Goal: Task Accomplishment & Management: Use online tool/utility

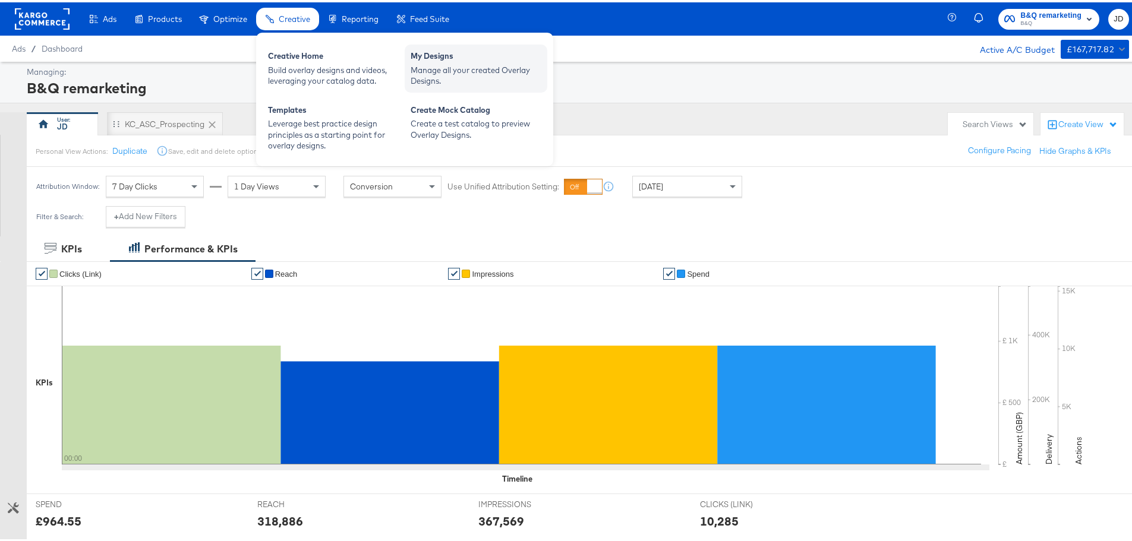
click at [443, 61] on div "My Designs" at bounding box center [476, 55] width 131 height 14
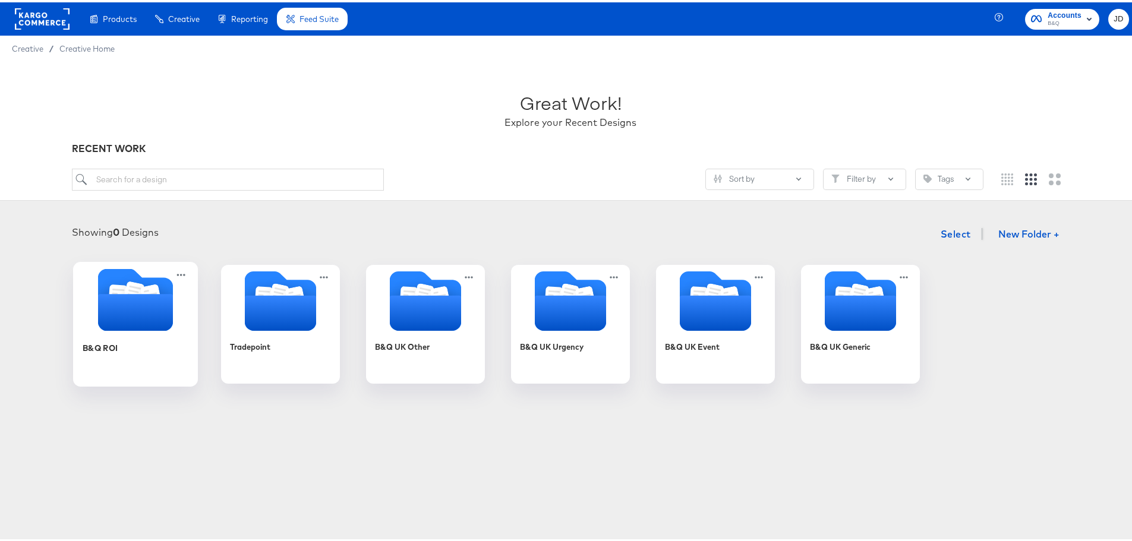
click at [122, 330] on div at bounding box center [135, 298] width 125 height 65
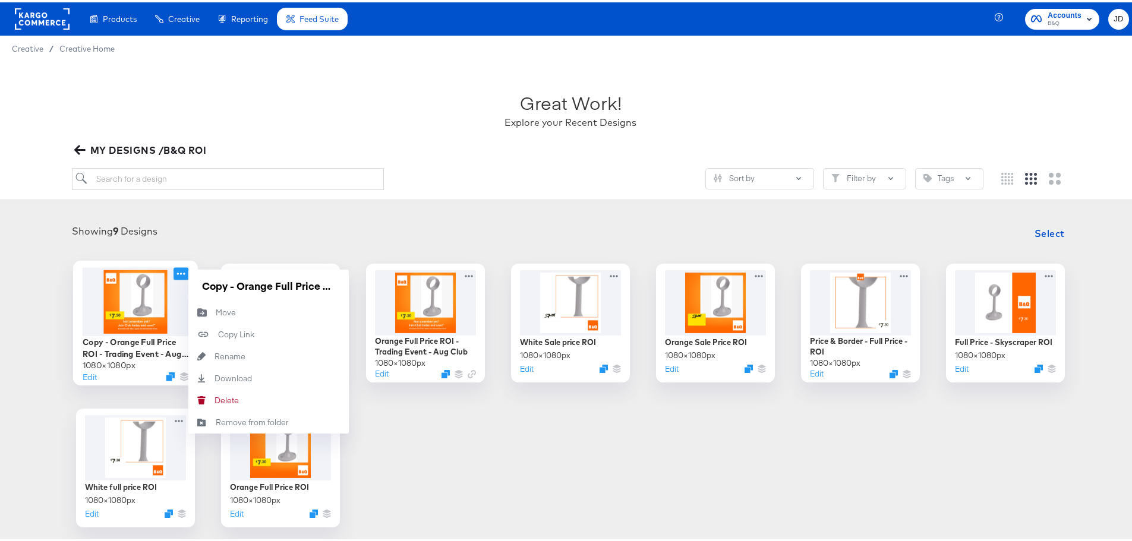
click at [175, 271] on icon at bounding box center [180, 271] width 15 height 12
drag, startPoint x: 235, startPoint y: 285, endPoint x: 197, endPoint y: 282, distance: 37.5
click at [197, 282] on input "Copy - Orange Full Price ROI - Trading Event - Aug Club" at bounding box center [268, 283] width 143 height 24
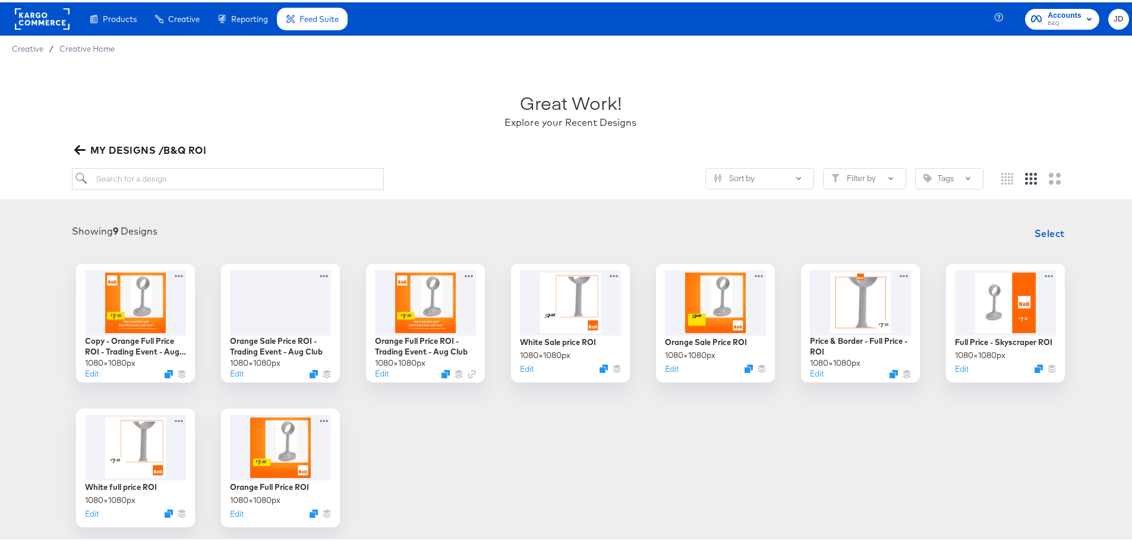
click at [320, 227] on div "Showing 9 Designs Select" at bounding box center [570, 231] width 1117 height 24
click at [83, 378] on button "Edit" at bounding box center [90, 373] width 14 height 11
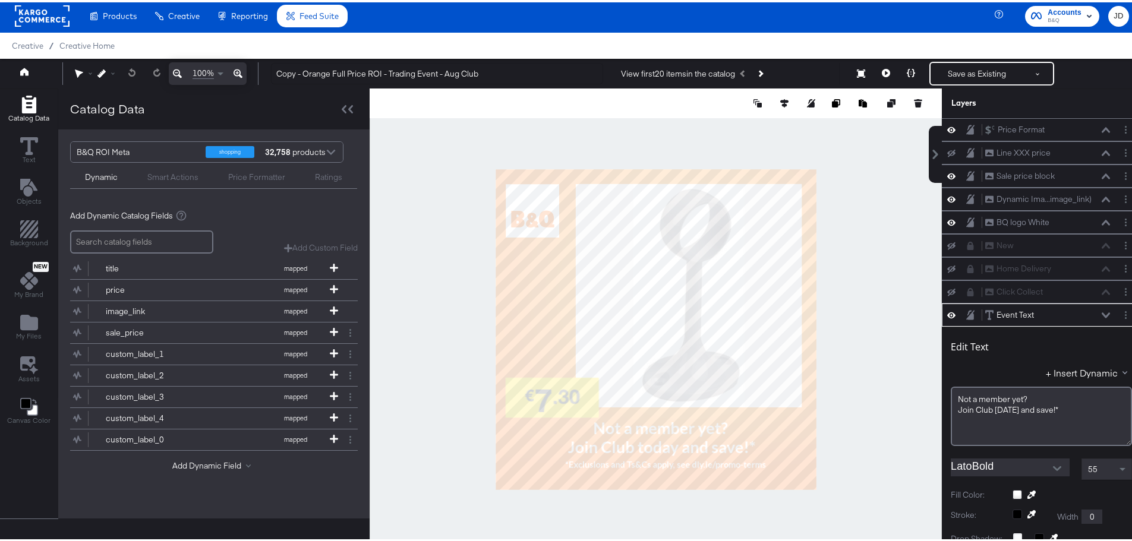
scroll to position [185, 0]
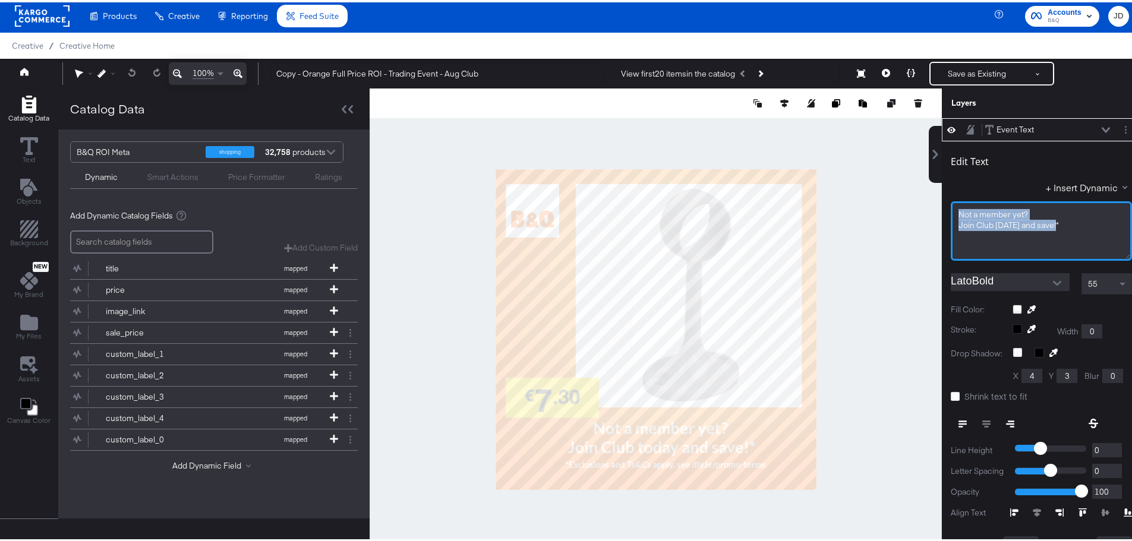
drag, startPoint x: 1047, startPoint y: 223, endPoint x: 944, endPoint y: 212, distance: 103.3
click at [951, 212] on div "Not ﻿a member yet? Join Club today and save!* ﻿" at bounding box center [1041, 228] width 181 height 59
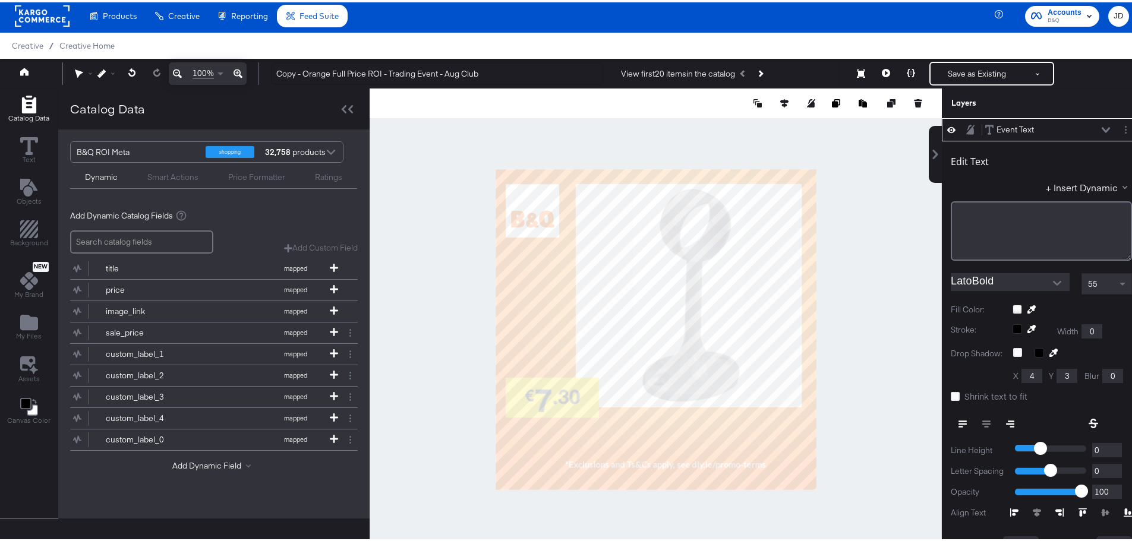
click at [858, 147] on div at bounding box center [656, 327] width 572 height 482
drag, startPoint x: 462, startPoint y: 71, endPoint x: 507, endPoint y: 78, distance: 46.3
click at [507, 78] on input "Copy - Orange Full Price ROI - Trading Event - Aug Club" at bounding box center [437, 72] width 332 height 22
drag, startPoint x: 306, startPoint y: 71, endPoint x: 266, endPoint y: 72, distance: 40.4
click at [266, 72] on div "Copy - Orange Full Price ROI - Trading Event - Aug Paint View first 20 items in…" at bounding box center [694, 71] width 867 height 24
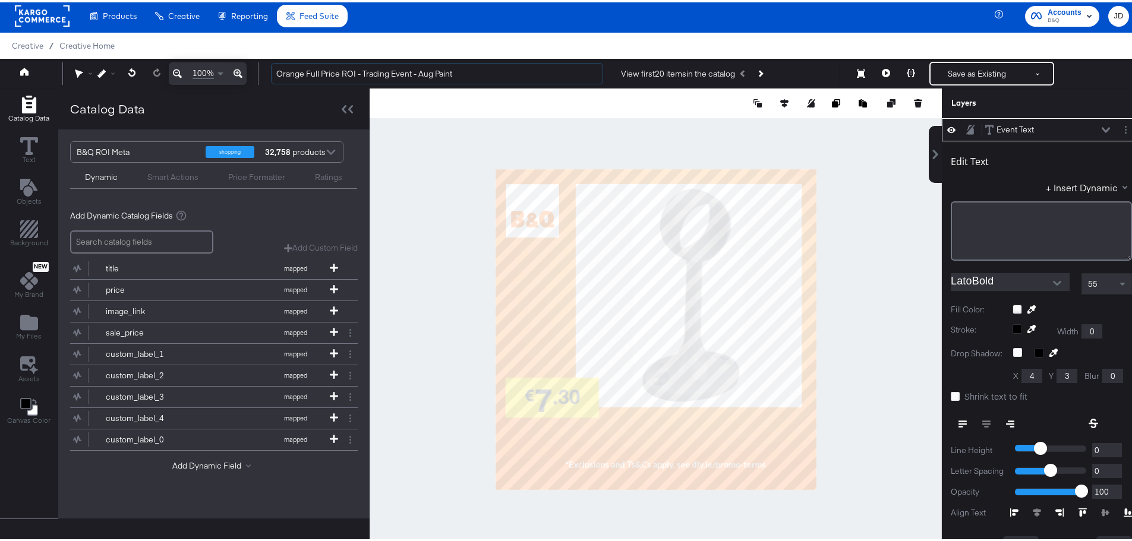
type input "Orange Full Price ROI - Trading Event - Aug Paint"
click at [434, 124] on div at bounding box center [656, 327] width 572 height 482
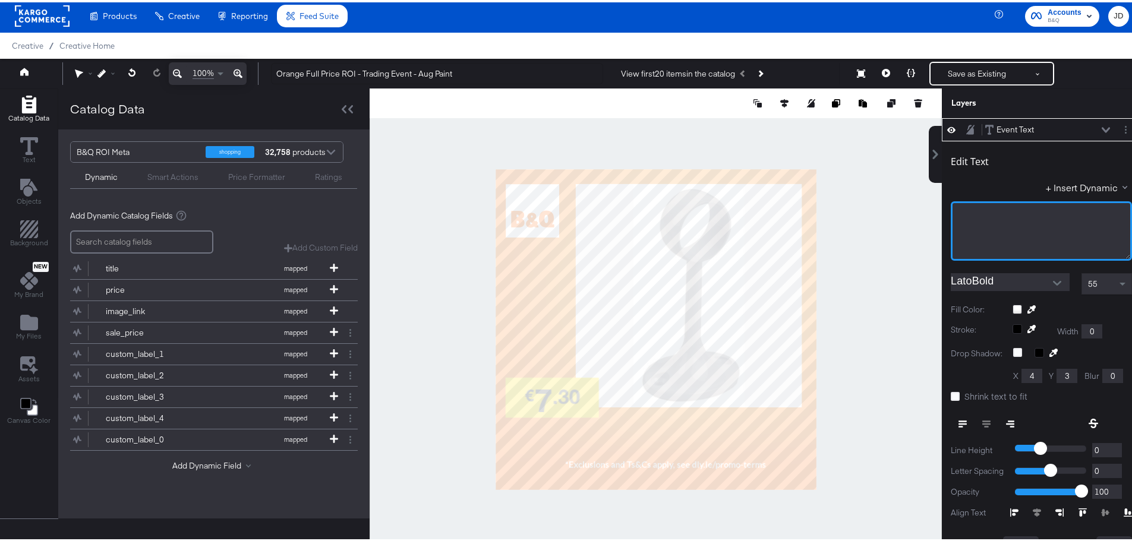
click at [984, 209] on div "﻿" at bounding box center [1041, 212] width 166 height 11
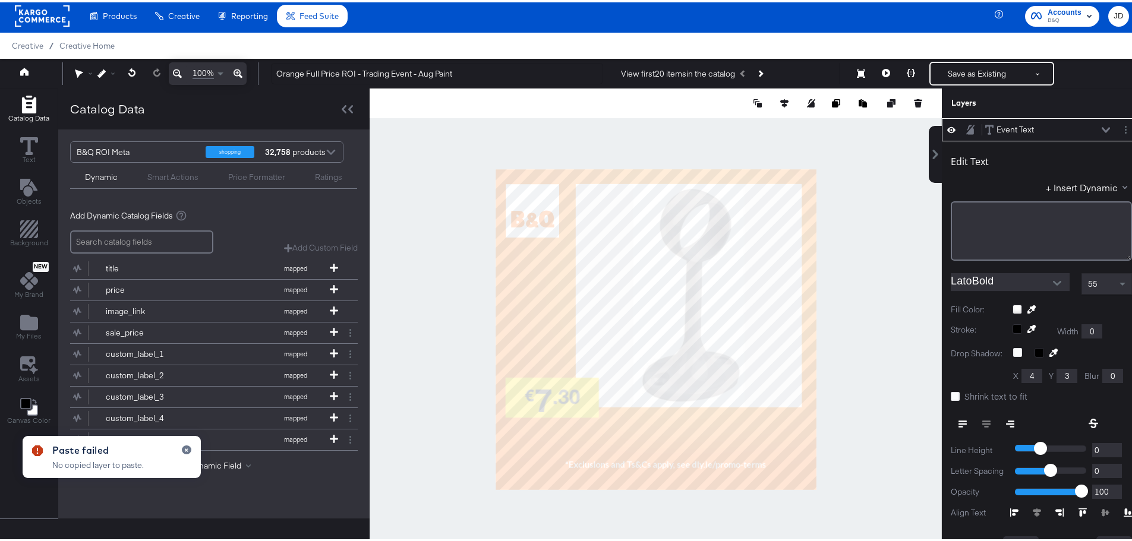
click at [951, 195] on div "+ Insert Dynamic" at bounding box center [1041, 187] width 181 height 17
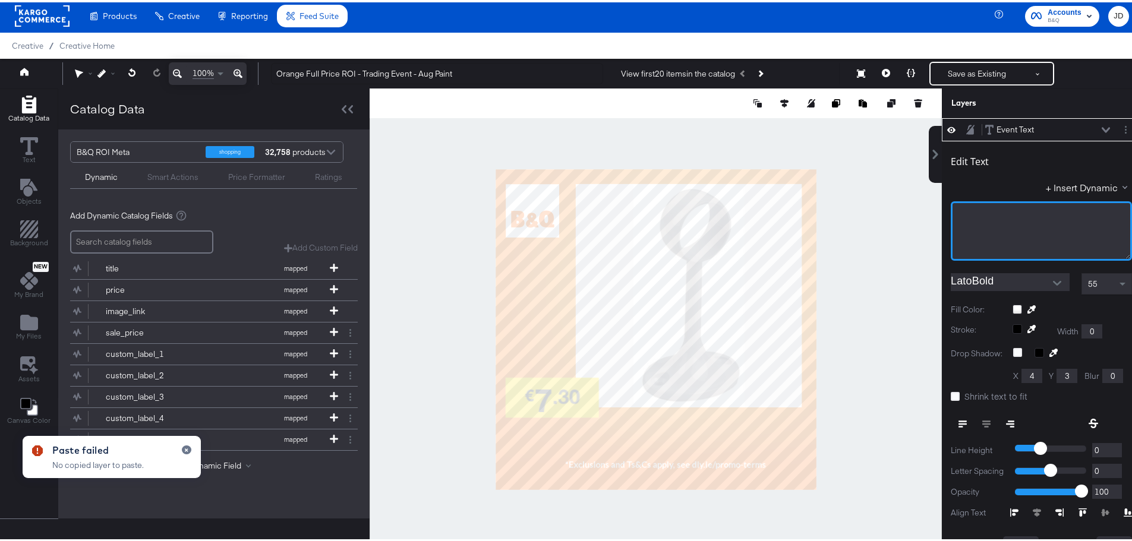
click at [964, 217] on div "﻿ ﻿" at bounding box center [1041, 228] width 181 height 59
click at [978, 229] on div "﻿ ﻿" at bounding box center [1041, 228] width 181 height 59
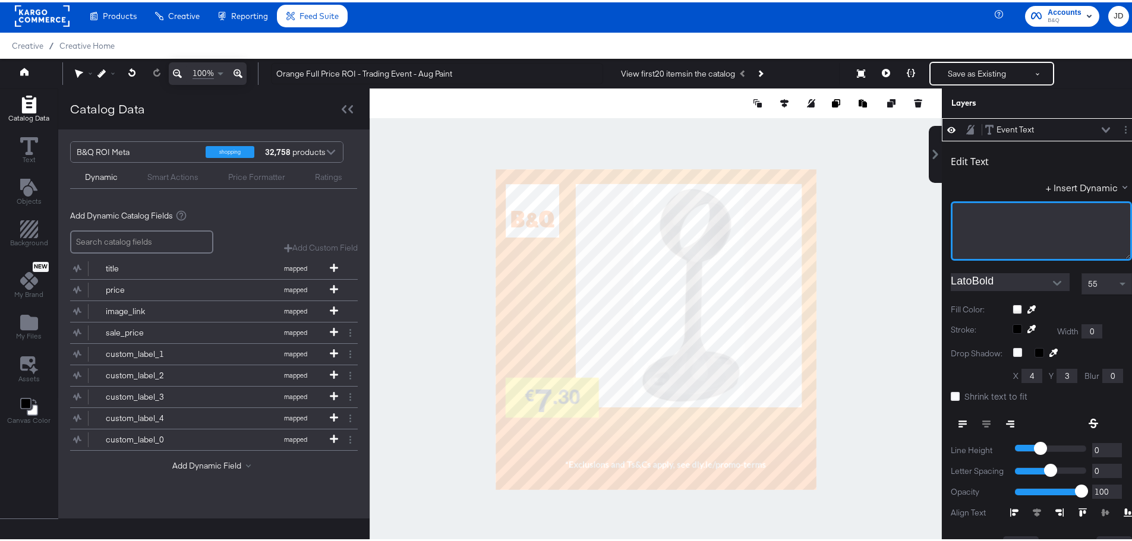
click at [994, 219] on div "﻿" at bounding box center [1041, 222] width 166 height 11
click at [975, 220] on div "﻿" at bounding box center [1041, 222] width 166 height 11
click at [986, 214] on div "﻿" at bounding box center [1041, 212] width 166 height 11
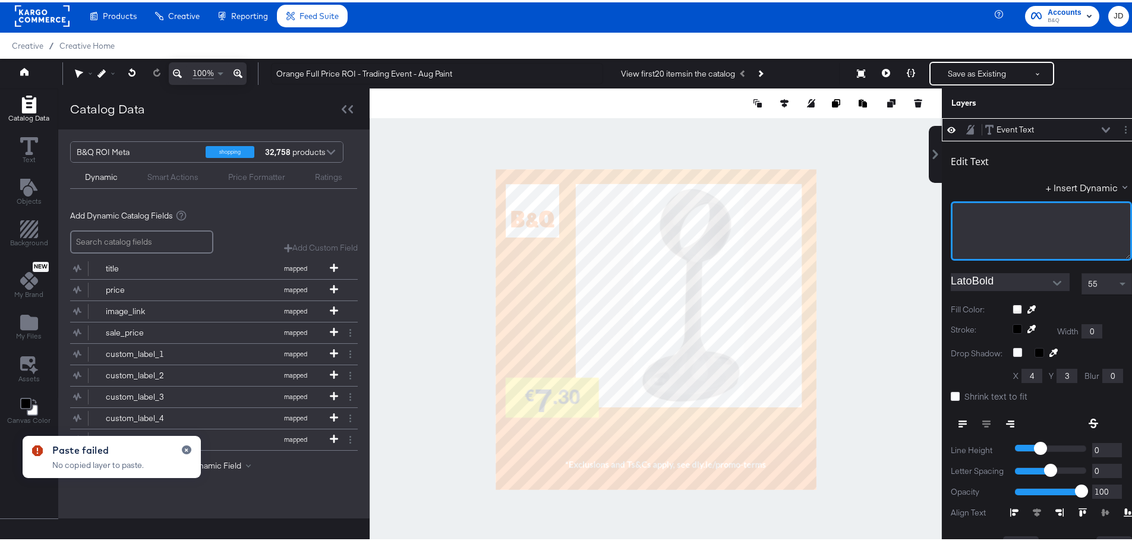
click at [961, 225] on div "﻿" at bounding box center [1041, 222] width 166 height 11
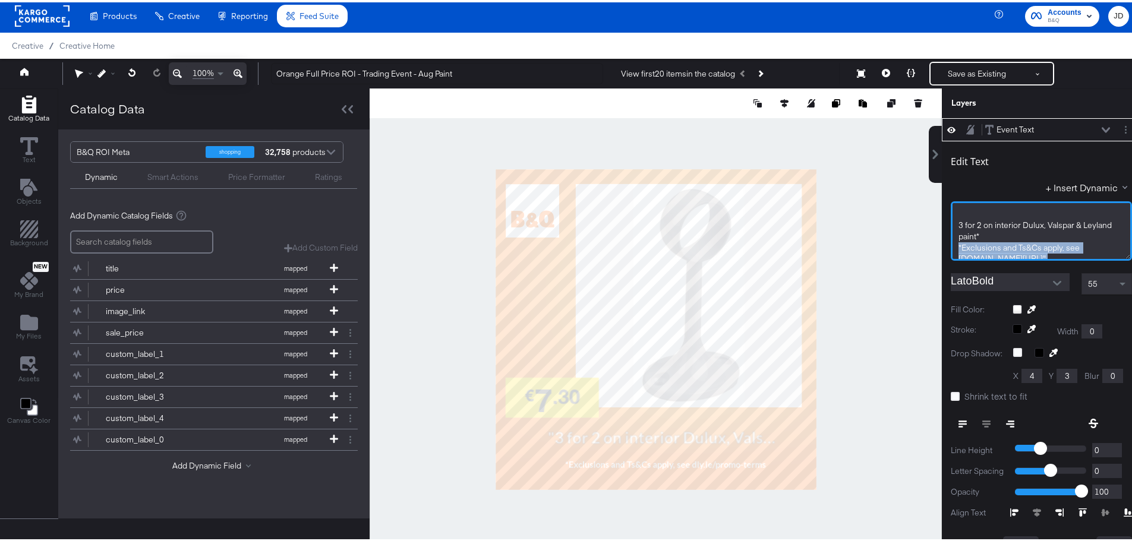
scroll to position [22, 0]
drag, startPoint x: 1007, startPoint y: 232, endPoint x: 1066, endPoint y: 254, distance: 63.1
click at [1066, 254] on div "﻿ 3 for 2 on interior Dulux, Valspar & Leyland paint* *Exclusions and Ts&Cs app…" at bounding box center [1041, 228] width 181 height 59
click at [975, 216] on div "﻿" at bounding box center [1041, 212] width 166 height 11
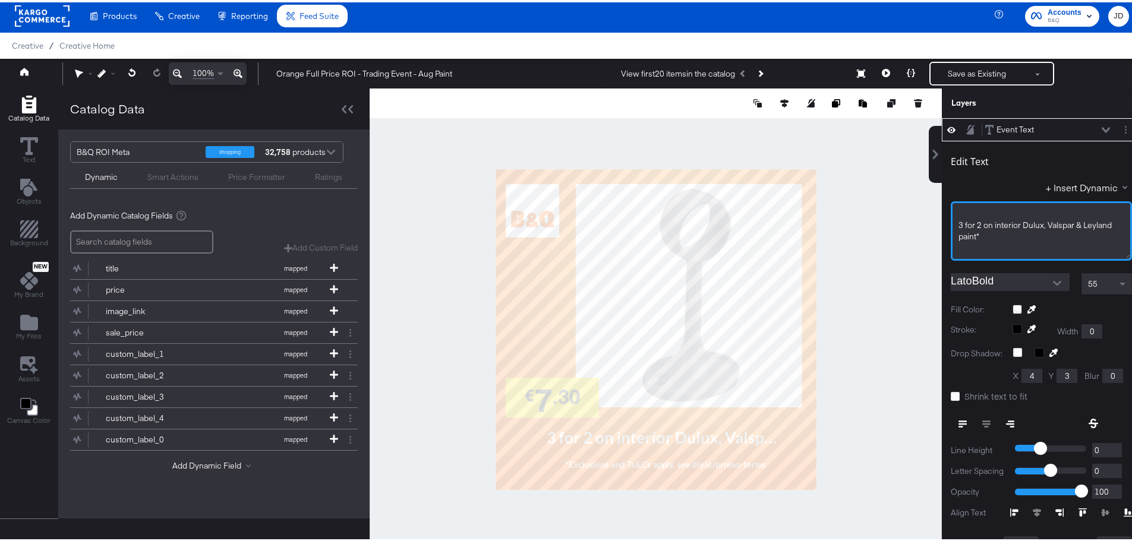
click at [958, 223] on span "3 for 2 on interior Dulux, Valspar & Leyland paint*" at bounding box center [1035, 228] width 155 height 22
click at [1040, 212] on span "3 for 2 on interior Dulux, Valspar & Leyland paint*" at bounding box center [1035, 218] width 155 height 22
click at [1040, 210] on span "3 for 2 on interior Dulux, Valspar & Leyland paint*" at bounding box center [1035, 218] width 155 height 22
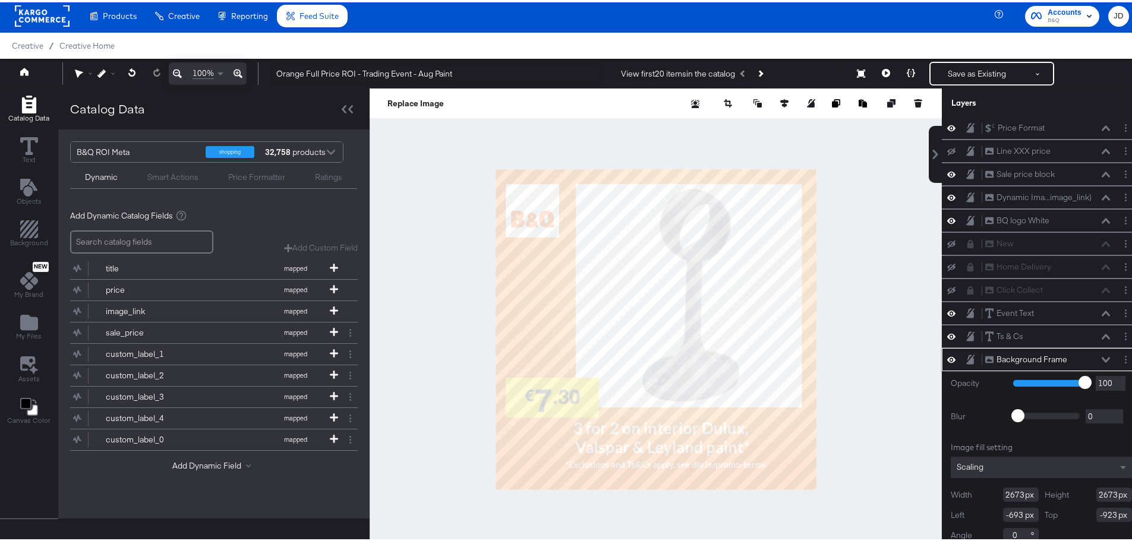
scroll to position [2, 0]
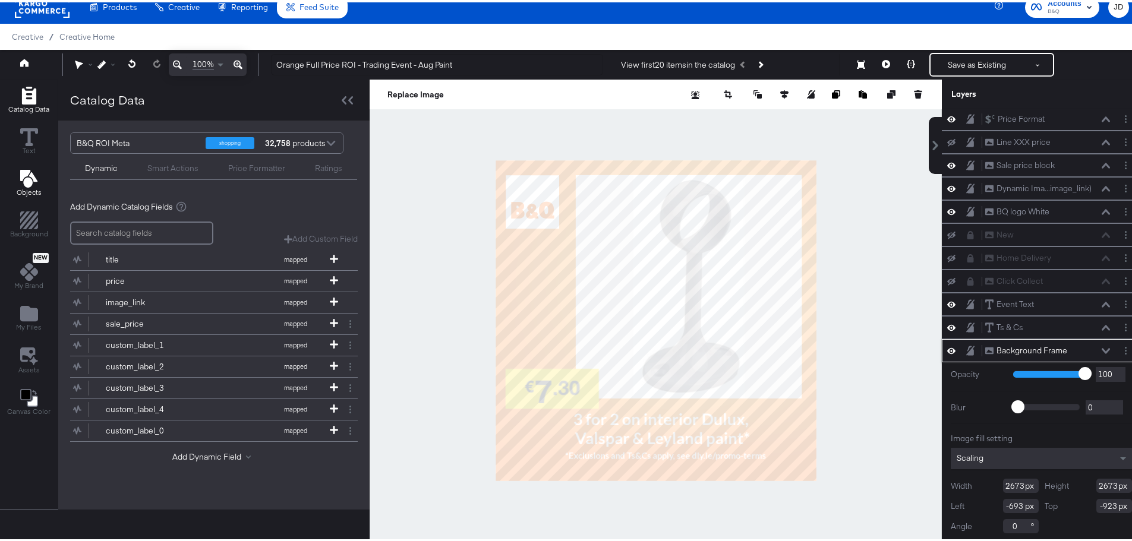
click at [24, 178] on icon "Add Text" at bounding box center [28, 177] width 17 height 18
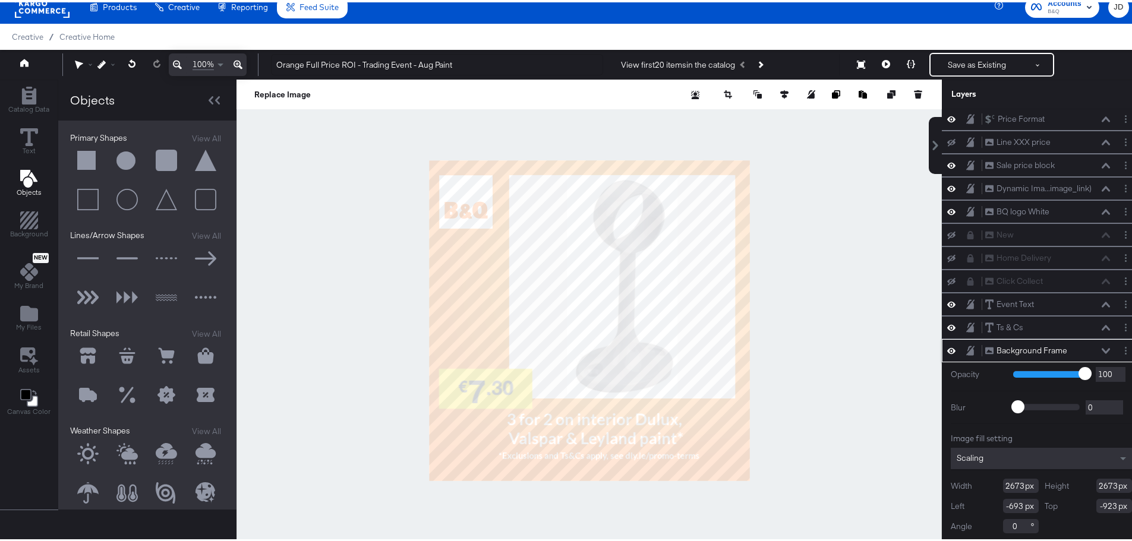
click at [89, 154] on button at bounding box center [88, 159] width 36 height 36
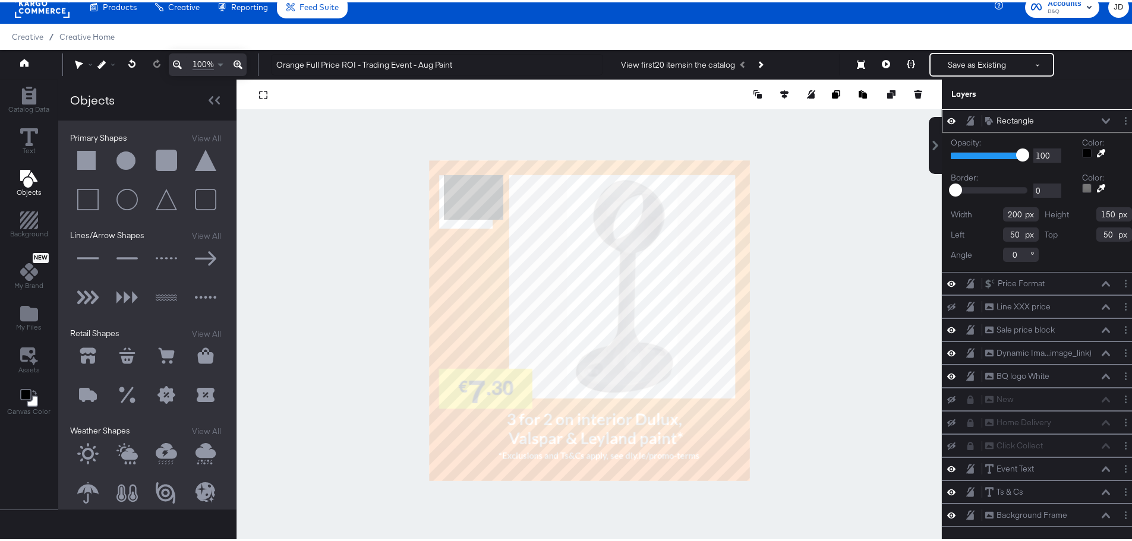
scroll to position [0, 0]
type input "33"
type input "258"
click at [1082, 149] on div at bounding box center [1087, 151] width 10 height 10
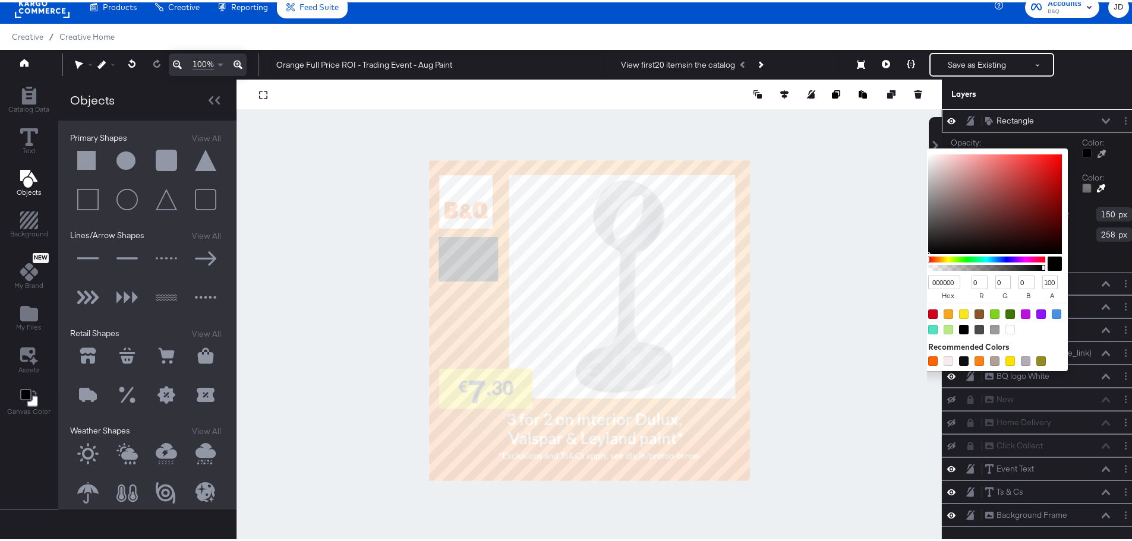
click at [990, 314] on div at bounding box center [995, 312] width 10 height 10
type input "7ED321"
type input "126"
type input "211"
type input "33"
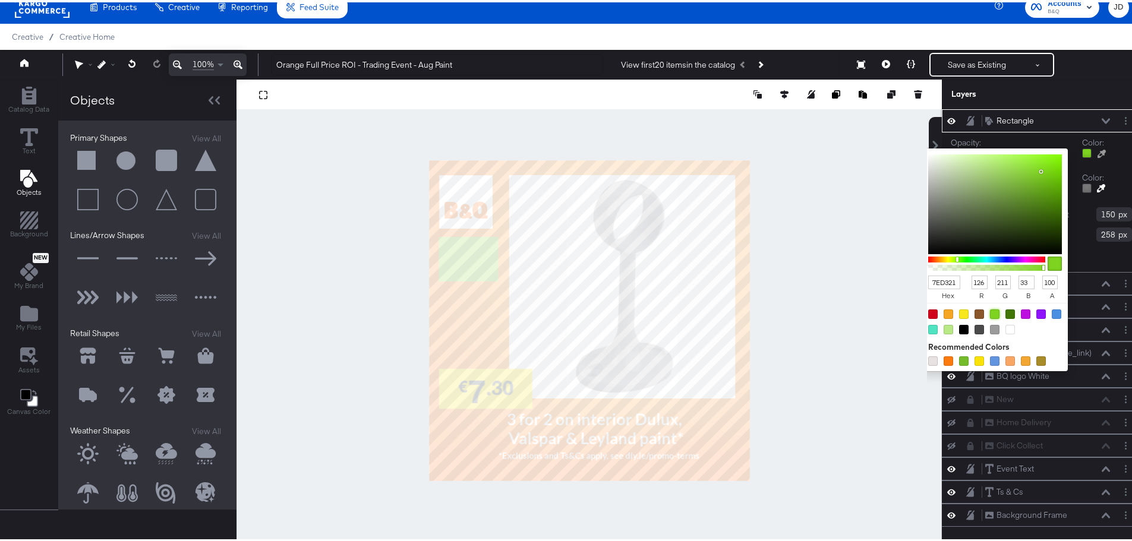
click at [1005, 314] on div at bounding box center [1010, 312] width 10 height 10
type input "417505"
type input "65"
type input "117"
type input "5"
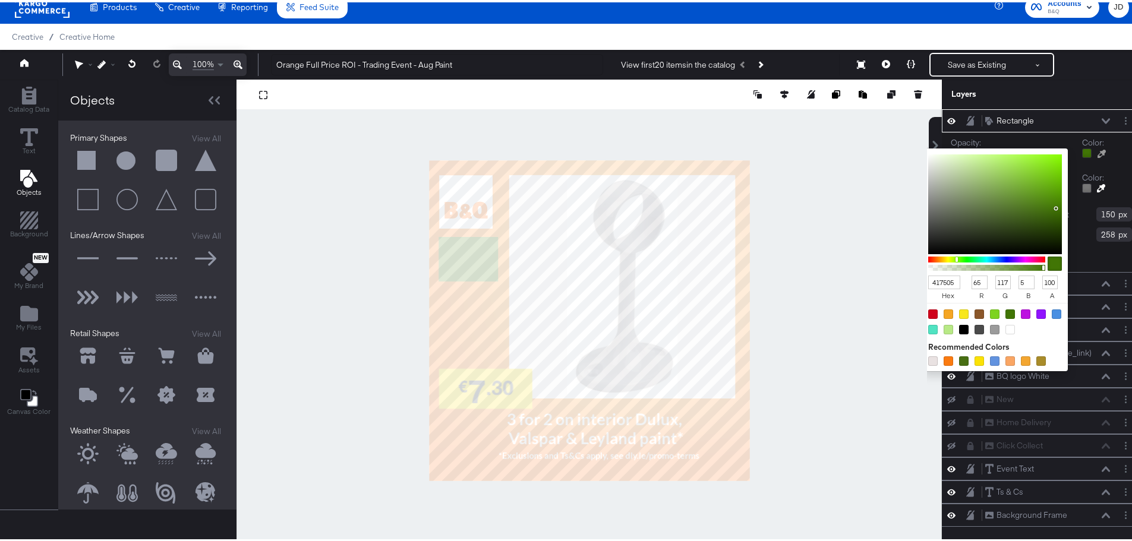
click at [1048, 333] on div at bounding box center [995, 319] width 146 height 37
type input "EDF0F2"
type input "237"
type input "240"
type input "242"
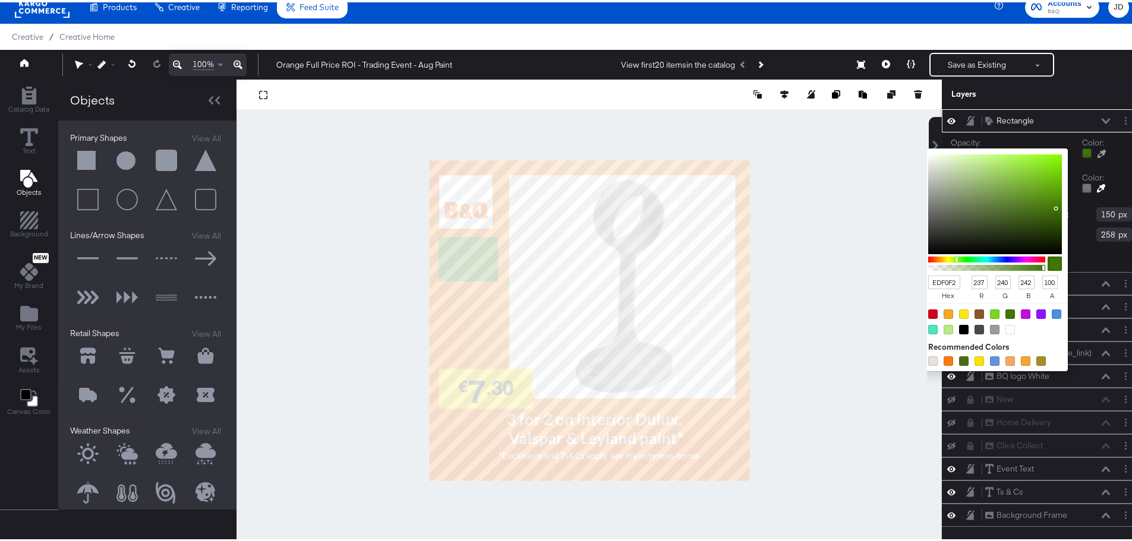
click at [860, 176] on div at bounding box center [589, 318] width 704 height 482
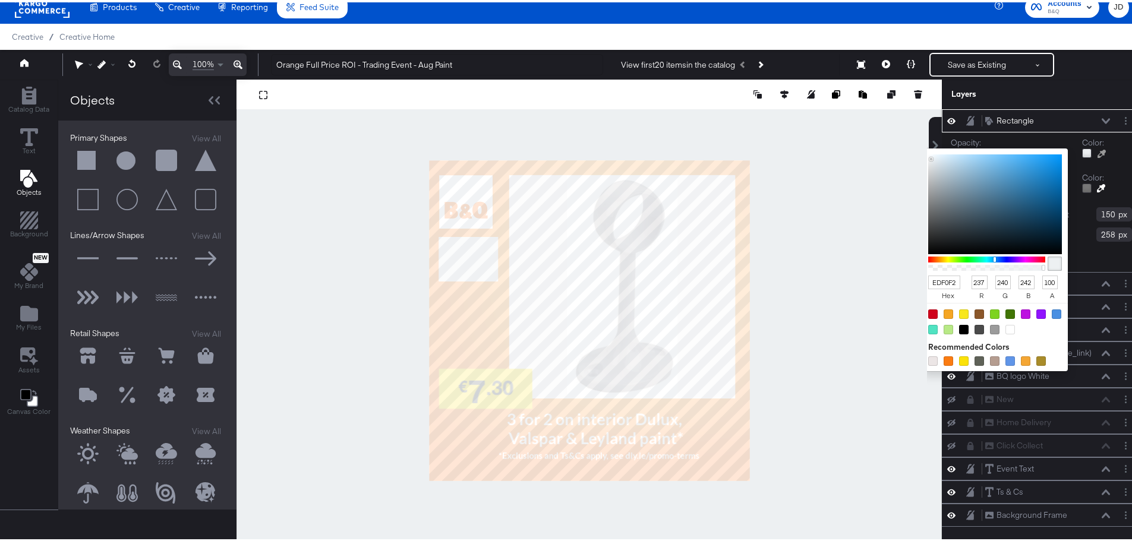
click at [1005, 329] on div at bounding box center [1010, 328] width 10 height 10
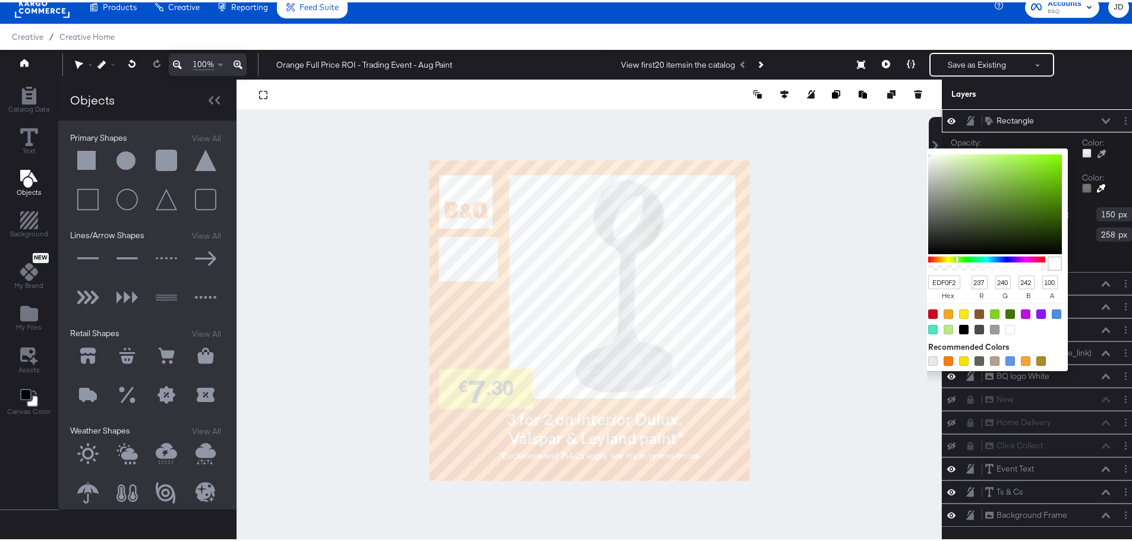
type input "FFFFFF"
type input "255"
click at [1030, 329] on div at bounding box center [995, 319] width 146 height 37
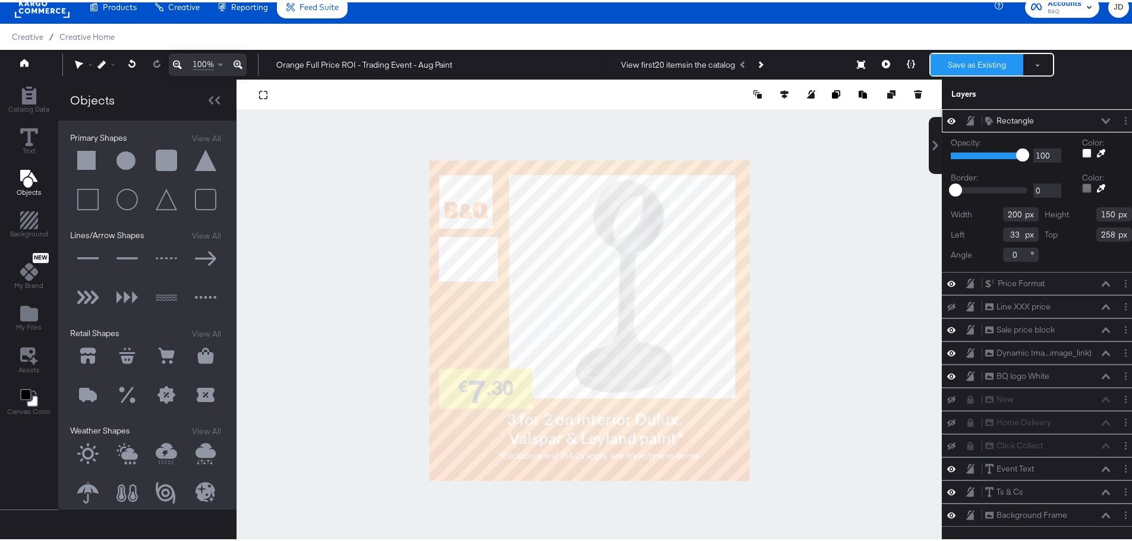
click at [967, 53] on button "Save as Existing" at bounding box center [976, 62] width 93 height 21
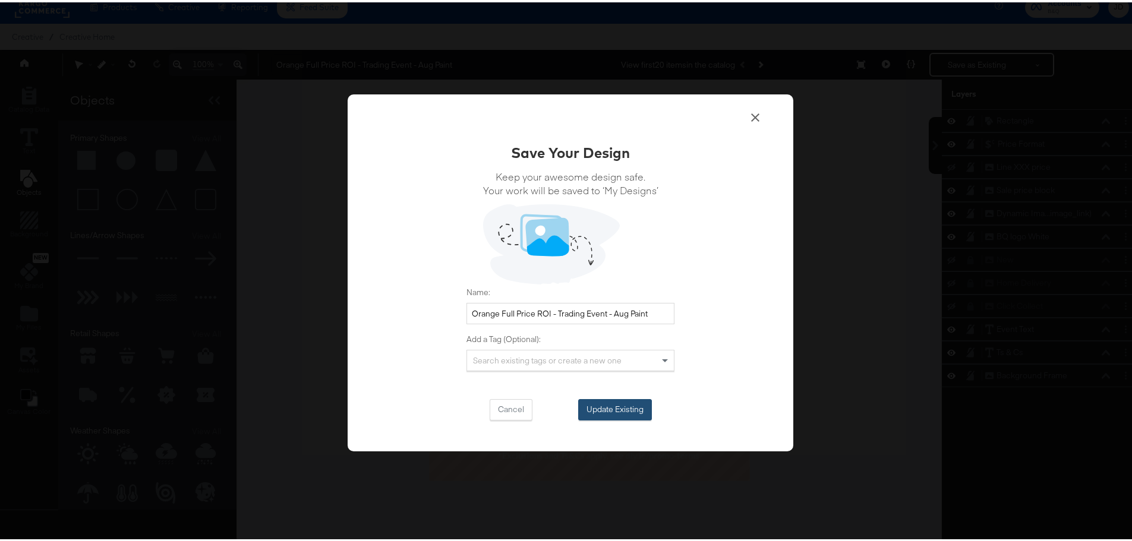
click at [615, 403] on button "Update Existing" at bounding box center [615, 407] width 74 height 21
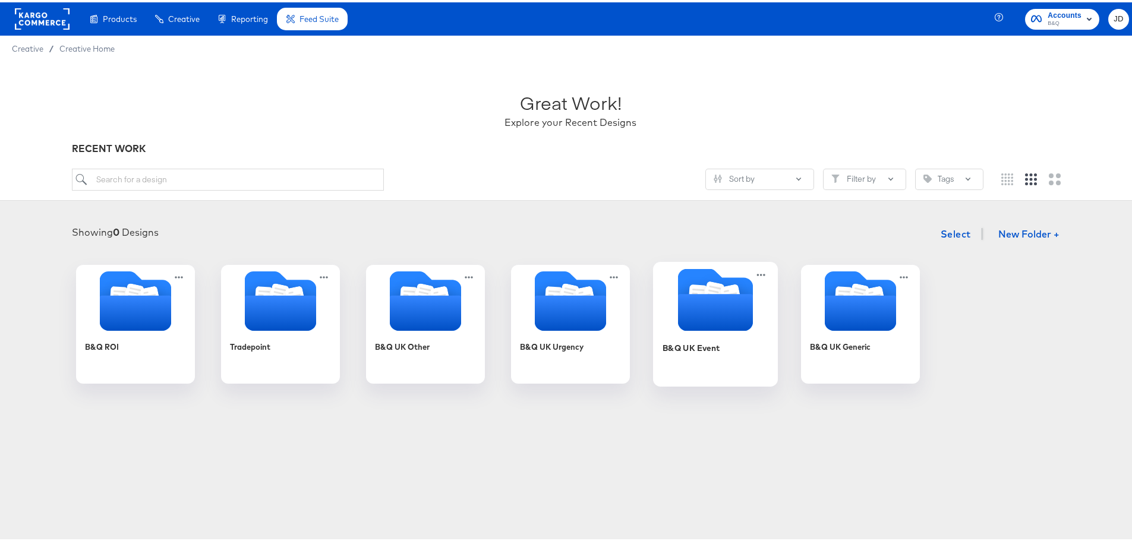
click at [727, 339] on div "B&Q UK Event" at bounding box center [715, 354] width 106 height 46
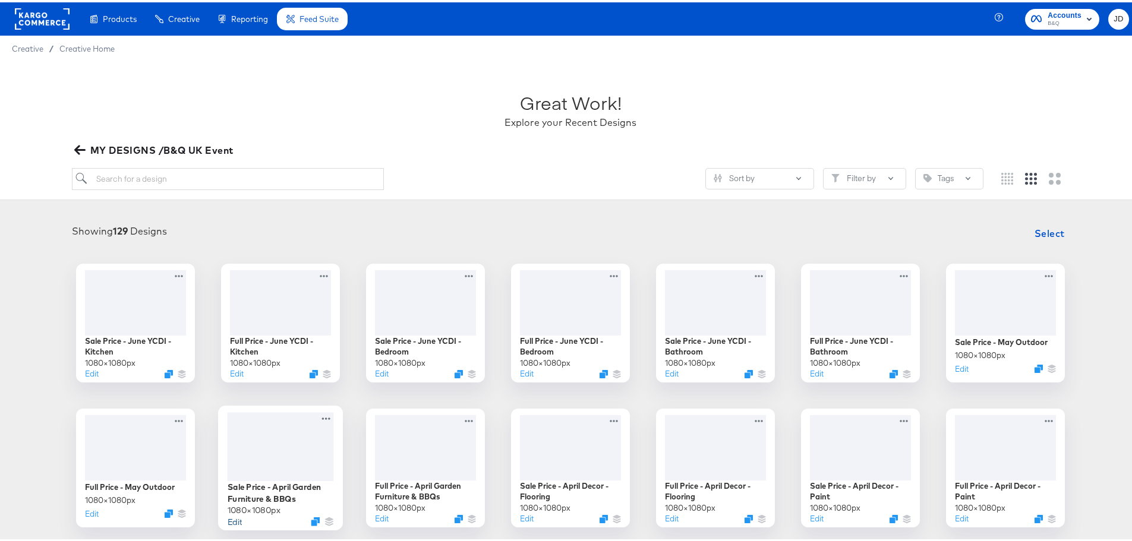
click at [228, 517] on button "Edit" at bounding box center [235, 518] width 14 height 11
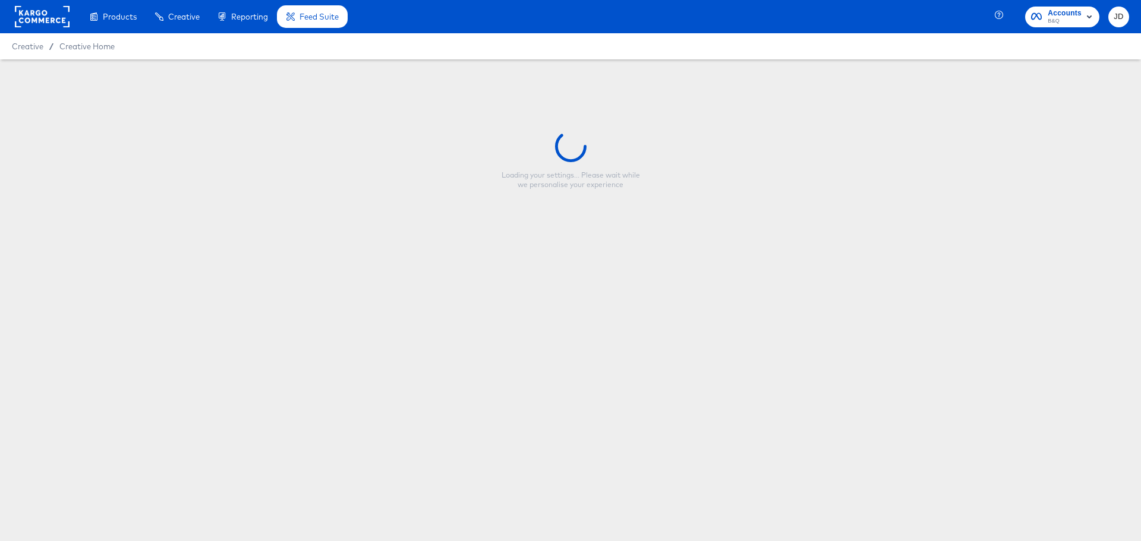
type input "Sale Price - April Garden Furniture & BBQs"
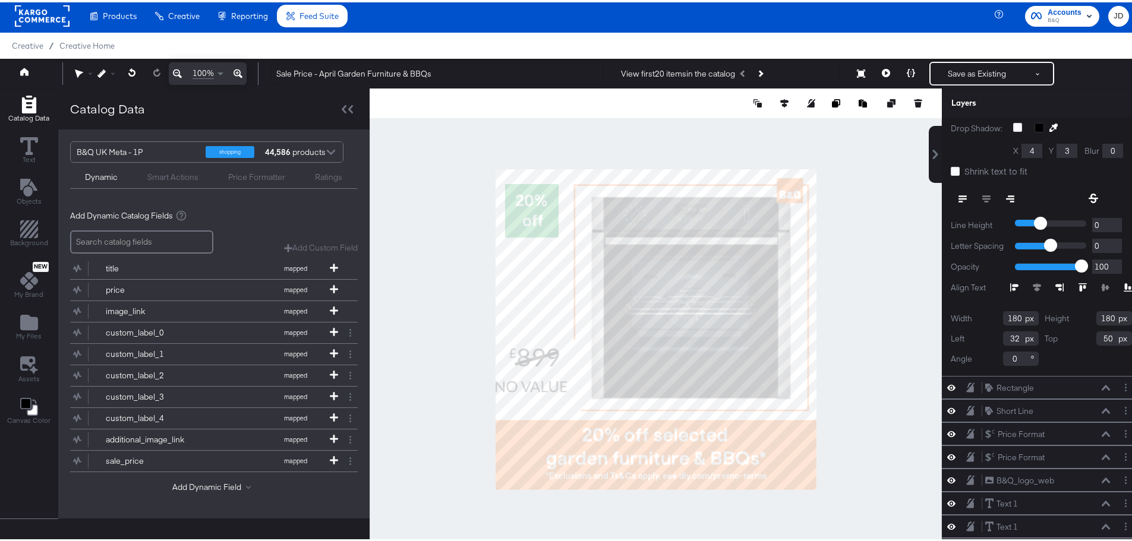
scroll to position [238, 0]
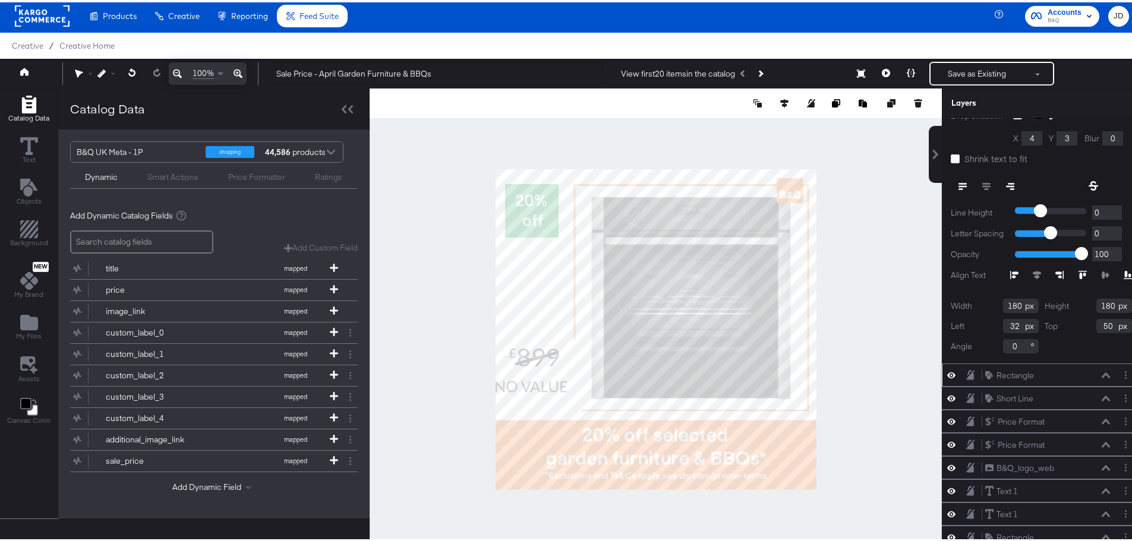
click at [1101, 371] on icon at bounding box center [1105, 372] width 8 height 5
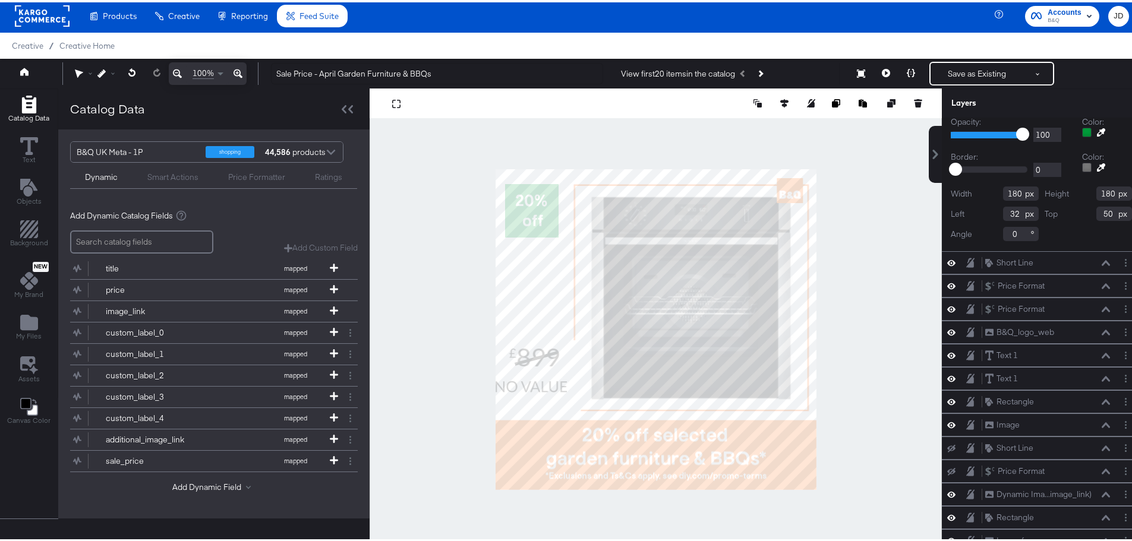
scroll to position [23, 0]
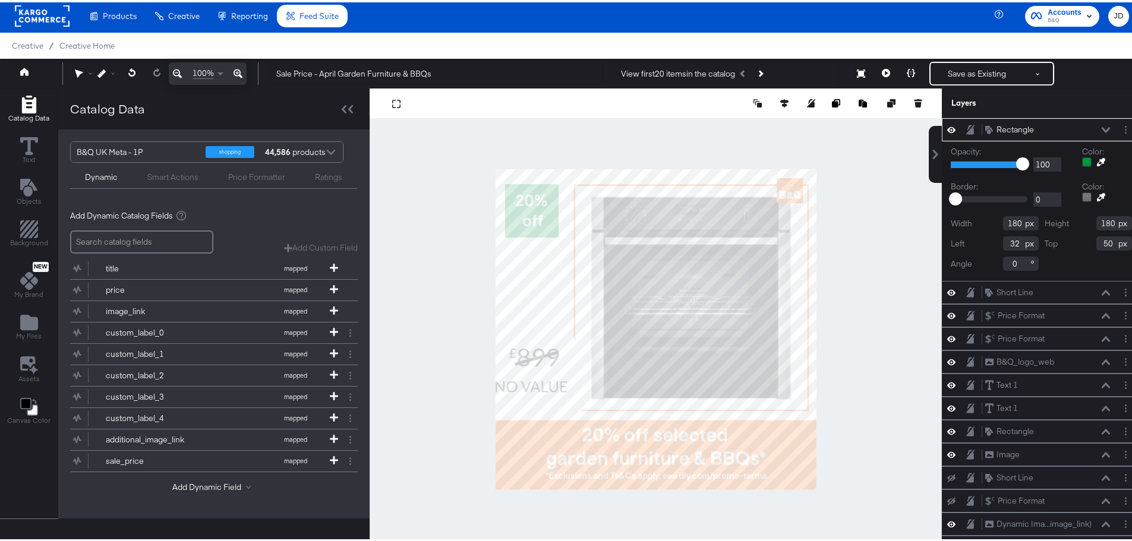
click at [1082, 159] on div at bounding box center [1087, 160] width 10 height 10
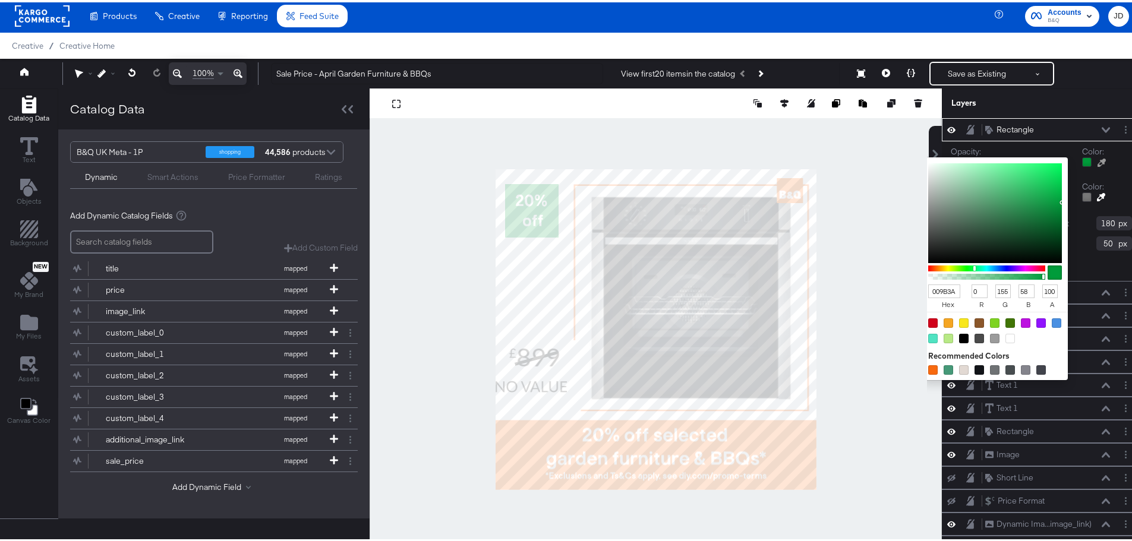
drag, startPoint x: 937, startPoint y: 292, endPoint x: 912, endPoint y: 292, distance: 25.6
click at [912, 116] on div "Catalog Data Text Objects Background New My Brand My Files Assets Canvas Color …" at bounding box center [570, 101] width 1141 height 30
click at [933, 287] on input "009B3A" at bounding box center [944, 289] width 32 height 14
type input "237"
type input "240"
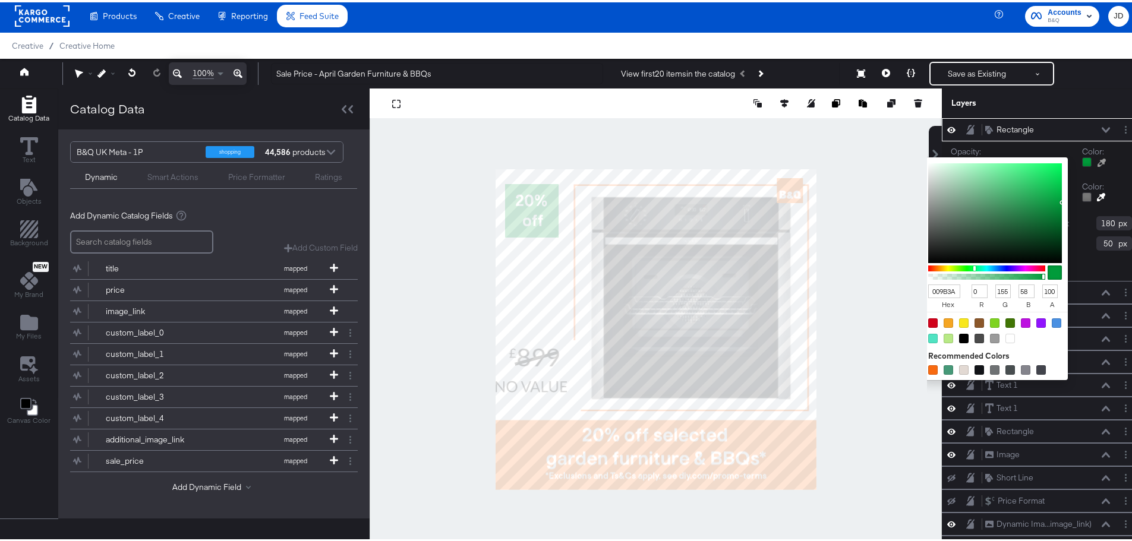
type input "242"
drag, startPoint x: 853, startPoint y: 150, endPoint x: 860, endPoint y: 150, distance: 6.5
click at [854, 150] on div at bounding box center [655, 327] width 571 height 482
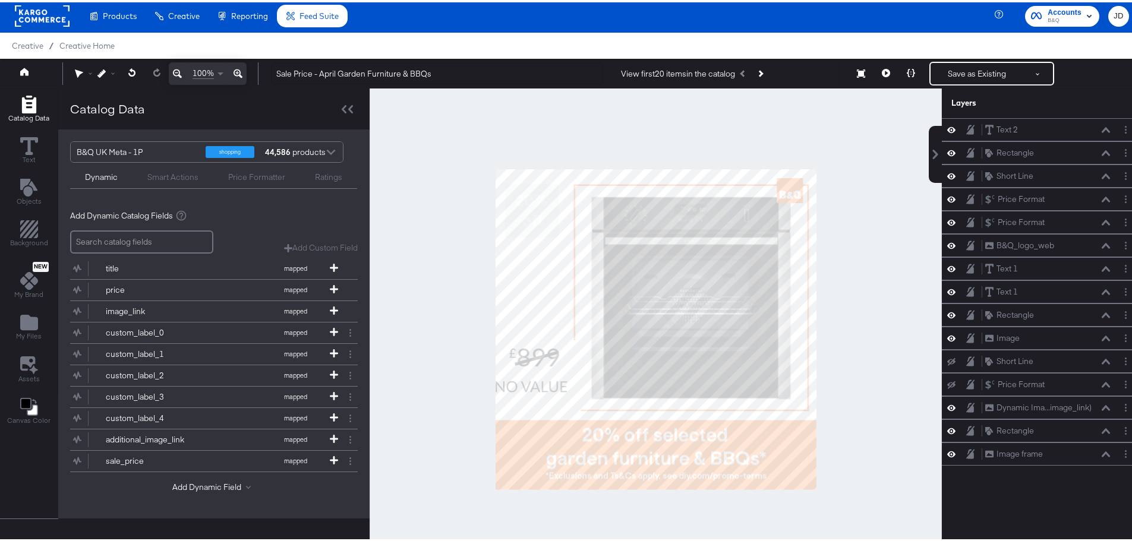
scroll to position [0, 0]
click at [1045, 74] on div "Save as Existing See more options" at bounding box center [991, 71] width 125 height 24
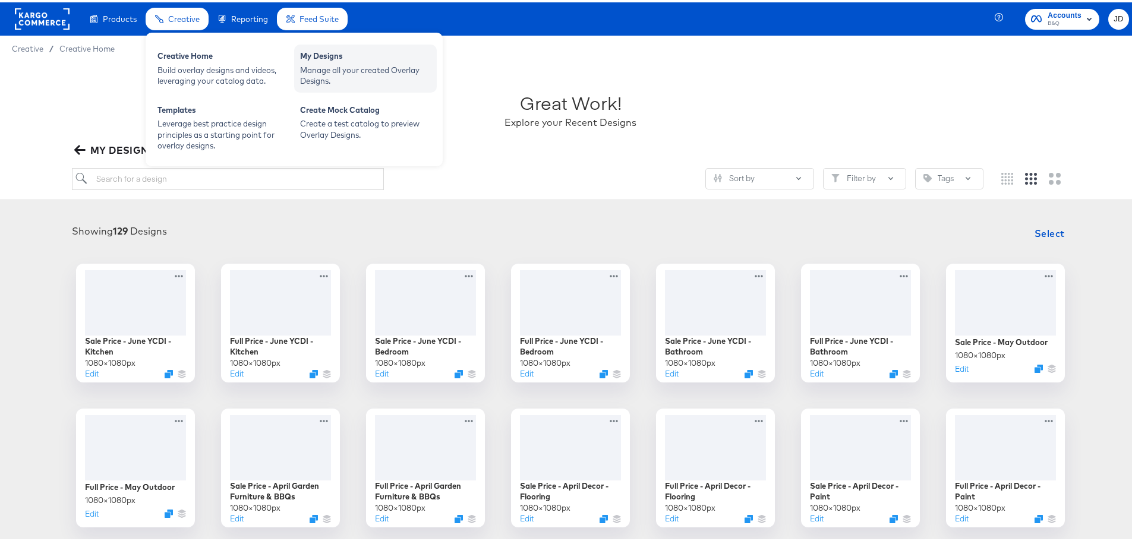
click at [323, 60] on div "My Designs" at bounding box center [365, 55] width 131 height 14
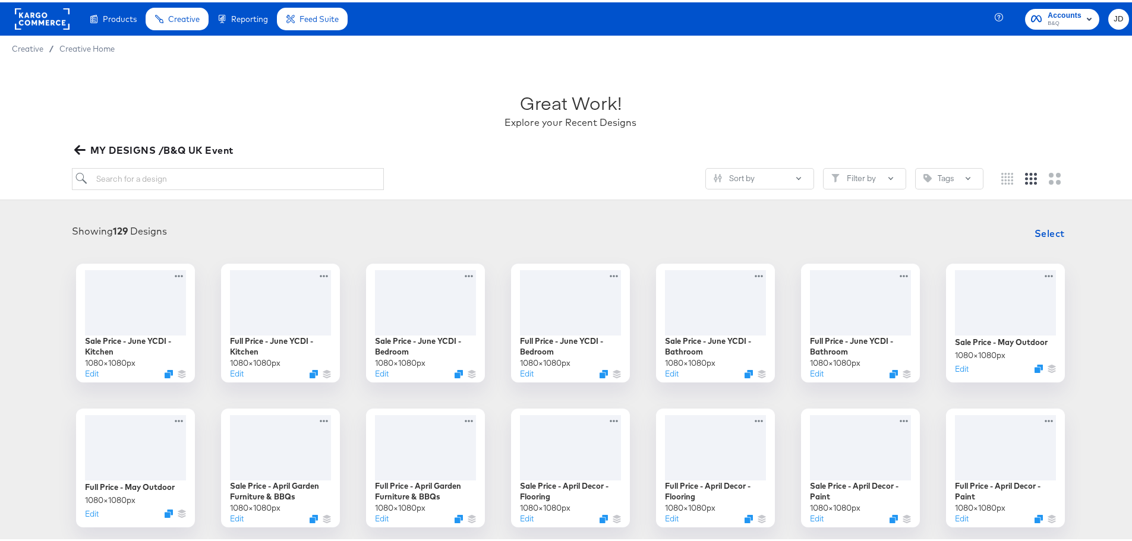
click at [77, 147] on icon "button" at bounding box center [79, 148] width 11 height 10
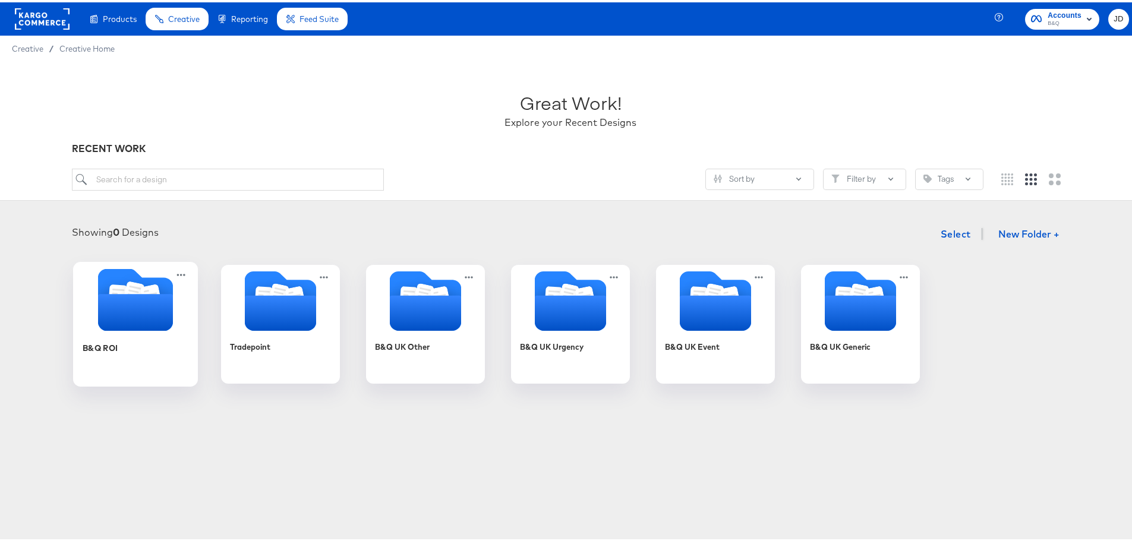
click at [137, 352] on div "B&Q ROI" at bounding box center [136, 354] width 106 height 46
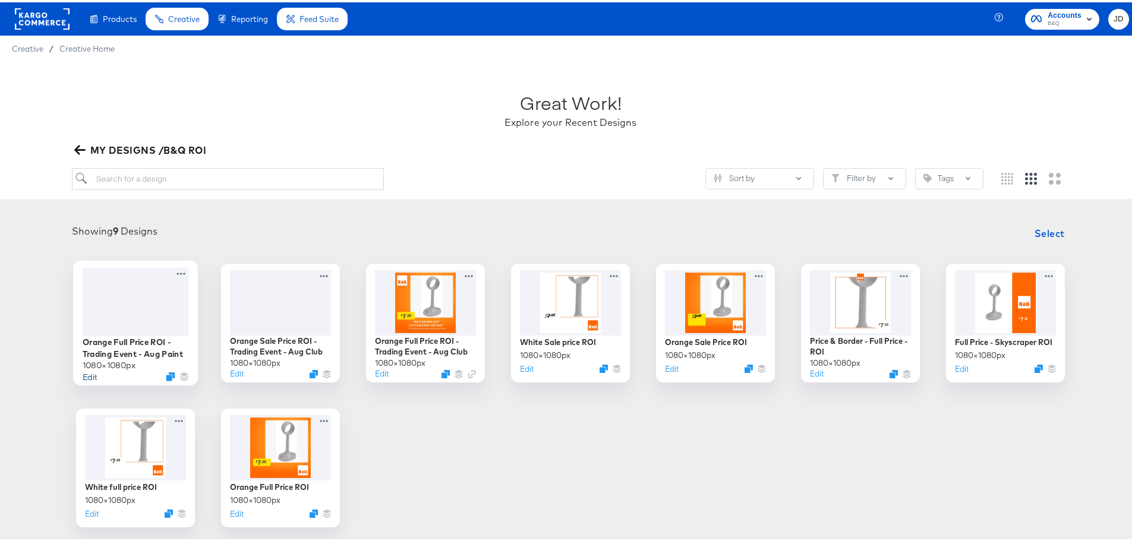
click at [86, 377] on button "Edit" at bounding box center [90, 373] width 14 height 11
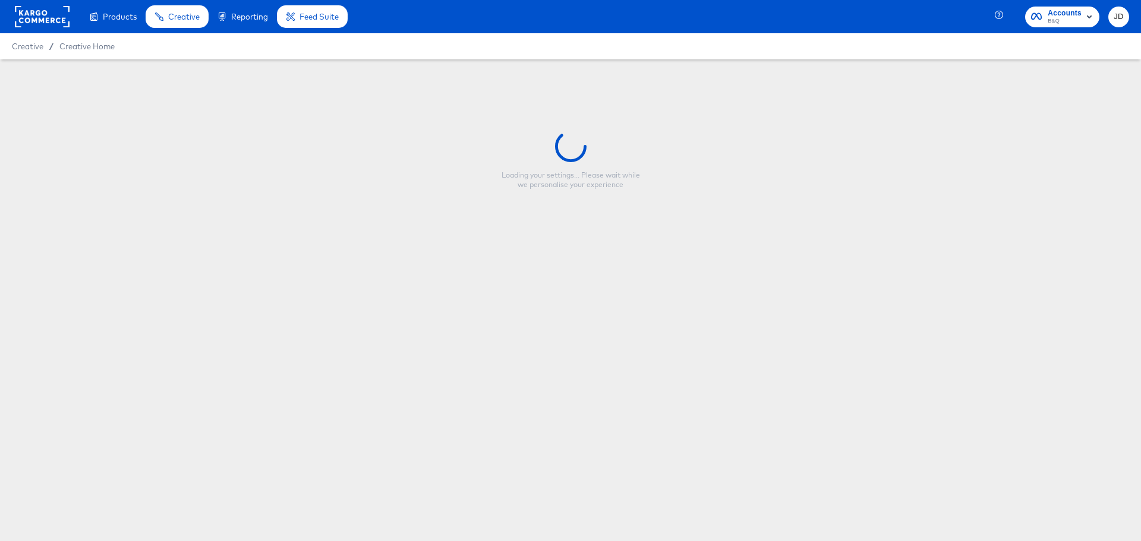
type input "Orange Full Price ROI - Trading Event - Aug Paint"
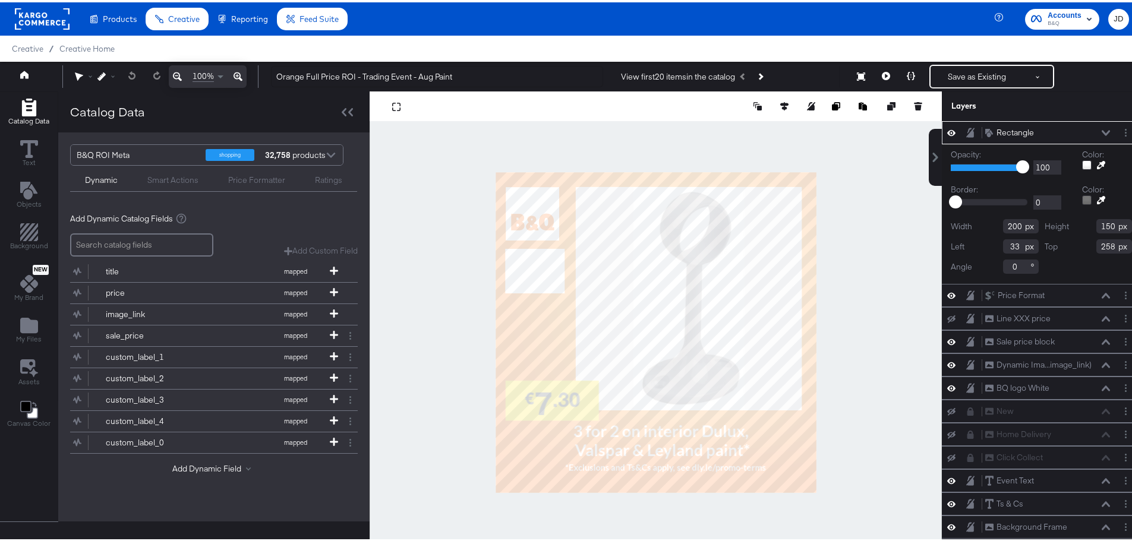
click at [1082, 162] on div at bounding box center [1087, 163] width 10 height 10
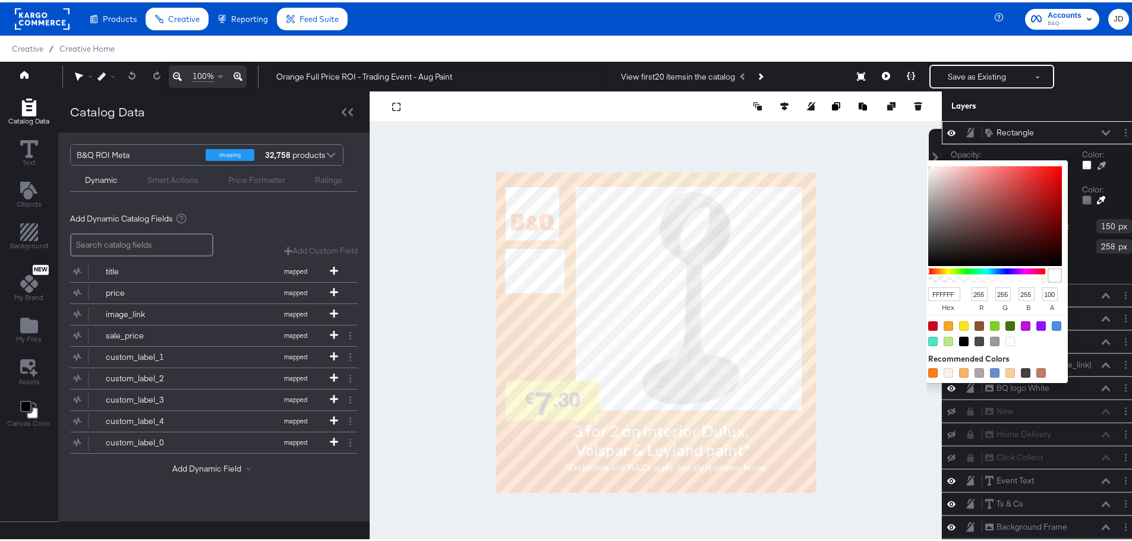
drag, startPoint x: 943, startPoint y: 293, endPoint x: 921, endPoint y: 291, distance: 22.2
click at [928, 291] on input "FFFFFF" at bounding box center [944, 292] width 32 height 14
type input "009"
type input "0"
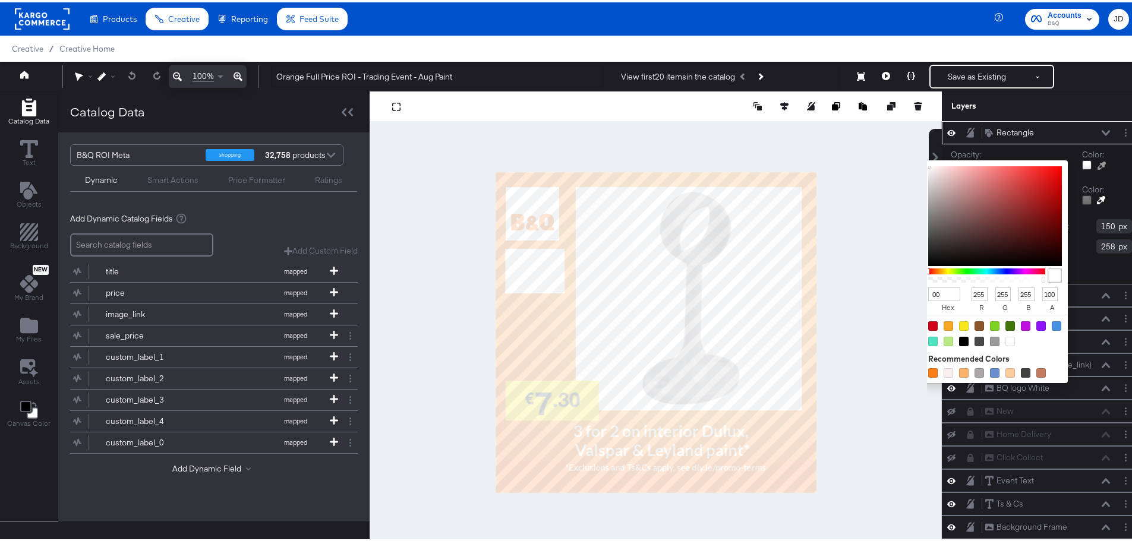
type input "153"
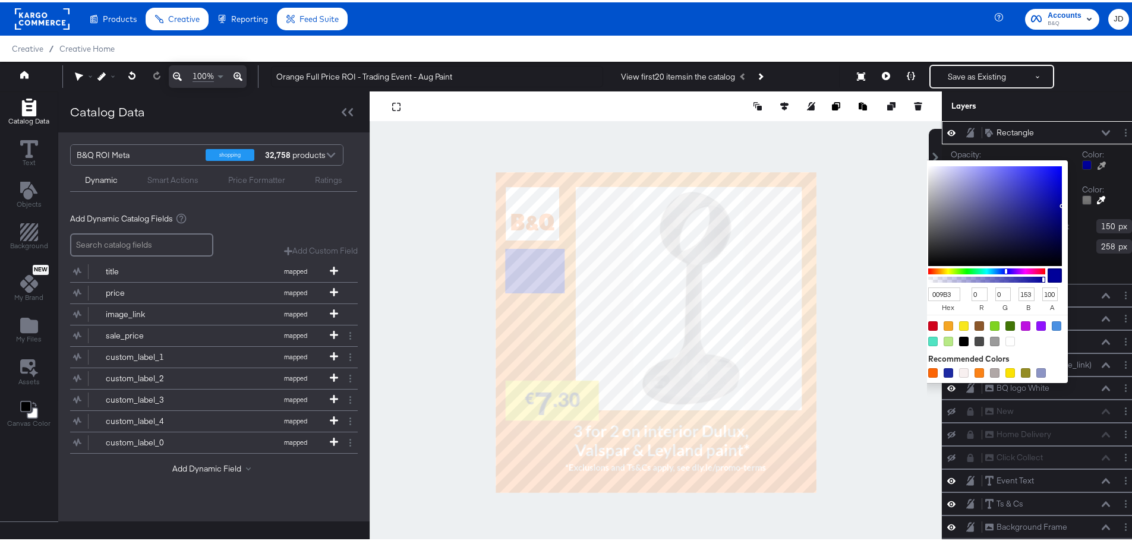
type input "009B3a"
type input "155"
type input "58"
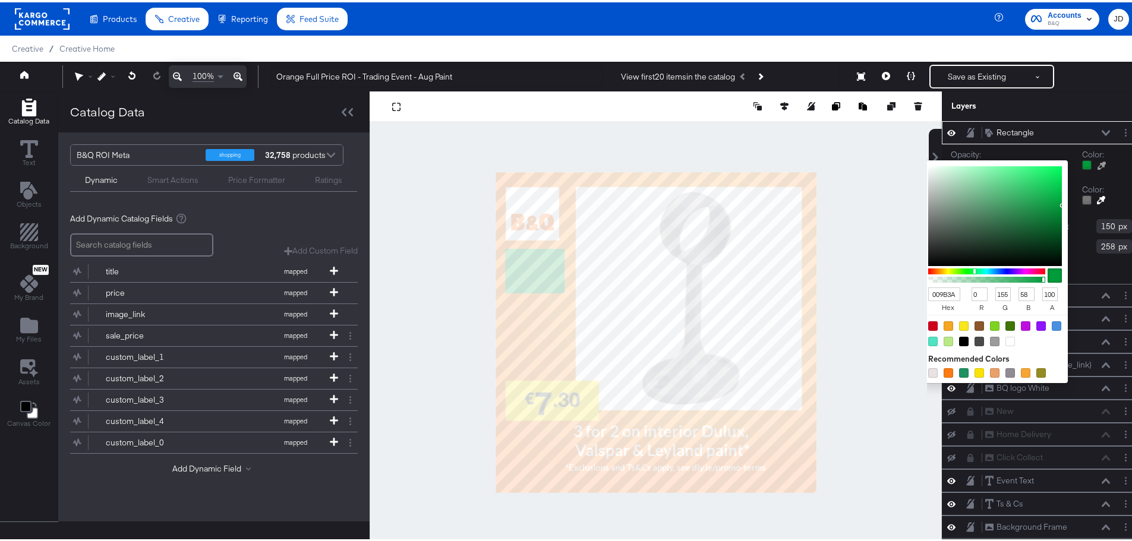
type input "009B3A"
click at [1041, 345] on div at bounding box center [995, 330] width 146 height 37
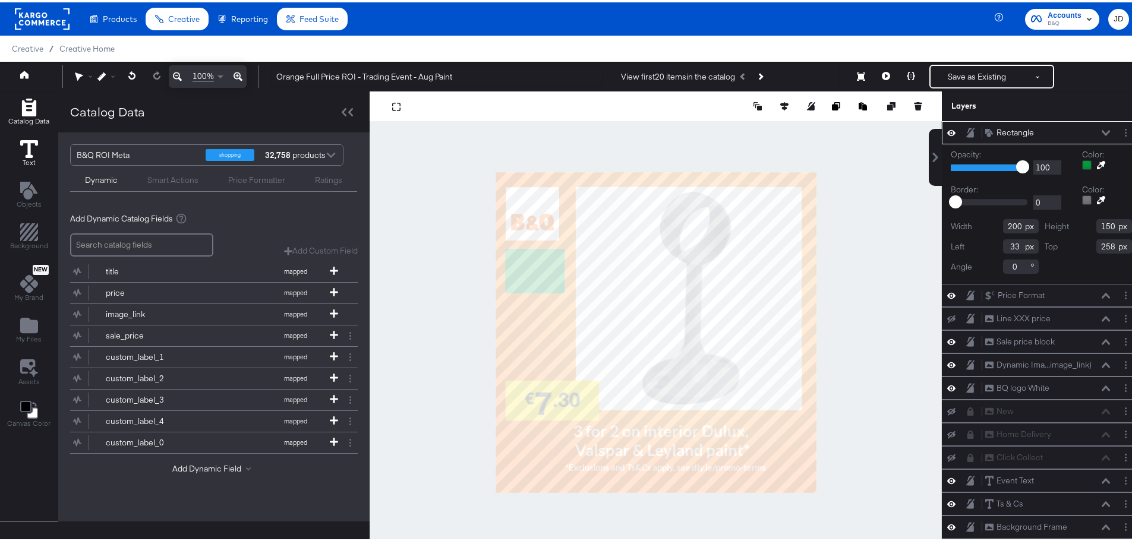
click at [21, 151] on icon at bounding box center [29, 147] width 18 height 18
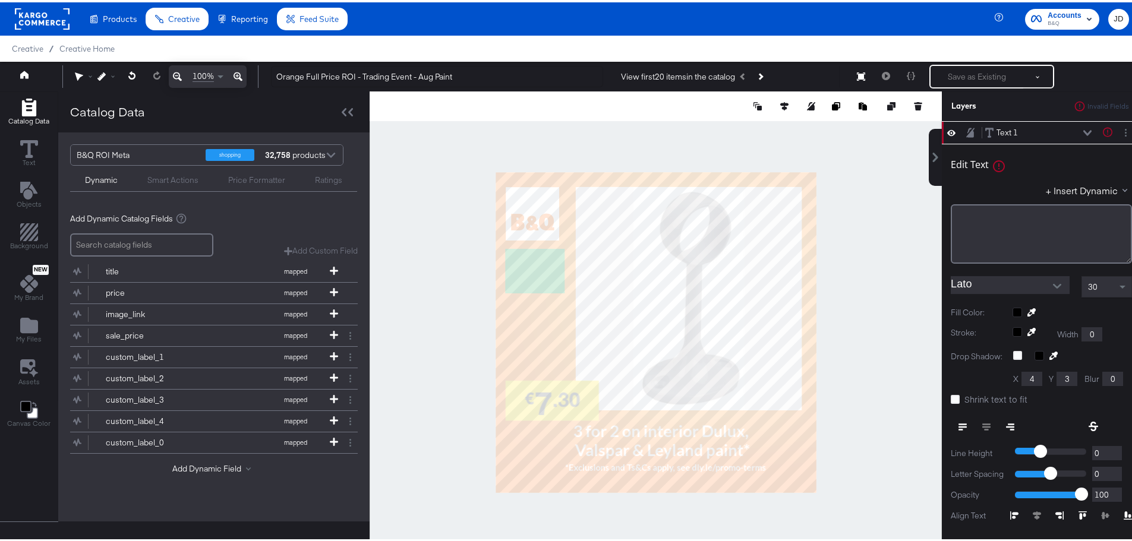
type input "33"
type input "258"
type input "200"
type input "150"
click at [1026, 511] on div at bounding box center [1071, 513] width 122 height 8
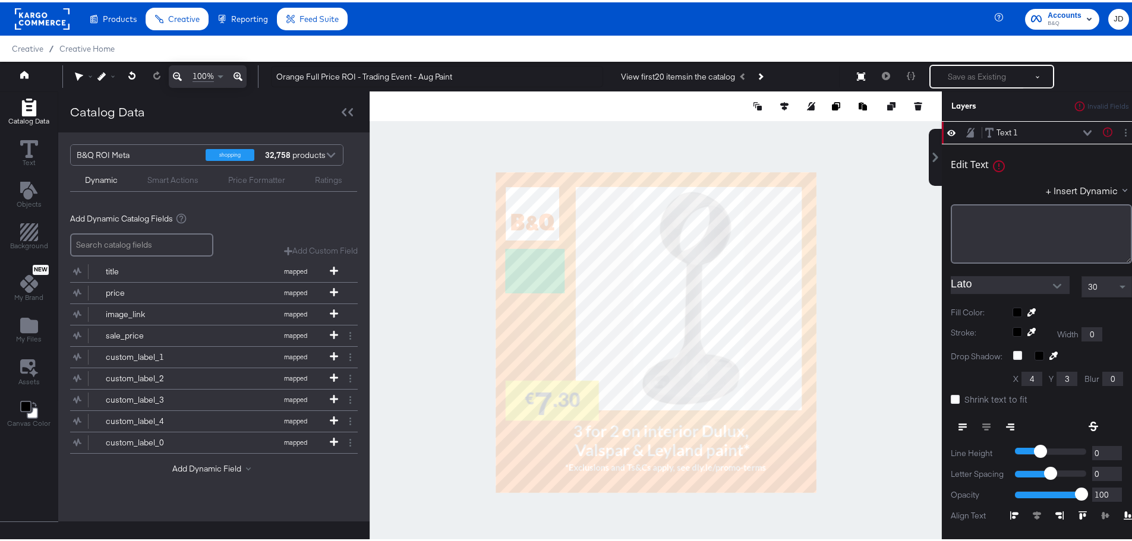
click at [1090, 511] on div at bounding box center [1071, 513] width 122 height 8
click at [975, 223] on div "﻿" at bounding box center [1041, 231] width 181 height 59
click at [1012, 310] on div at bounding box center [1071, 310] width 119 height 10
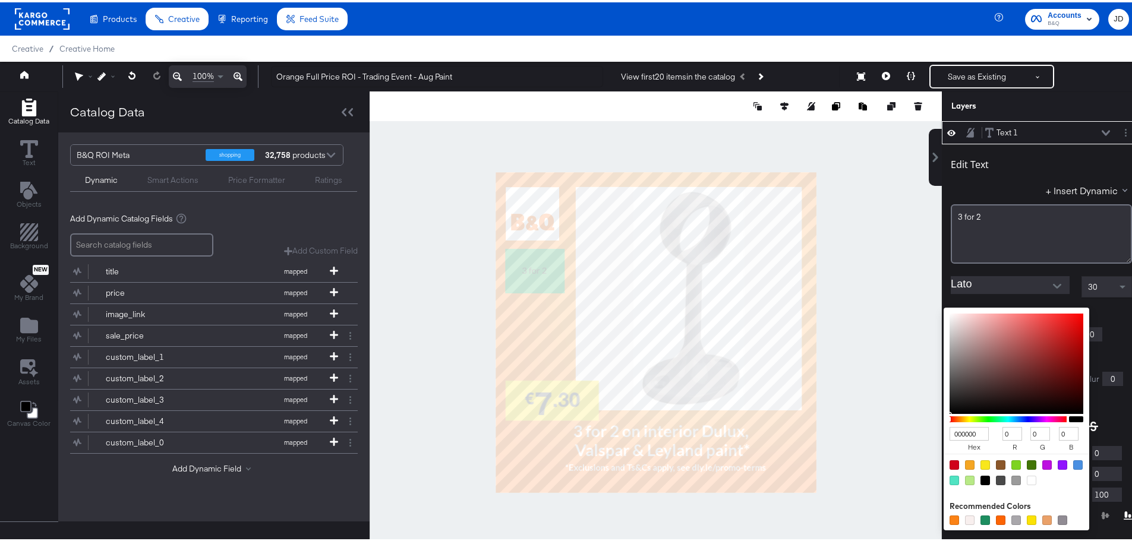
click at [1027, 476] on div at bounding box center [1032, 478] width 10 height 10
type input "FFFFFF"
type input "255"
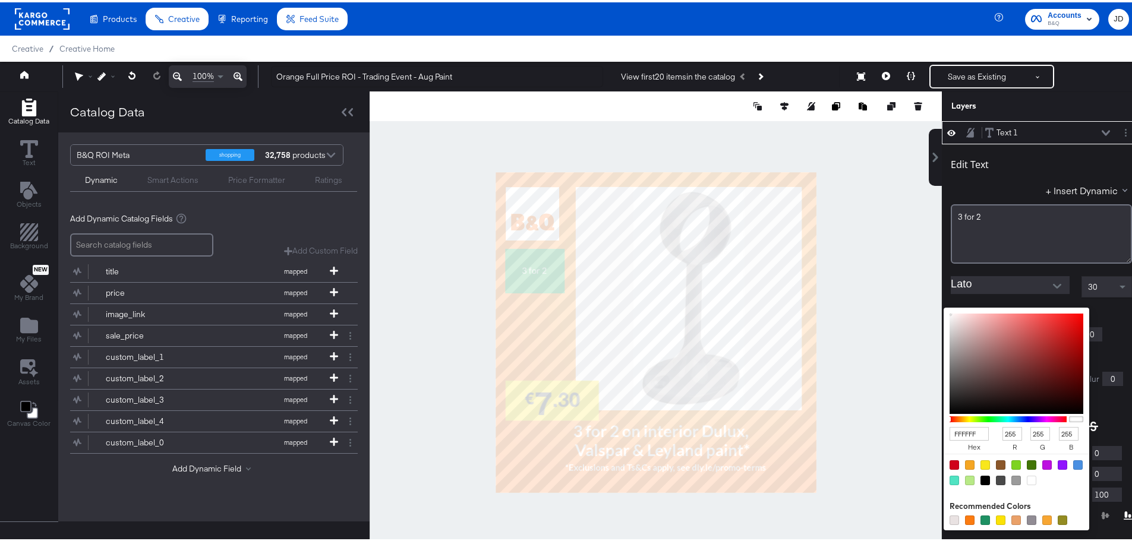
click at [1101, 310] on div "FFFFFF hex 255 r 255 g 255 b 100 a Recommended Colors" at bounding box center [1071, 310] width 119 height 10
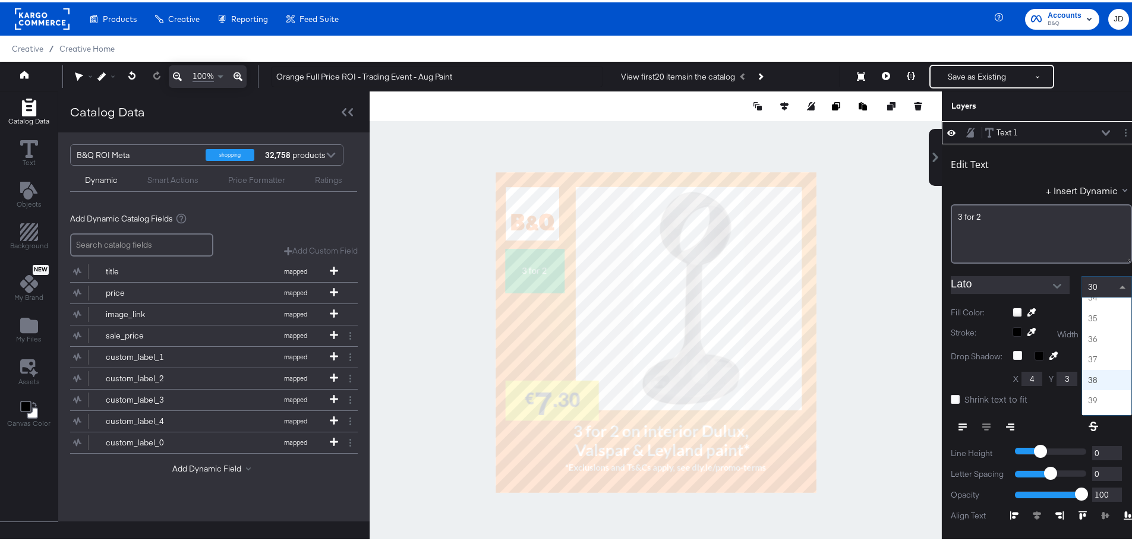
scroll to position [714, 0]
click at [1097, 279] on div "40" at bounding box center [1106, 284] width 49 height 20
click at [1053, 280] on icon "Open" at bounding box center [1057, 284] width 8 height 8
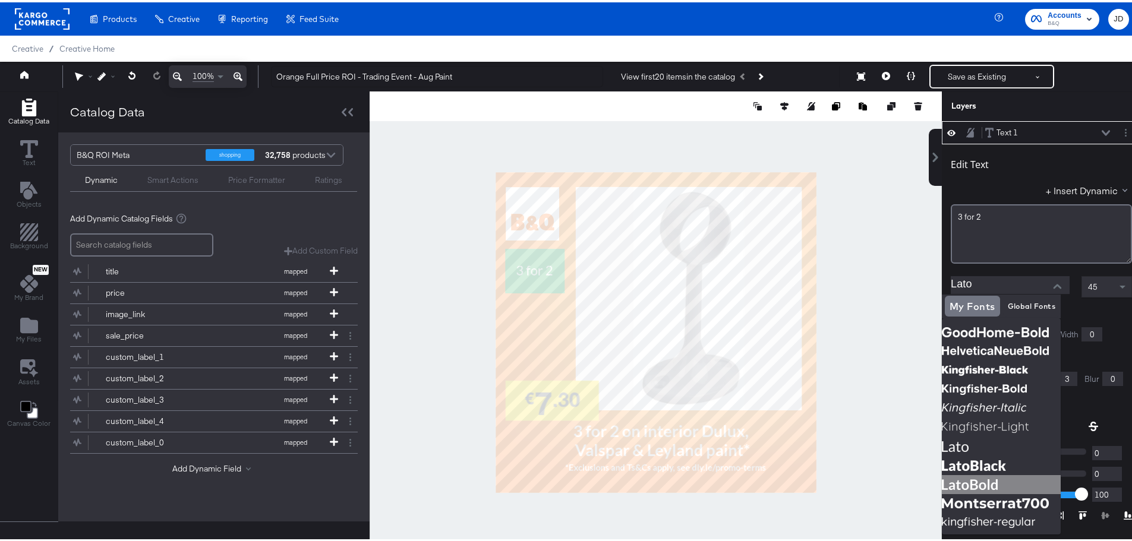
click at [1005, 478] on img at bounding box center [1001, 482] width 119 height 19
type input "LatoBold"
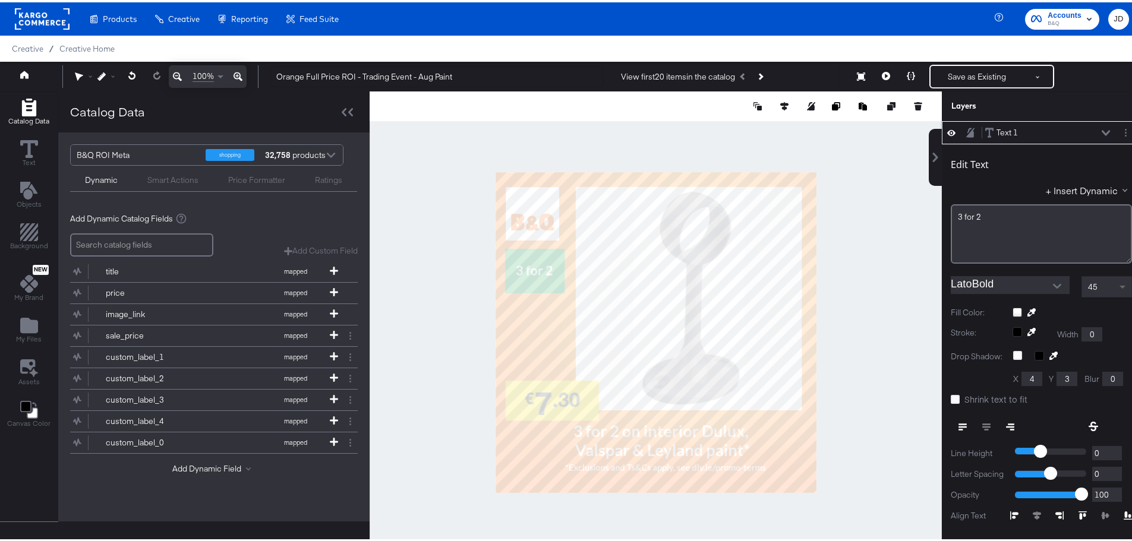
click at [1119, 286] on span at bounding box center [1122, 285] width 6 height 4
click at [1119, 286] on span at bounding box center [1122, 284] width 6 height 3
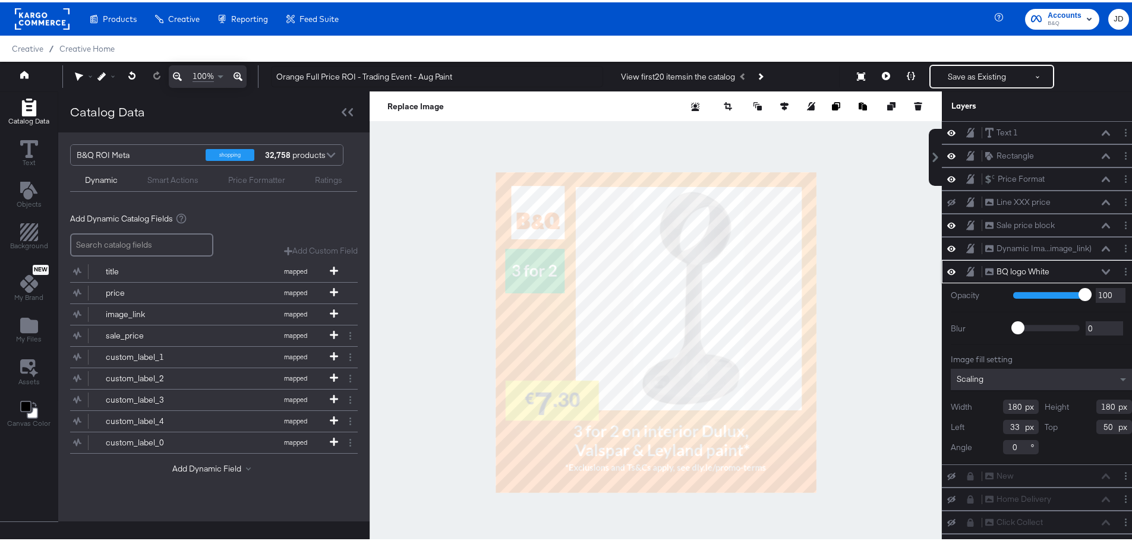
type input "53"
type input "46"
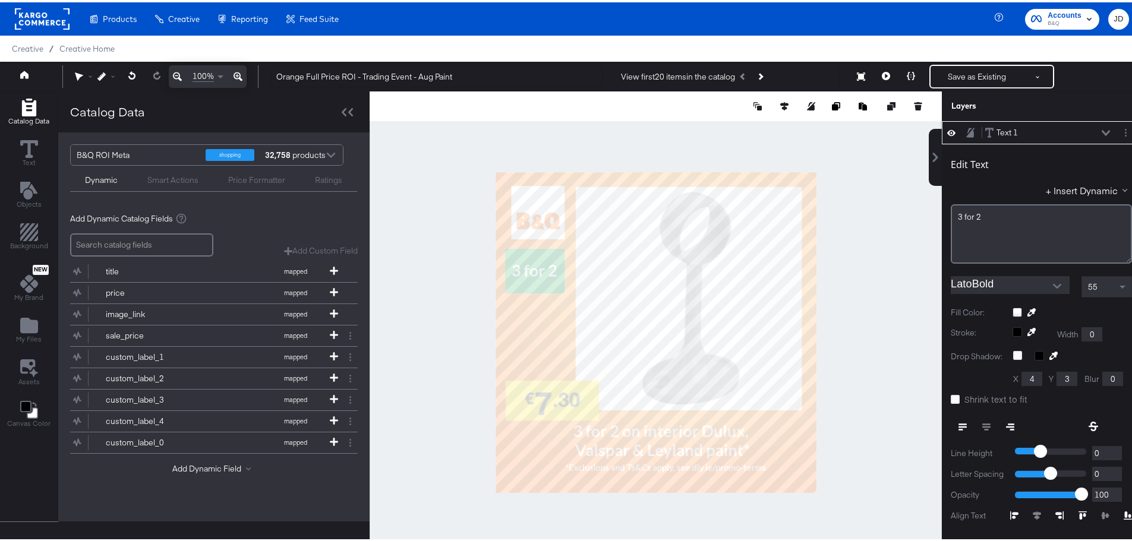
scroll to position [3, 0]
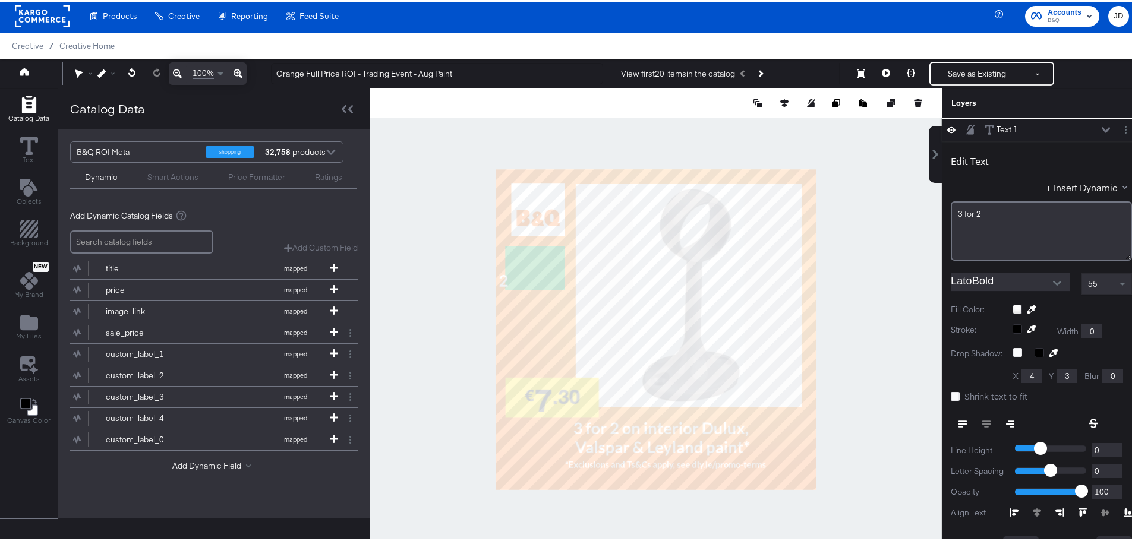
type input "-133"
type input "302"
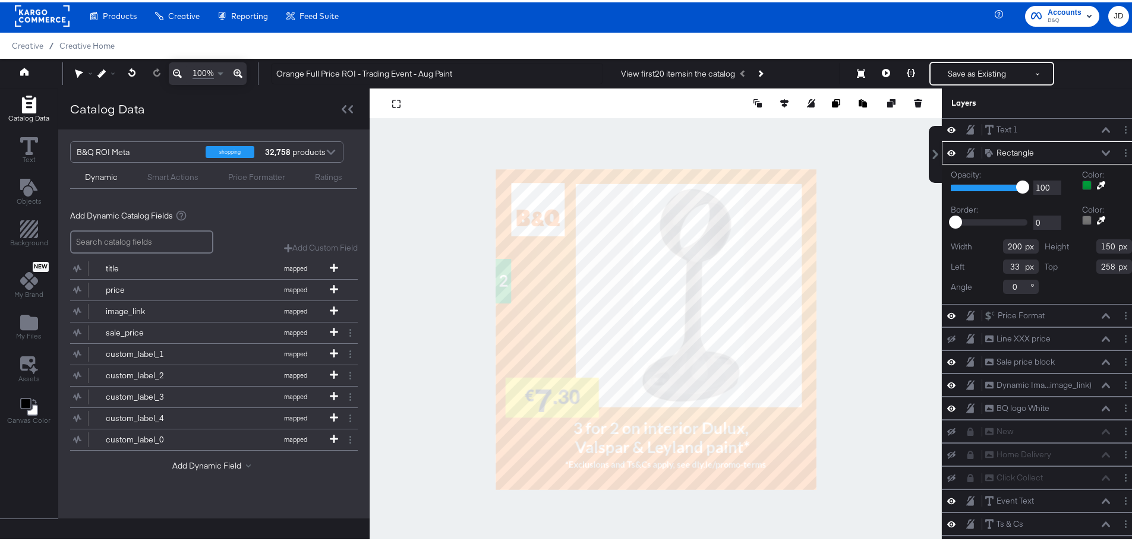
type input "-145"
type input "302"
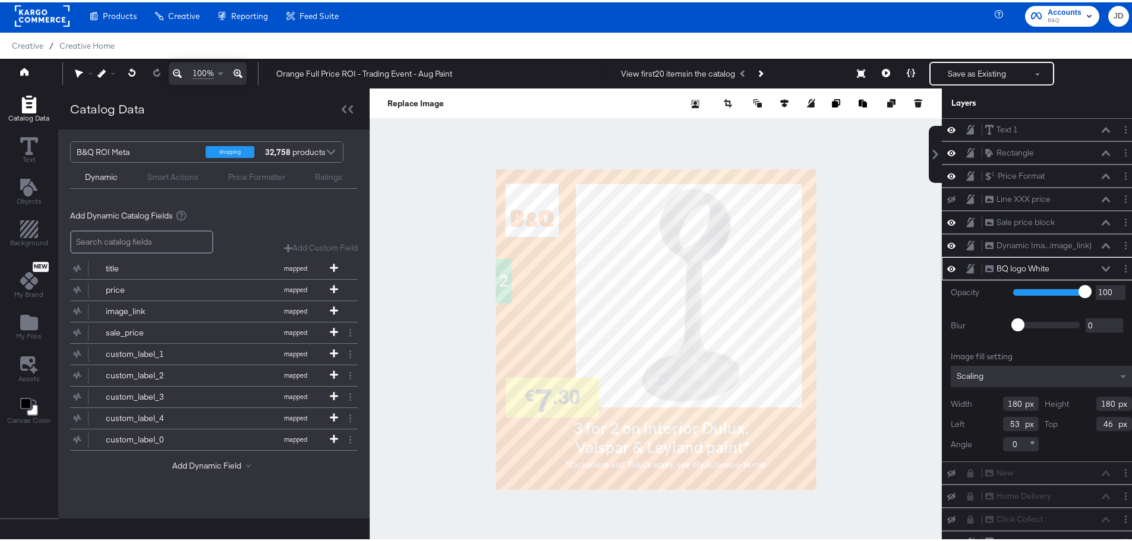
type input "33"
type input "48"
click at [1003, 419] on input "33" at bounding box center [1021, 422] width 36 height 14
click at [1003, 418] on input "33" at bounding box center [1021, 422] width 36 height 14
drag, startPoint x: 1006, startPoint y: 423, endPoint x: 998, endPoint y: 422, distance: 7.7
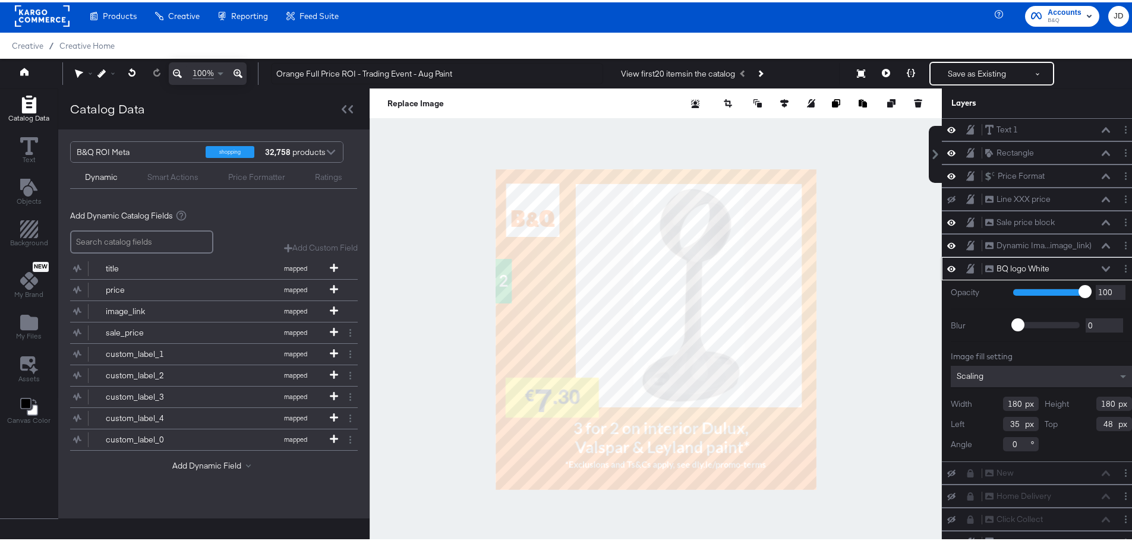
click at [1003, 422] on input "35" at bounding box center [1021, 422] width 36 height 14
drag, startPoint x: 1007, startPoint y: 419, endPoint x: 1001, endPoint y: 421, distance: 6.1
click at [1003, 421] on input "40" at bounding box center [1021, 422] width 36 height 14
type input "45"
click at [446, 328] on div at bounding box center [656, 327] width 572 height 482
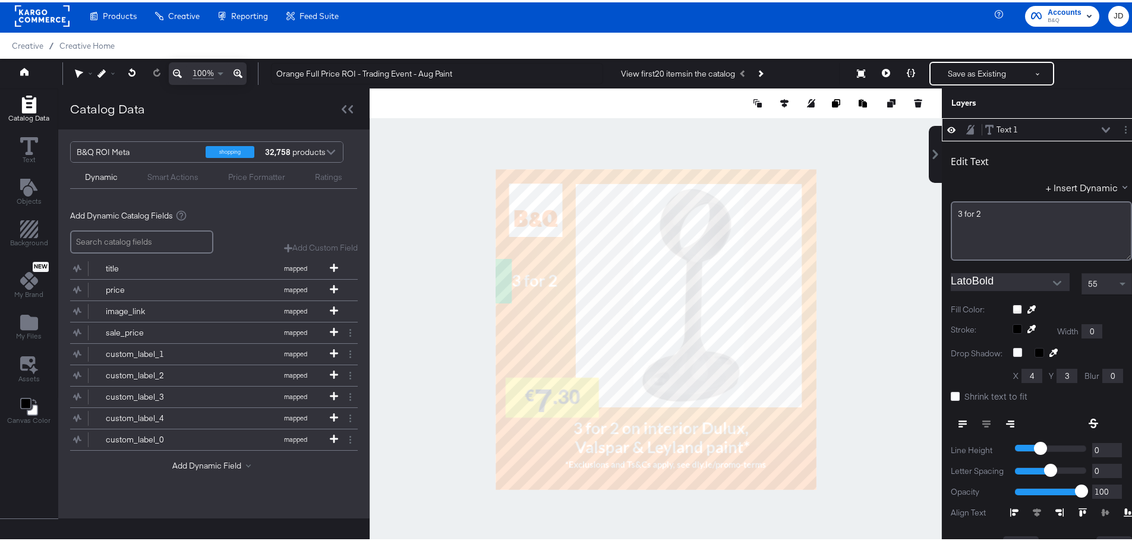
type input "33"
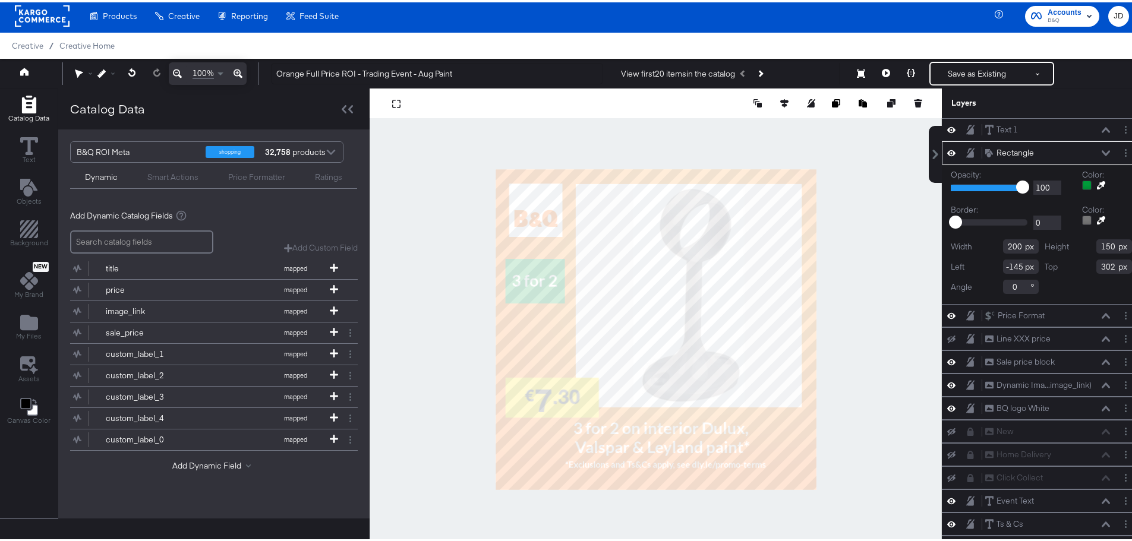
type input "33"
drag, startPoint x: 996, startPoint y: 264, endPoint x: 1004, endPoint y: 265, distance: 7.8
click at [1004, 265] on input "33" at bounding box center [1021, 264] width 36 height 14
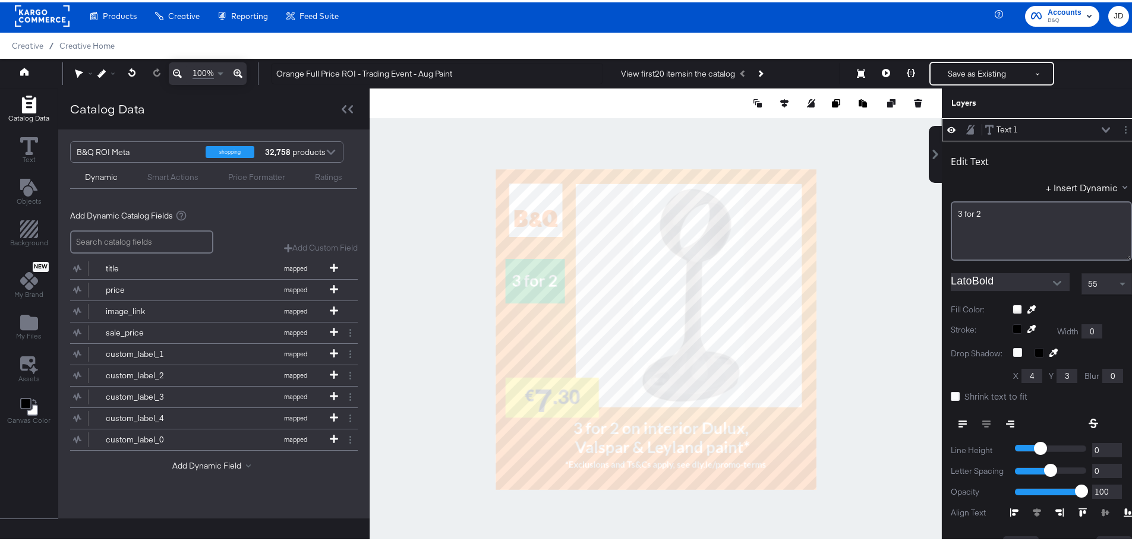
type input "45"
type input "280"
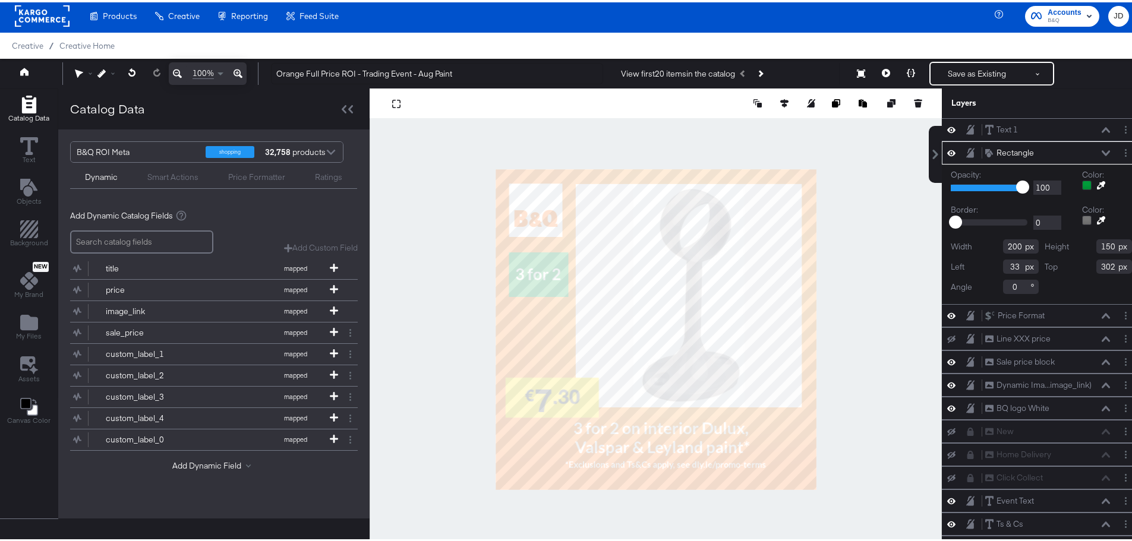
type input "45"
type input "280"
click at [442, 299] on div at bounding box center [656, 327] width 572 height 482
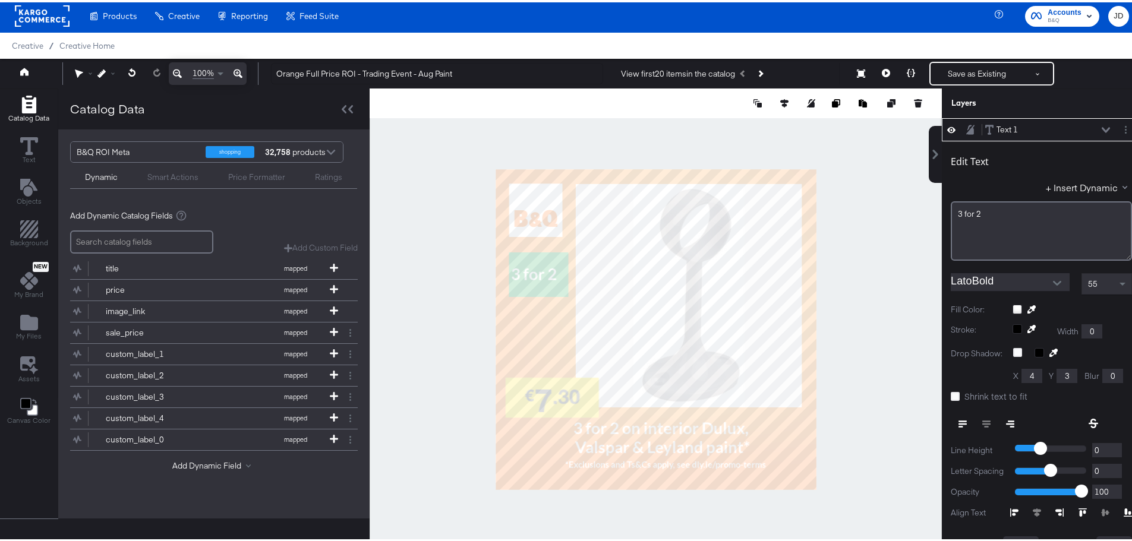
type input "31"
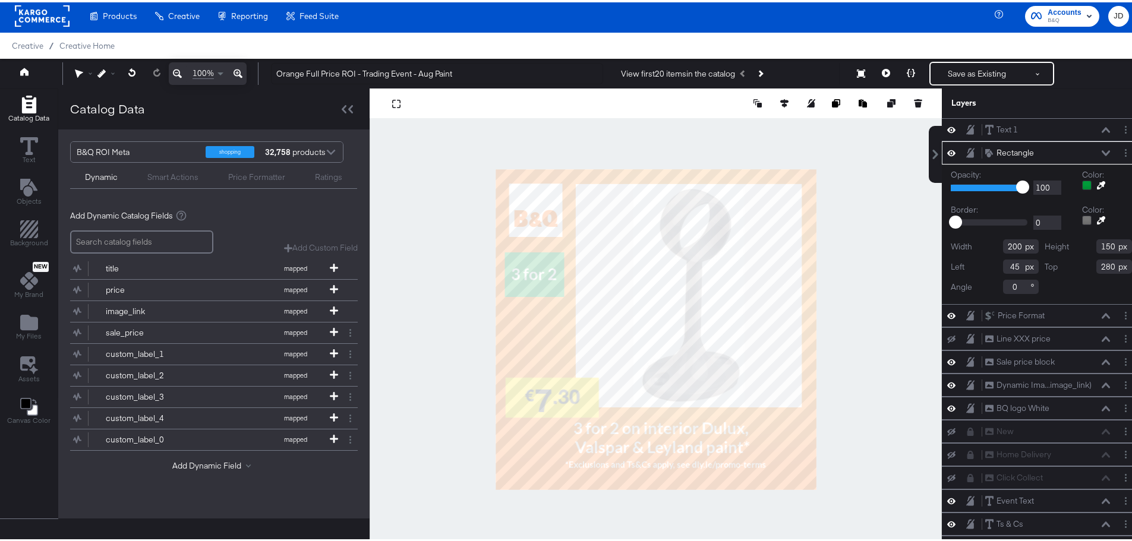
type input "31"
click at [434, 301] on div at bounding box center [656, 327] width 572 height 482
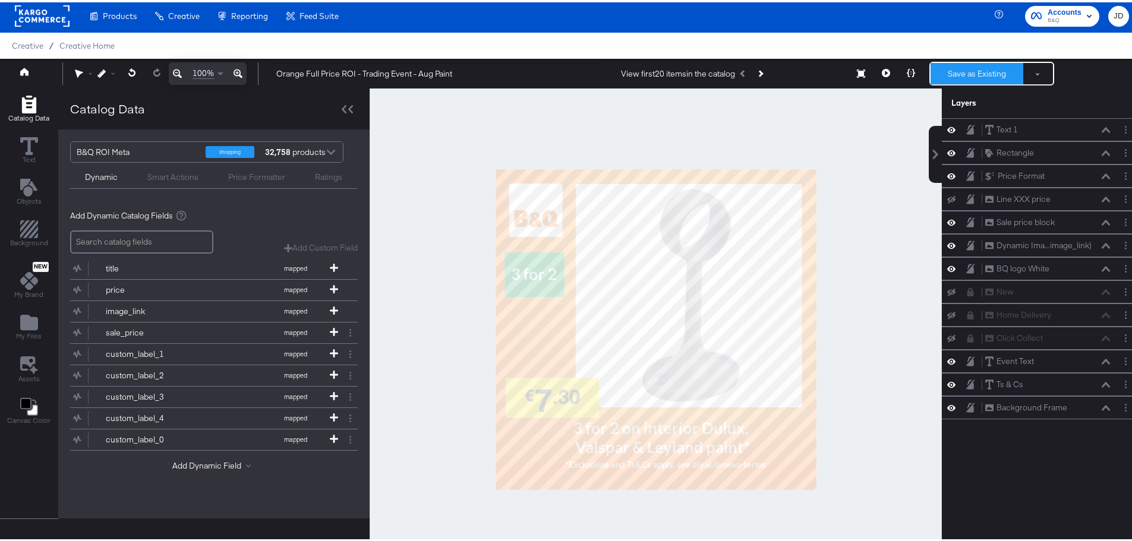
click at [965, 70] on button "Save as Existing" at bounding box center [976, 71] width 93 height 21
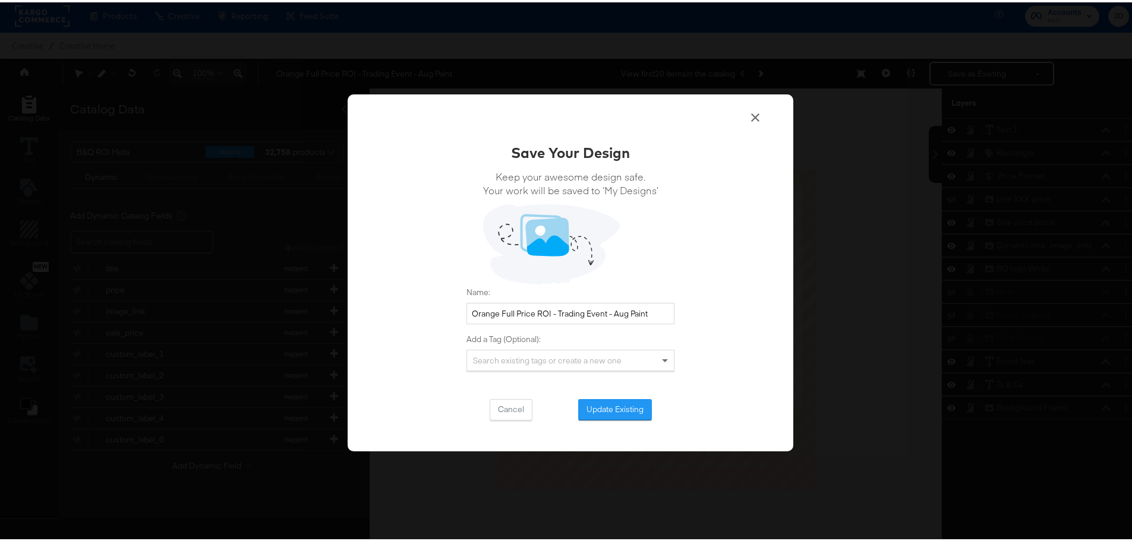
click at [596, 418] on div "Save Your Design Keep your awesome design safe. Your work will be saved to ‘My …" at bounding box center [571, 270] width 446 height 357
click at [596, 415] on button "Update Existing" at bounding box center [615, 407] width 74 height 21
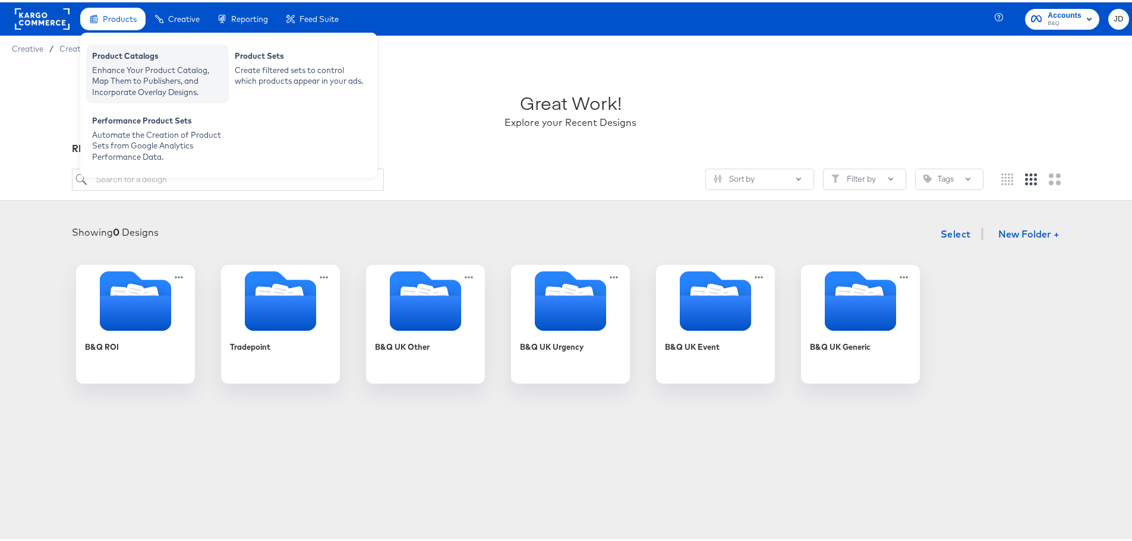
click at [134, 61] on div "Product Catalogs" at bounding box center [157, 55] width 131 height 14
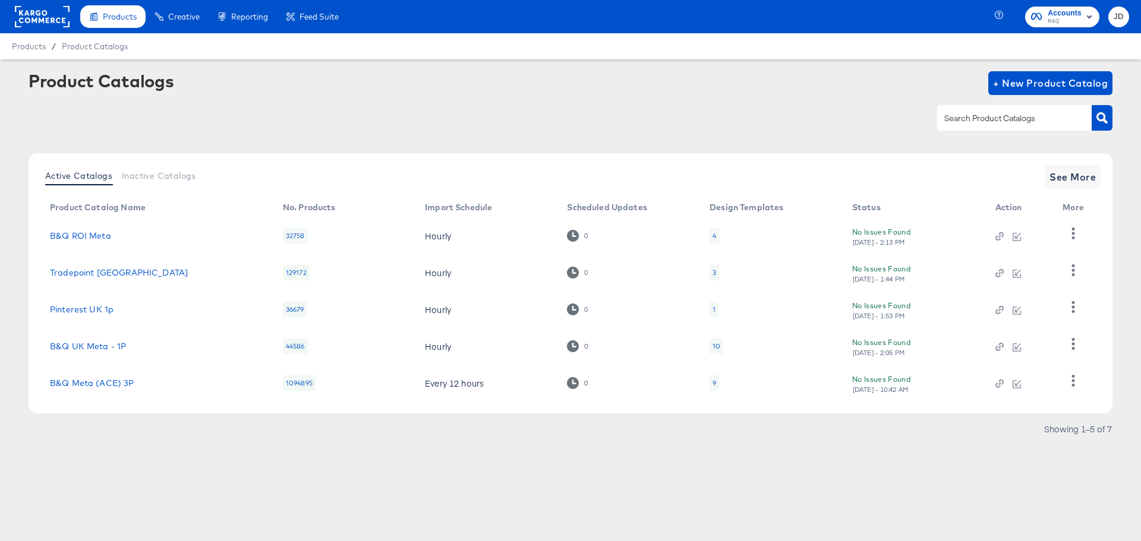
click at [715, 233] on div "4" at bounding box center [714, 235] width 10 height 15
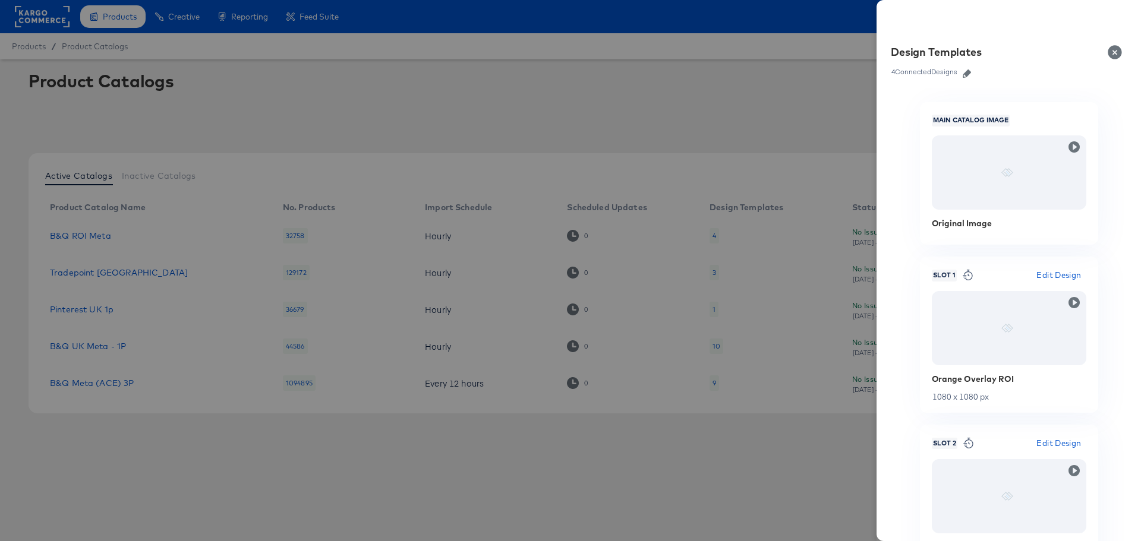
click at [971, 71] on icon "button" at bounding box center [966, 74] width 8 height 8
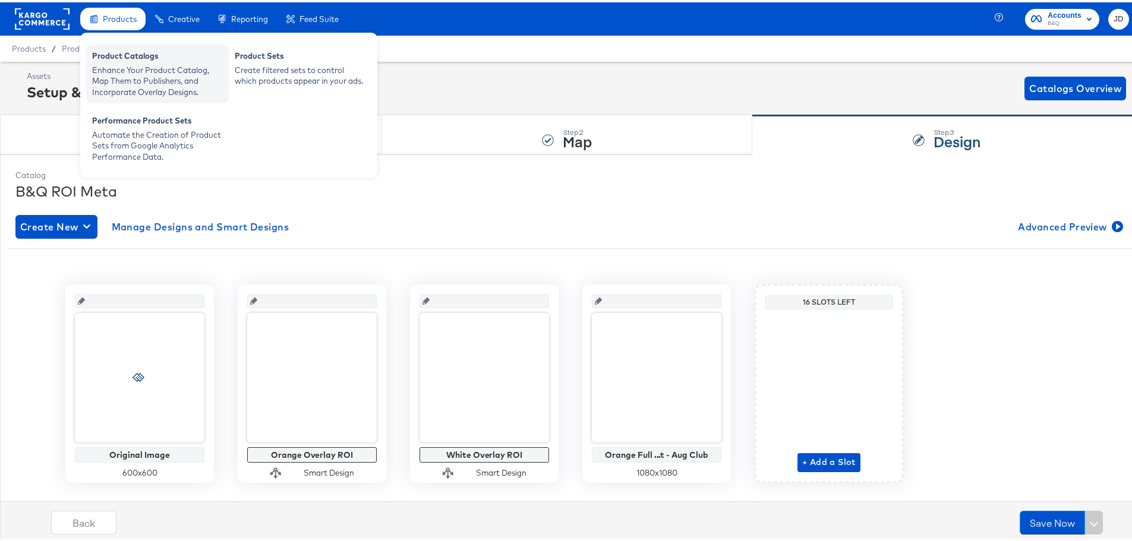
click at [121, 61] on div "Product Catalogs" at bounding box center [157, 55] width 131 height 14
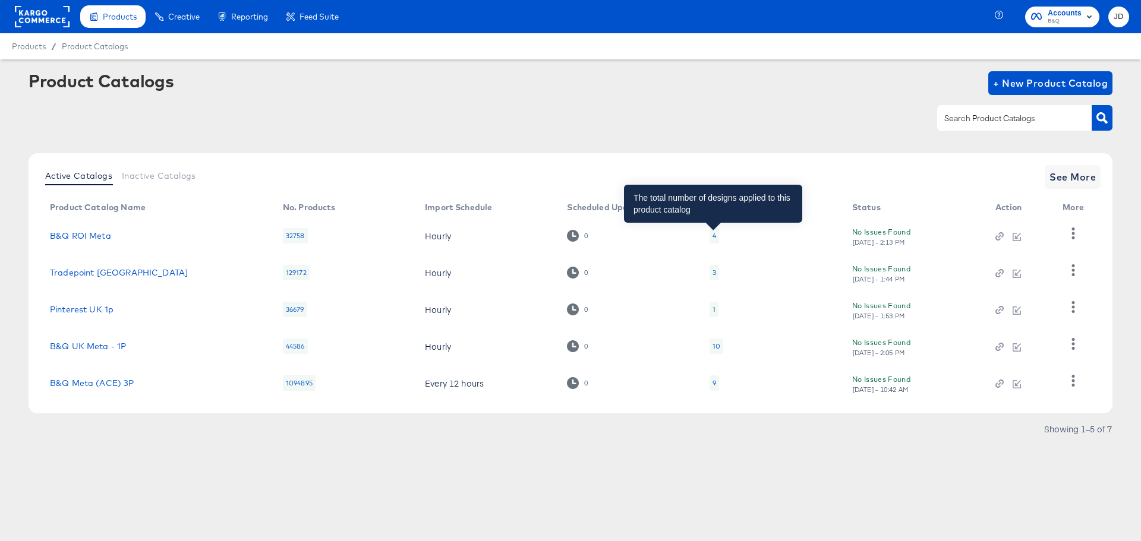
click at [713, 239] on div "4" at bounding box center [714, 236] width 4 height 10
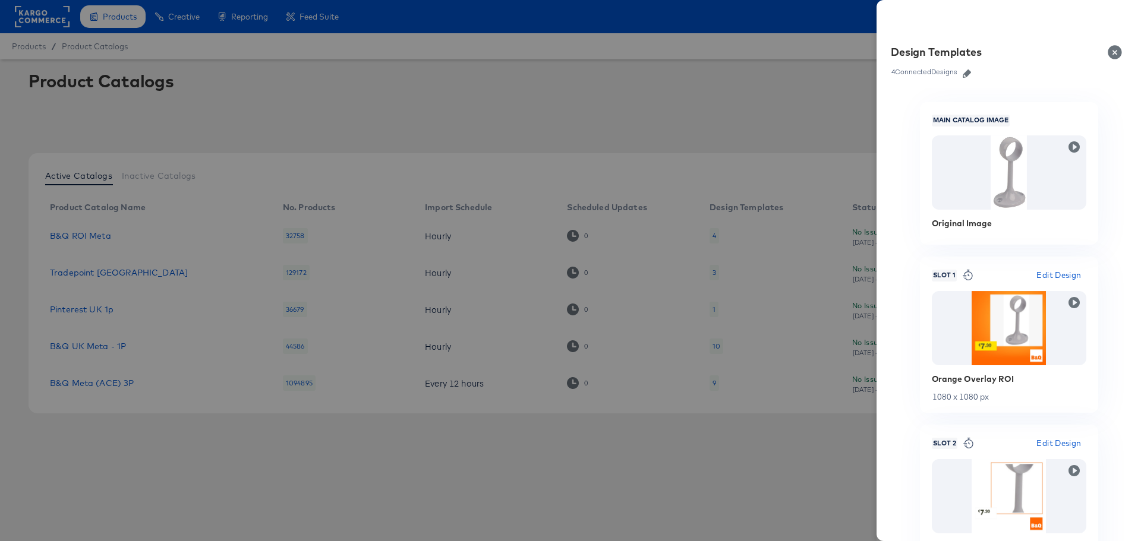
click at [969, 75] on icon "button" at bounding box center [966, 74] width 8 height 8
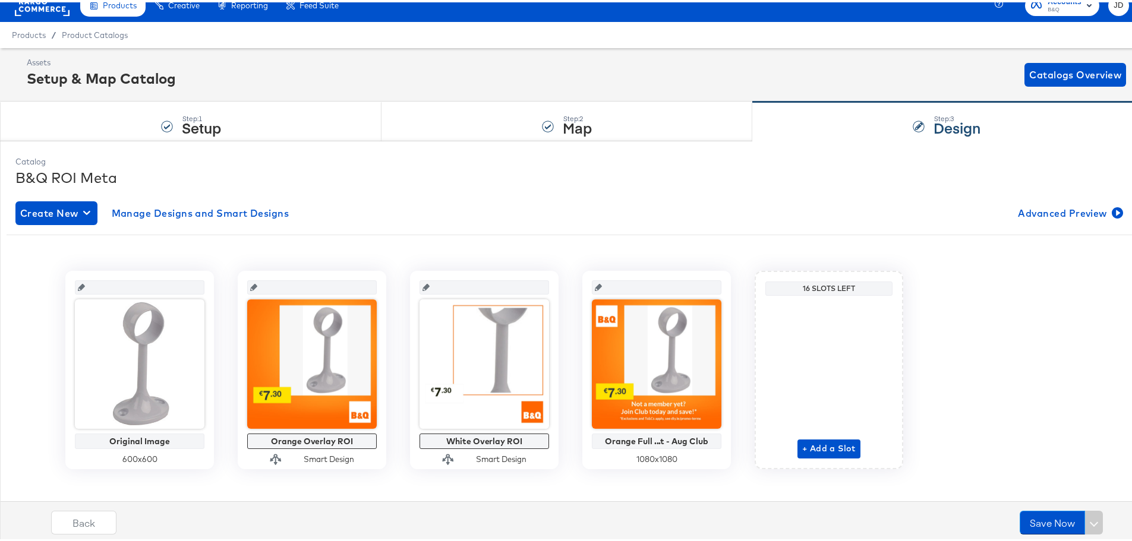
scroll to position [26, 0]
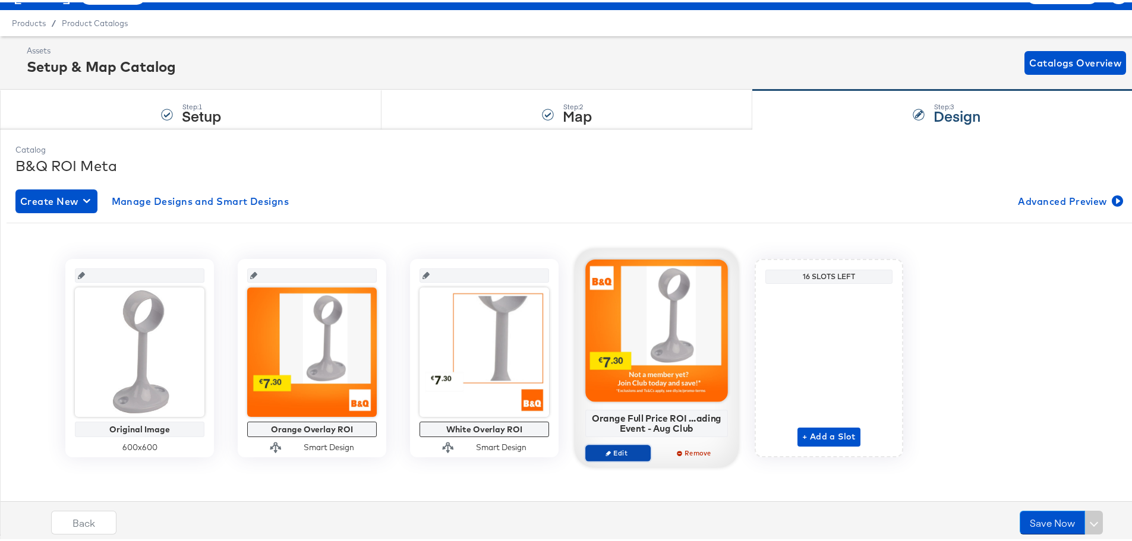
click at [630, 449] on span "Edit" at bounding box center [618, 450] width 55 height 9
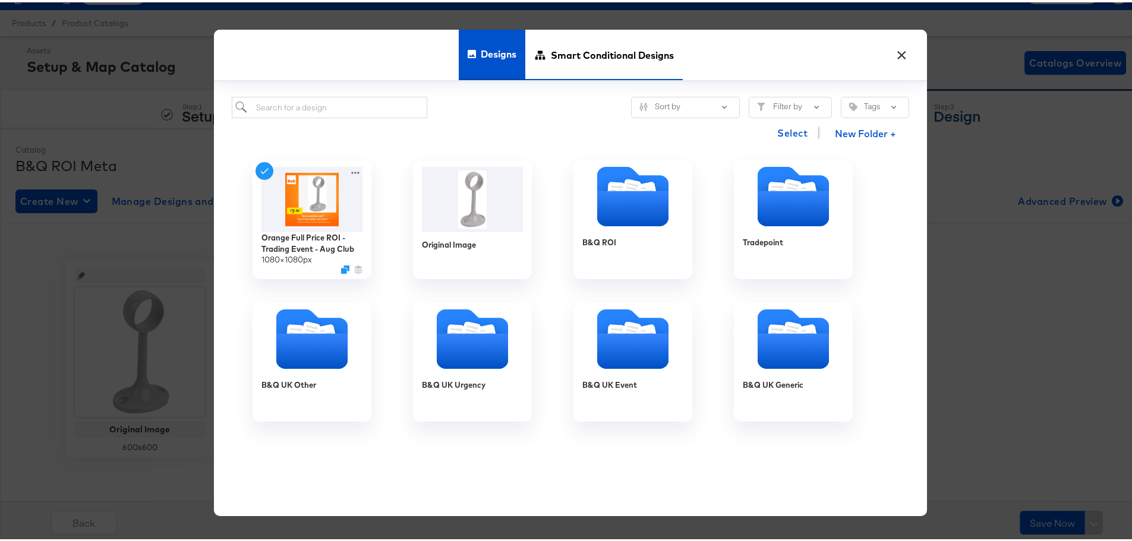
click at [630, 59] on span "Smart Conditional Designs" at bounding box center [612, 52] width 123 height 52
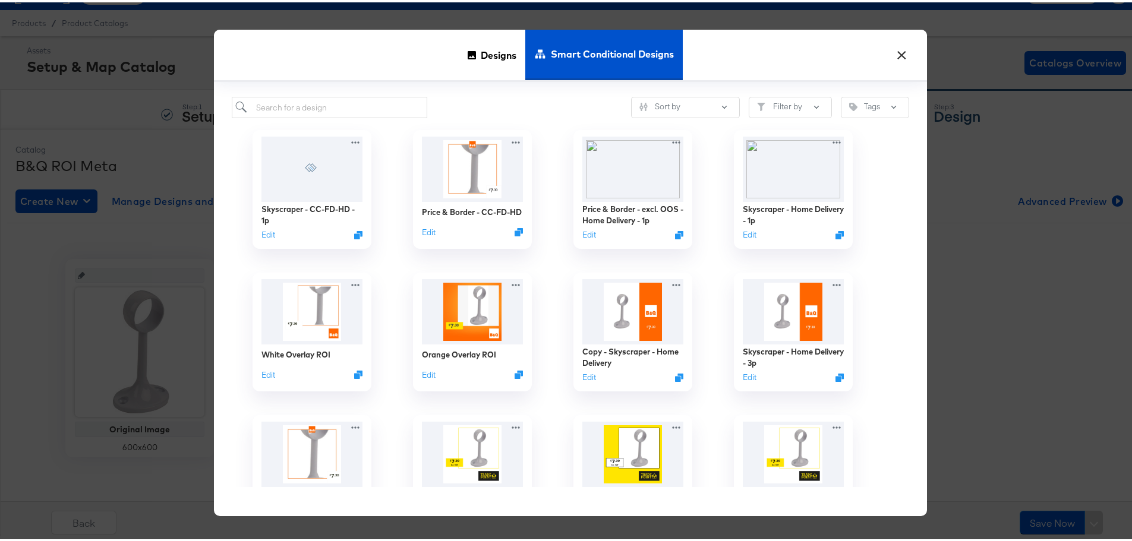
click at [894, 56] on button "×" at bounding box center [901, 49] width 21 height 21
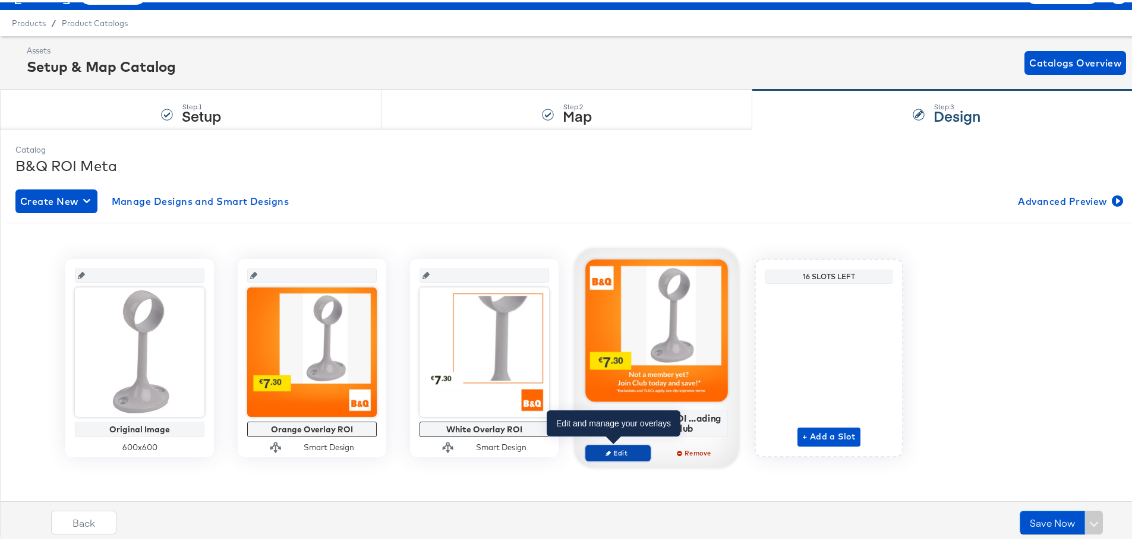
click at [611, 447] on span "Edit" at bounding box center [618, 450] width 55 height 9
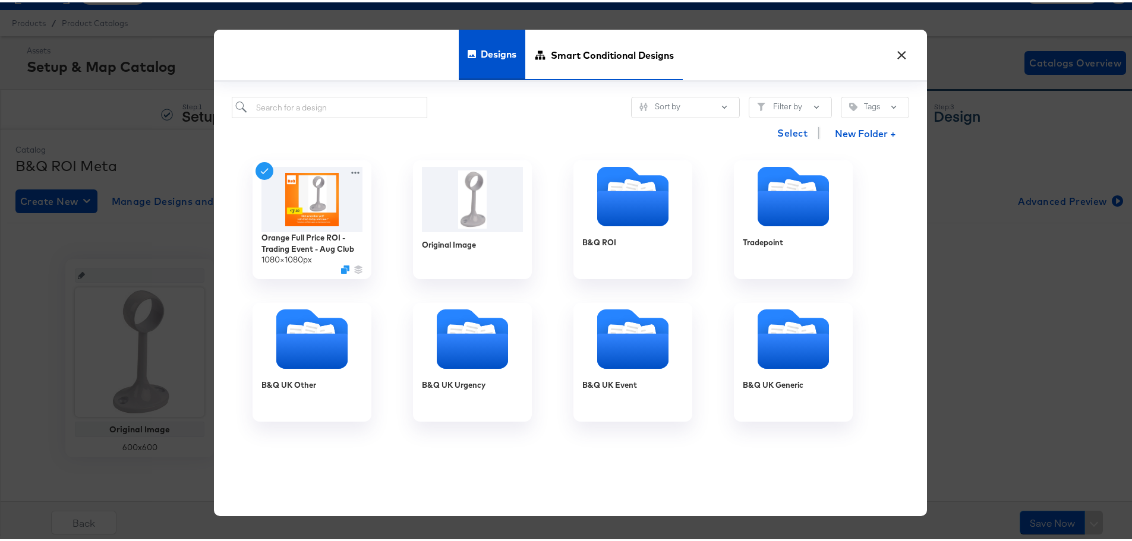
click at [585, 58] on span "Smart Conditional Designs" at bounding box center [612, 52] width 123 height 52
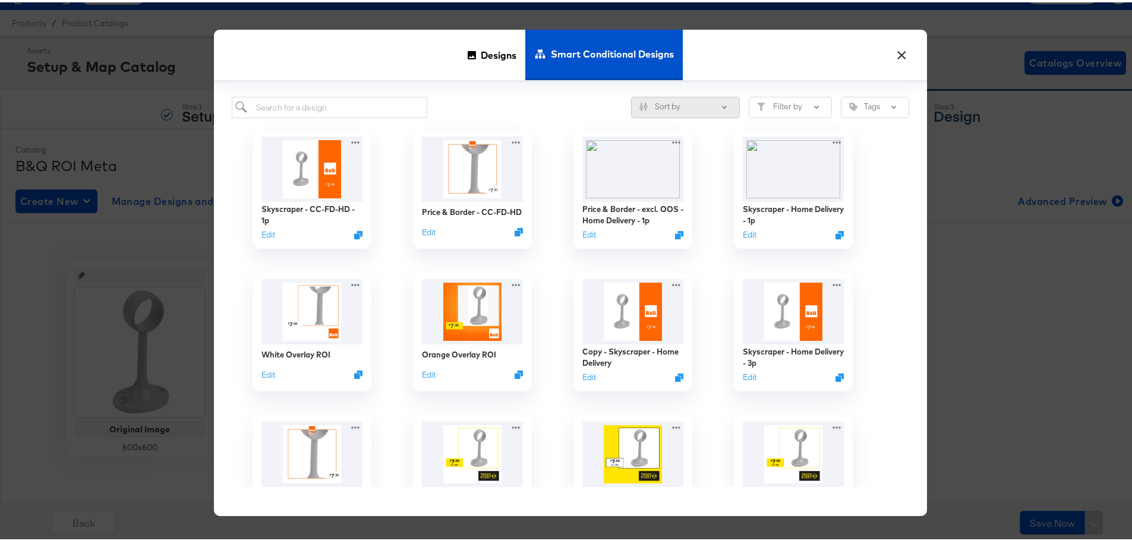
click at [724, 107] on button "Sort by" at bounding box center [685, 104] width 109 height 21
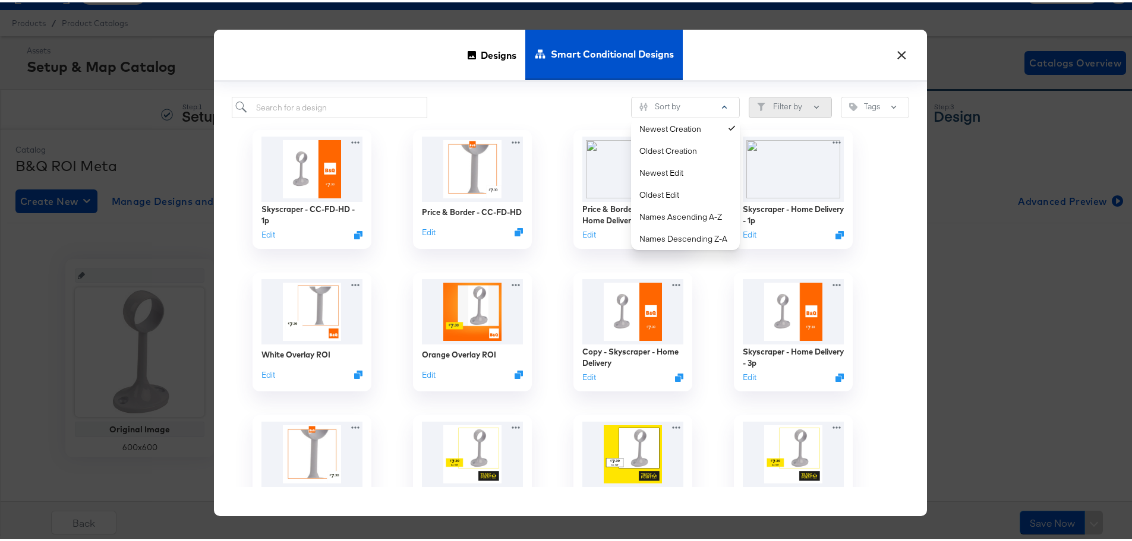
click at [790, 104] on button "Filter by" at bounding box center [790, 104] width 83 height 21
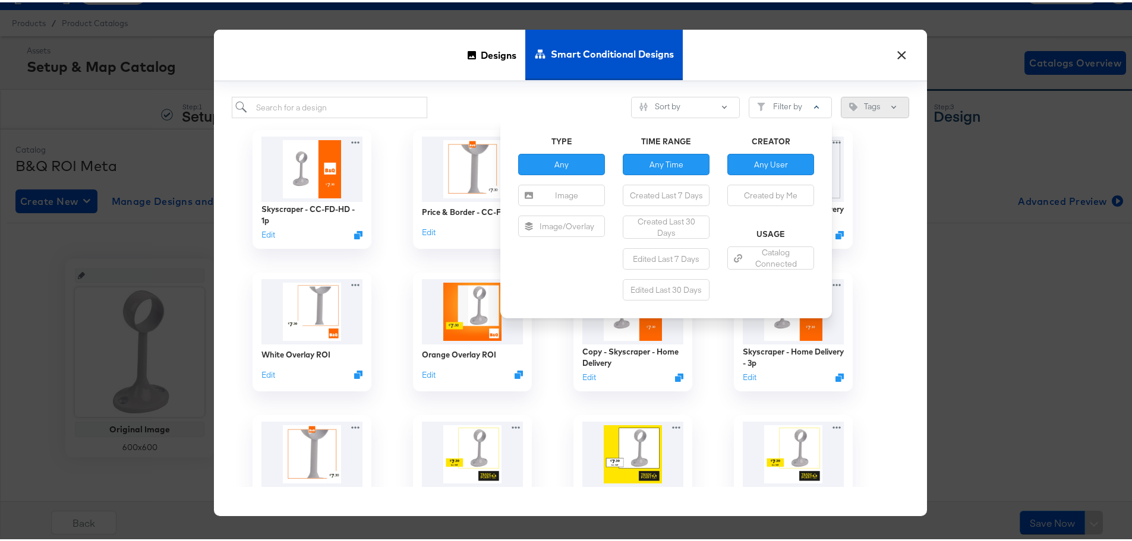
click at [873, 106] on button "Tags" at bounding box center [875, 104] width 68 height 21
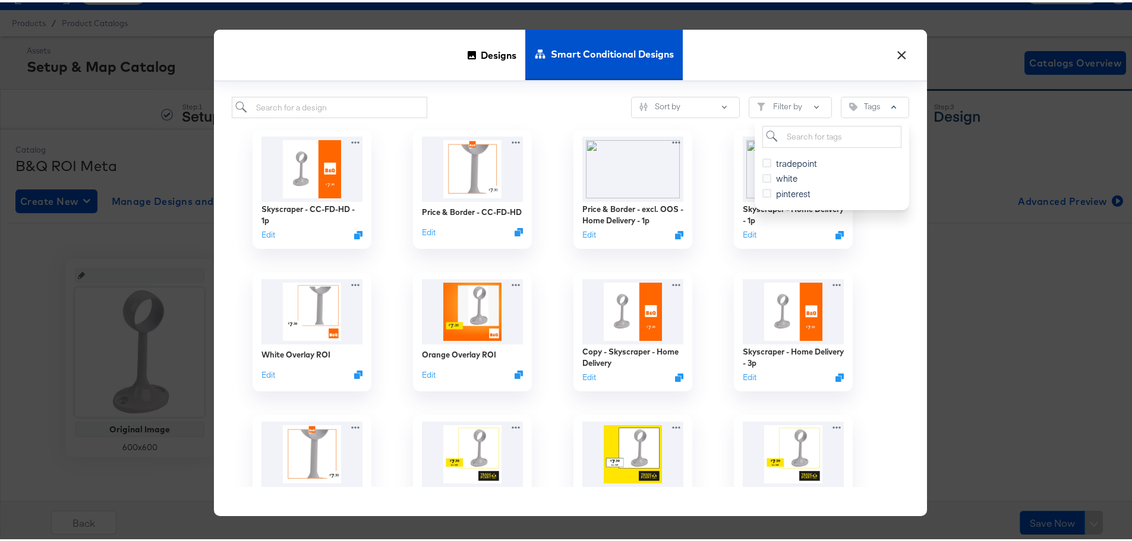
click at [538, 106] on div "Sort by Filter by Tags tradepoint white pinterest" at bounding box center [570, 105] width 677 height 22
click at [892, 53] on button "×" at bounding box center [901, 49] width 21 height 21
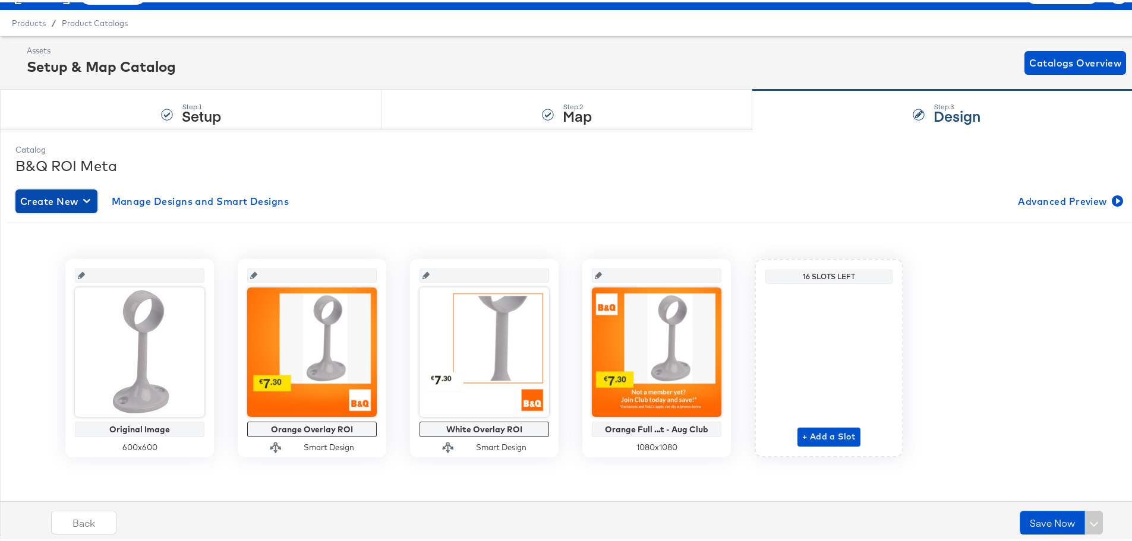
click at [64, 203] on span "Create New" at bounding box center [56, 199] width 72 height 17
click at [81, 245] on div "Create New Smart Design" at bounding box center [79, 247] width 113 height 10
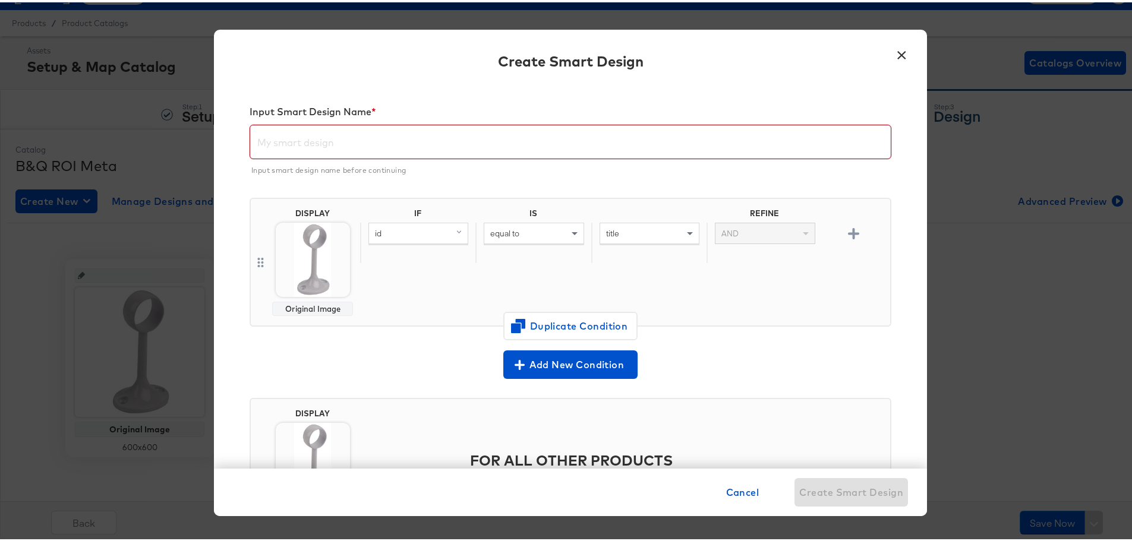
click at [278, 146] on input "text" at bounding box center [570, 134] width 640 height 33
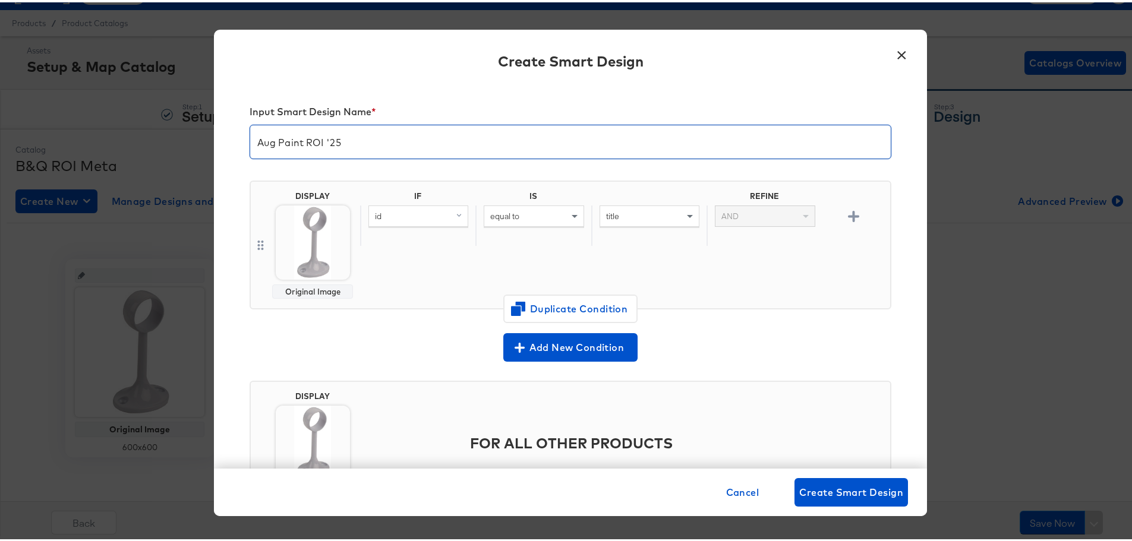
type input "Aug Paint ROI '25"
click at [422, 222] on div "id" at bounding box center [418, 214] width 99 height 20
click at [418, 239] on input "search" at bounding box center [422, 236] width 108 height 22
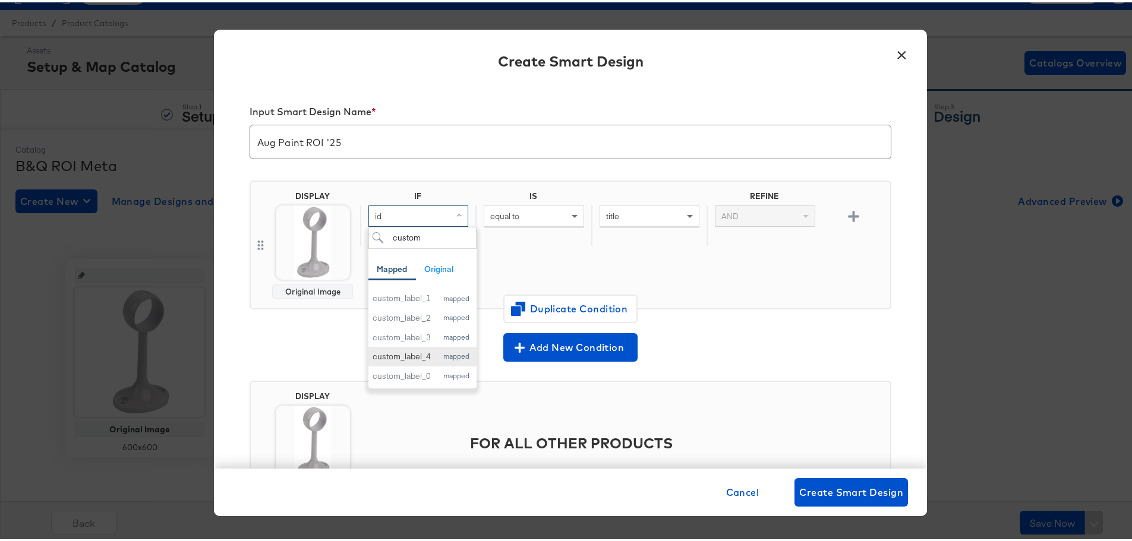
type input "custom"
click at [423, 354] on div "custom_label_4" at bounding box center [401, 354] width 58 height 11
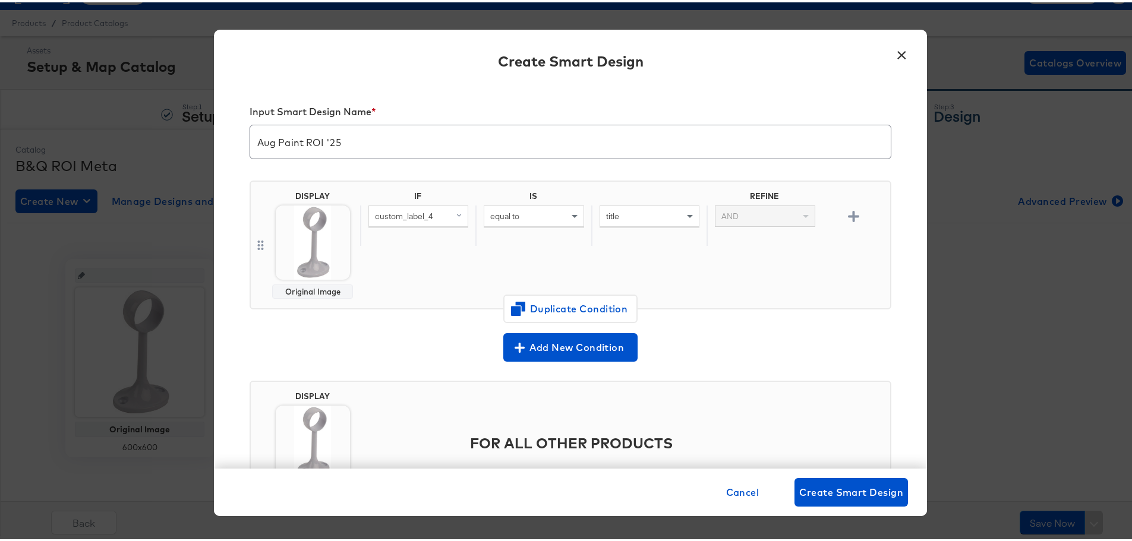
click at [524, 219] on div "equal to" at bounding box center [533, 214] width 99 height 20
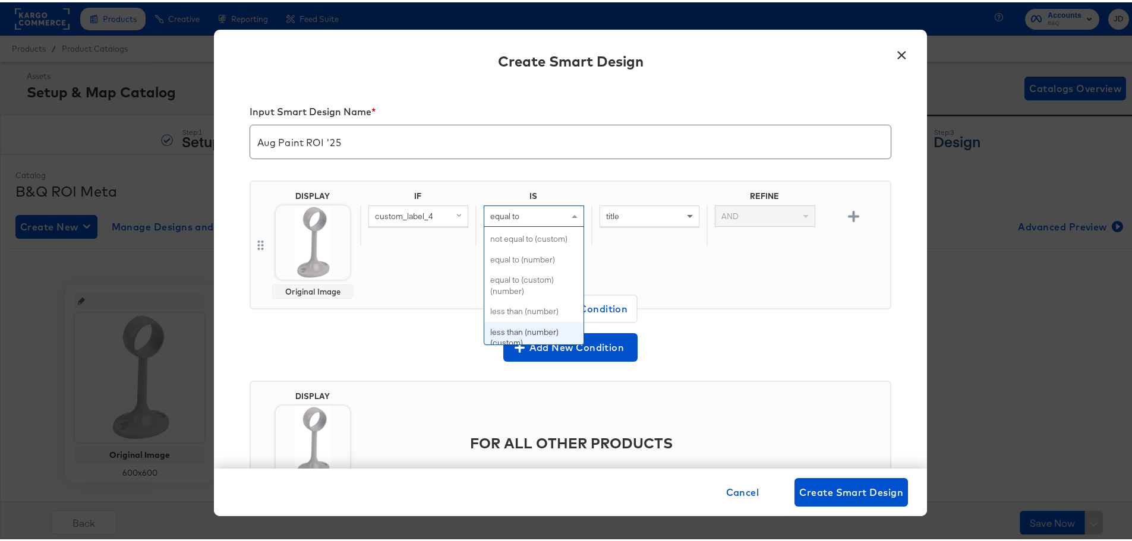
scroll to position [59, 0]
type input "con"
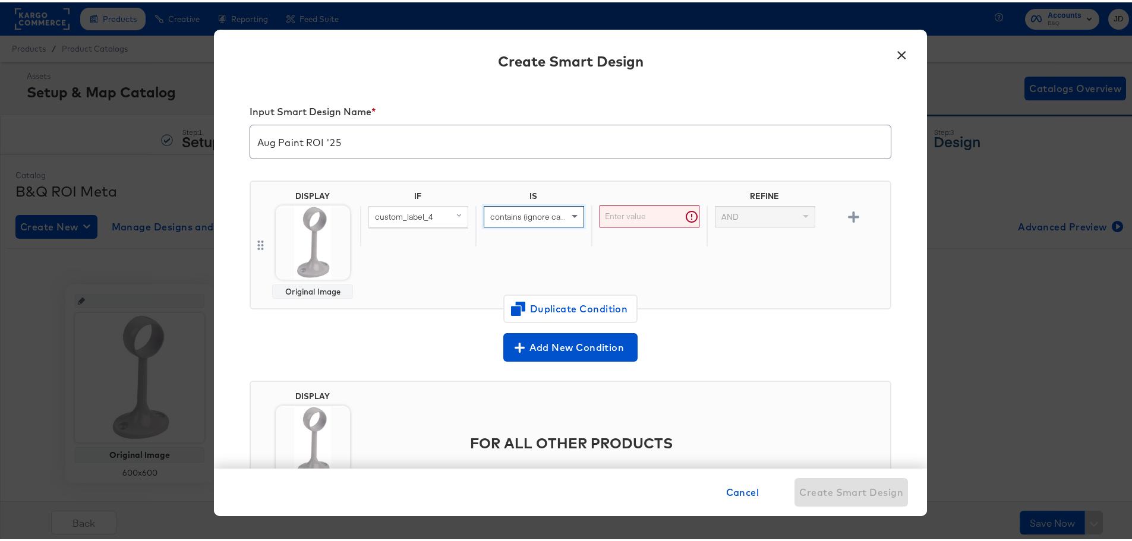
click at [624, 216] on input "text" at bounding box center [649, 214] width 100 height 22
click at [524, 266] on div "IF IS REFINE custom_label_4 contains (ignore case) is too short (minimum is 1 c…" at bounding box center [622, 243] width 525 height 108
click at [625, 213] on input "text" at bounding box center [649, 214] width 100 height 22
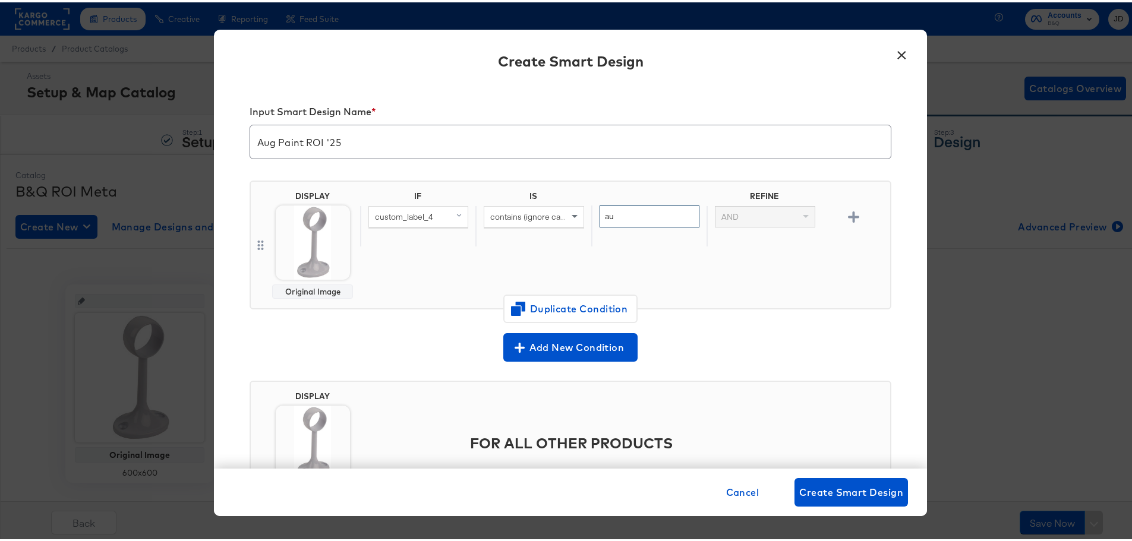
type input "a"
type input "roiaugpaint25"
click at [668, 263] on div "IF IS REFINE custom_label_4 contains (ignore case) roiaugpaint25 AND" at bounding box center [622, 243] width 525 height 108
click at [320, 232] on img at bounding box center [313, 240] width 74 height 74
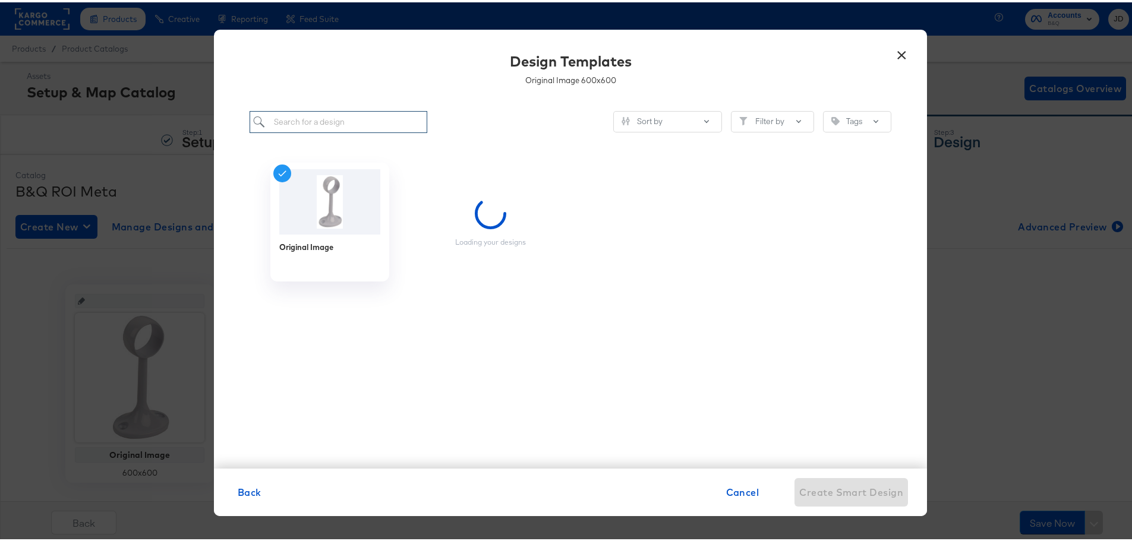
click at [304, 121] on input "search" at bounding box center [339, 120] width 178 height 22
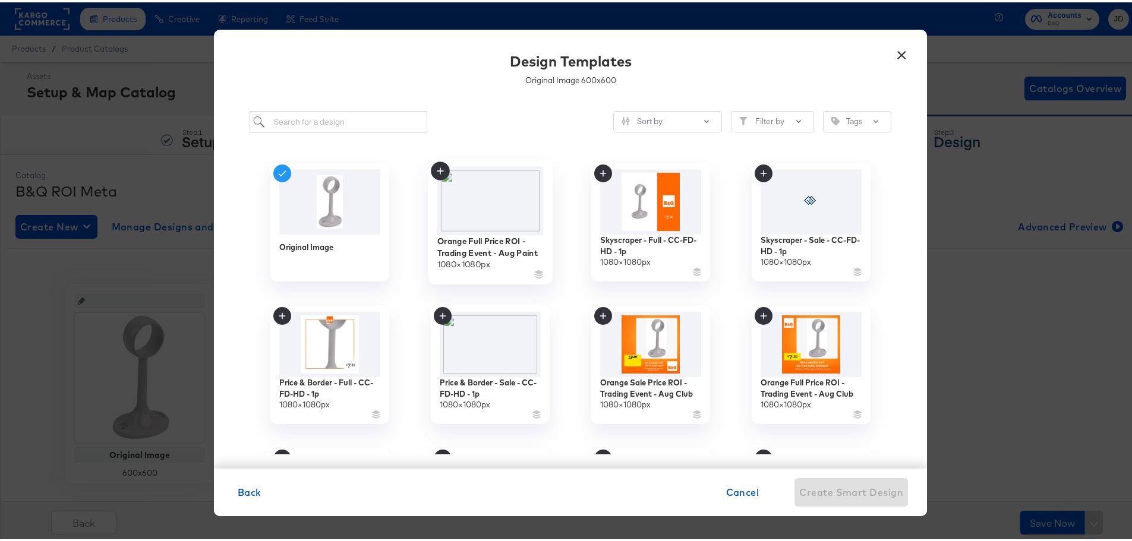
click at [497, 232] on img at bounding box center [490, 199] width 106 height 68
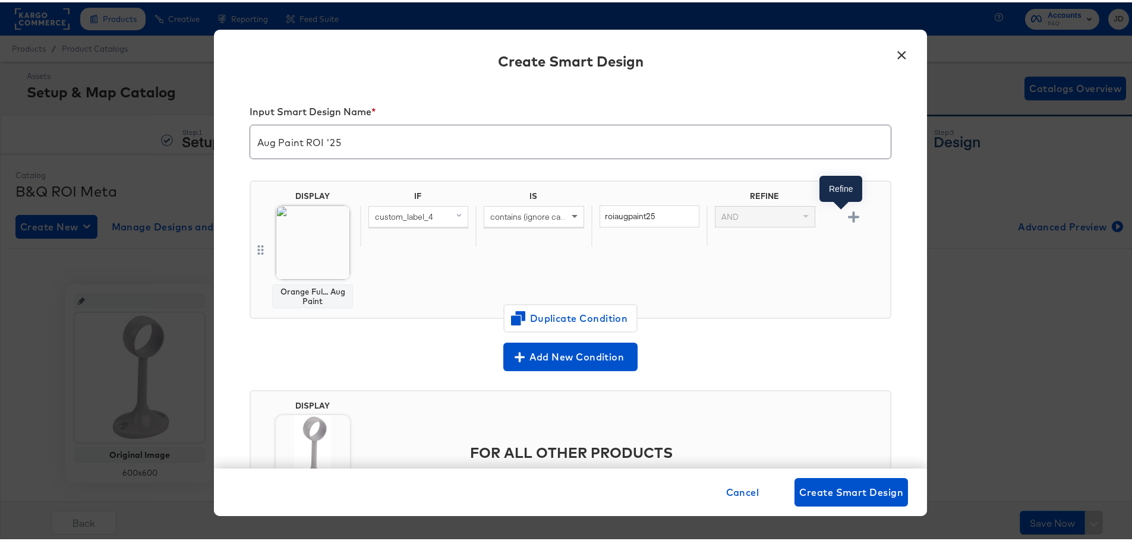
click at [848, 217] on icon "button" at bounding box center [853, 214] width 11 height 11
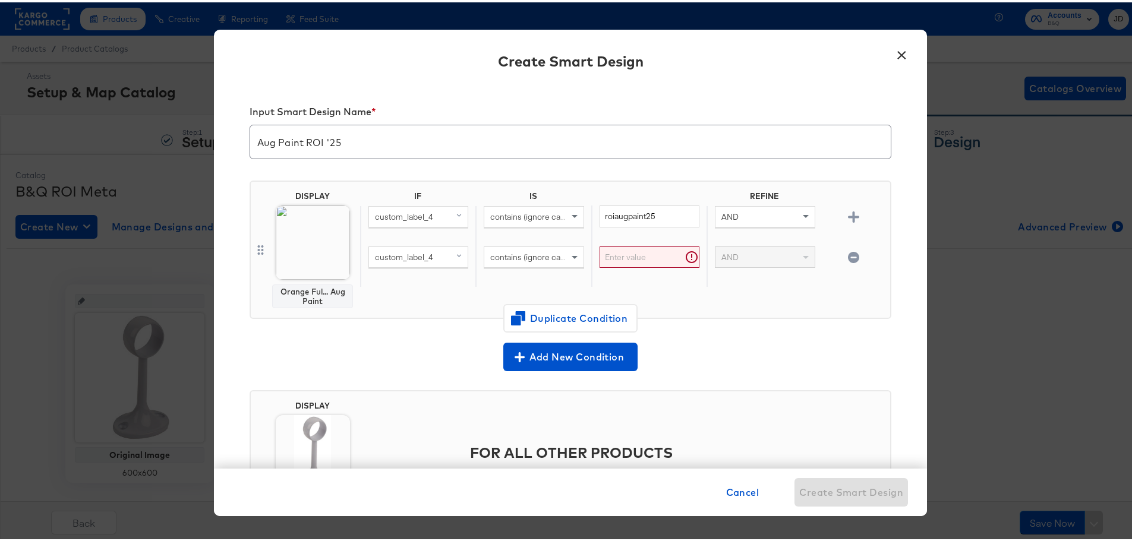
click at [463, 261] on div "custom_label_4" at bounding box center [417, 264] width 115 height 40
click at [453, 259] on span at bounding box center [460, 255] width 15 height 20
type input "sale"
click at [403, 340] on div "sale_price" at bounding box center [397, 336] width 50 height 11
click at [628, 258] on input "text" at bounding box center [649, 255] width 100 height 22
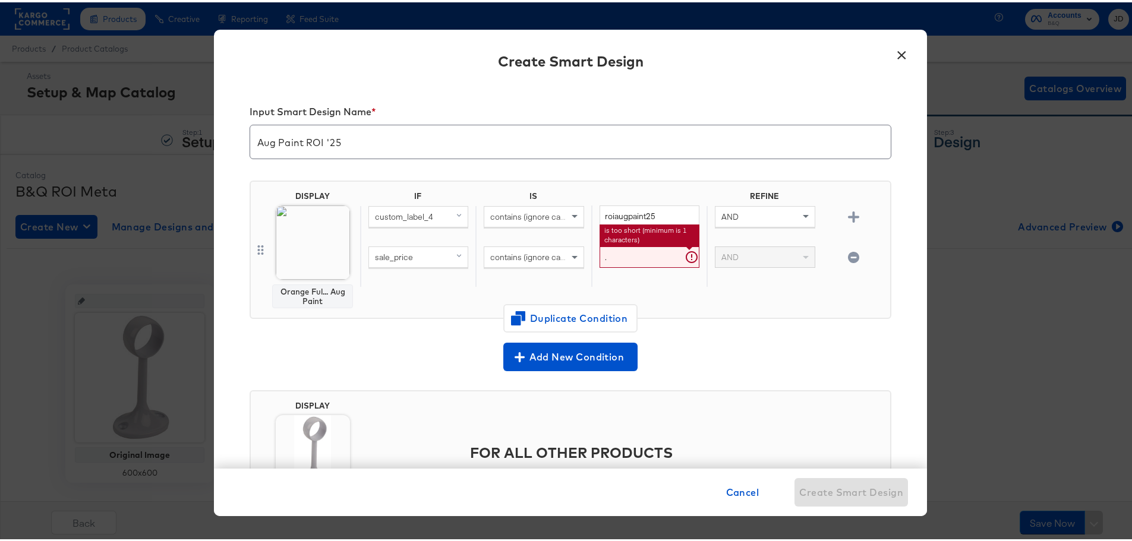
type input "."
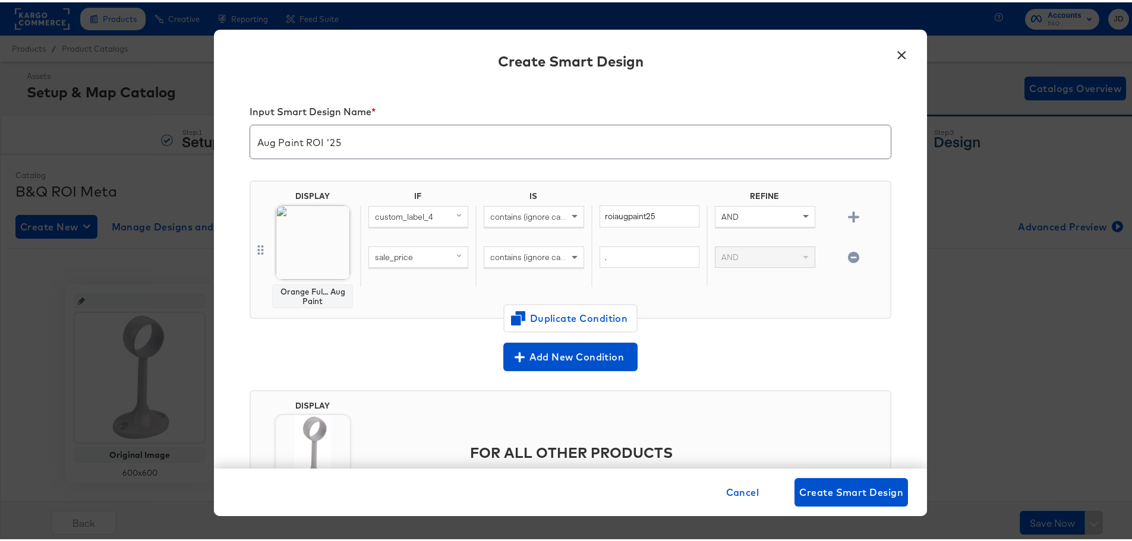
click at [715, 298] on div "IF IS REFINE custom_label_4 contains (ignore case) roiaugpaint25 AND sale_price…" at bounding box center [622, 247] width 525 height 117
click at [575, 318] on span "Duplicate Condition" at bounding box center [570, 316] width 115 height 17
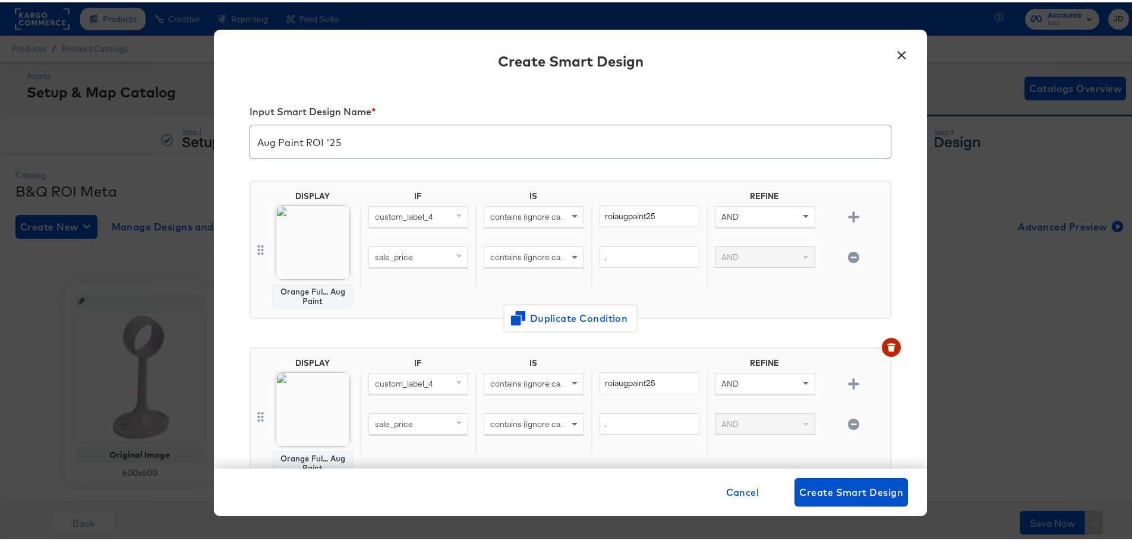
click at [570, 419] on span at bounding box center [576, 422] width 15 height 20
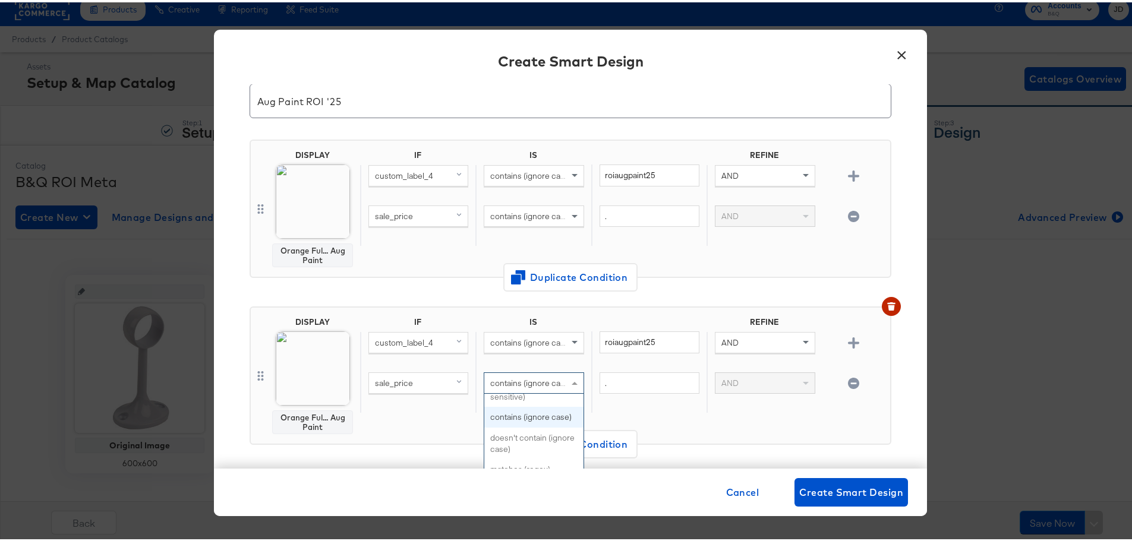
scroll to position [59, 0]
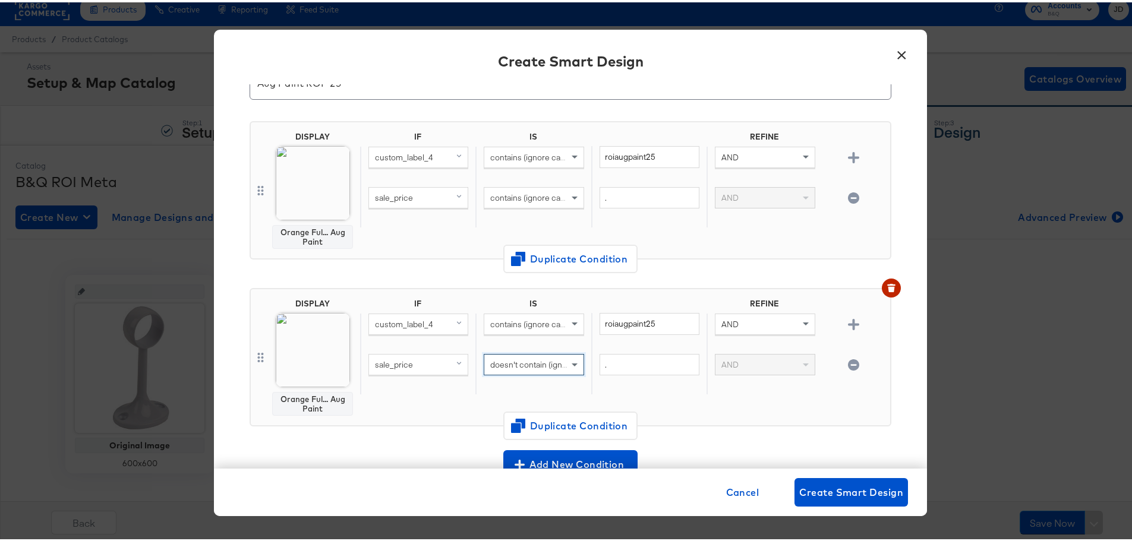
click at [732, 405] on div "IF IS REFINE custom_label_4 contains (ignore case) roiaugpaint25 AND sale_price…" at bounding box center [622, 354] width 525 height 117
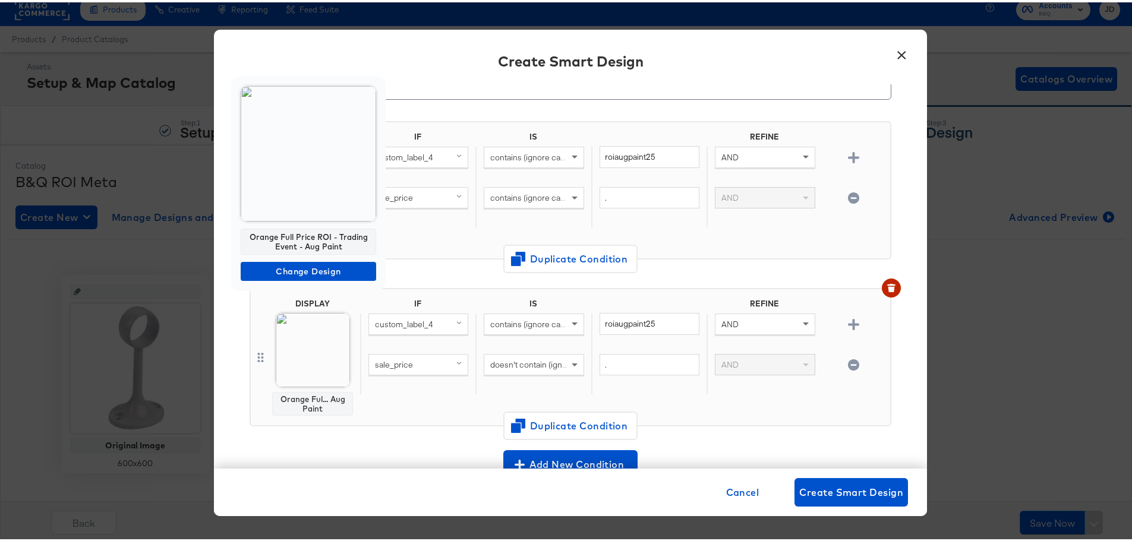
click at [319, 173] on img at bounding box center [308, 151] width 135 height 135
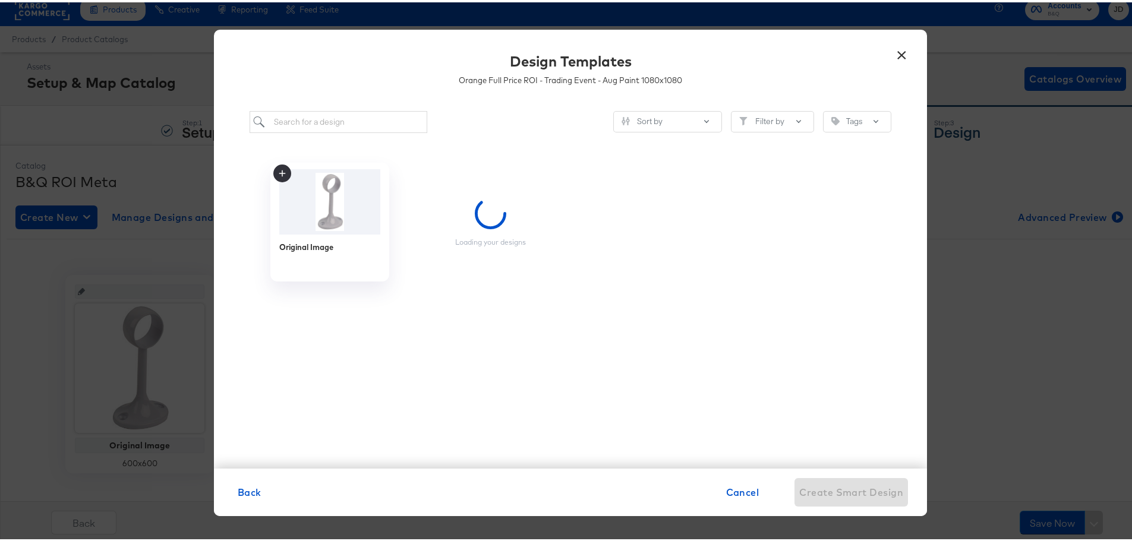
scroll to position [0, 0]
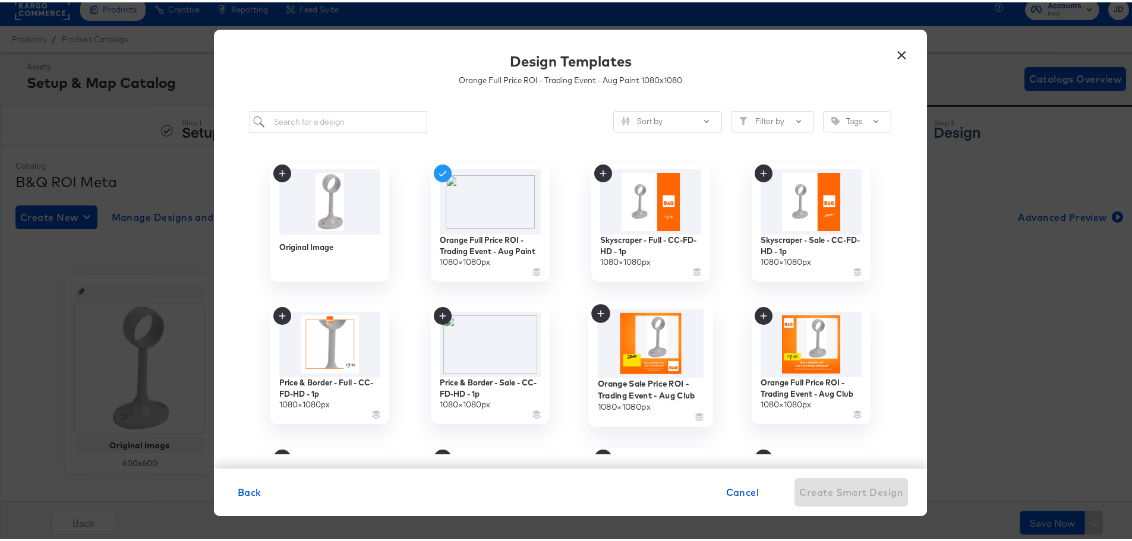
click at [657, 367] on img at bounding box center [651, 341] width 106 height 69
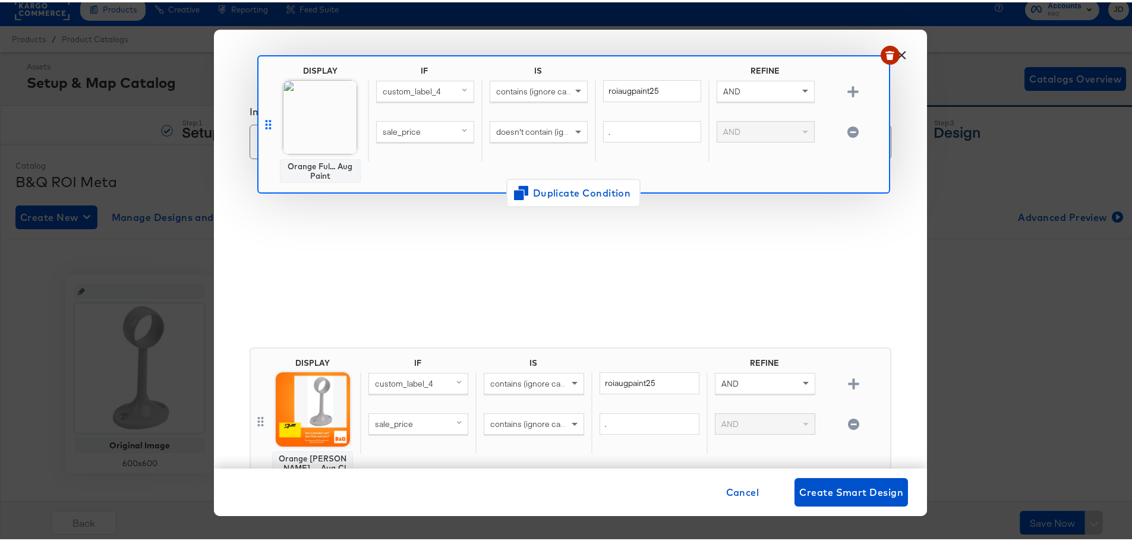
drag, startPoint x: 254, startPoint y: 295, endPoint x: 262, endPoint y: 131, distance: 164.1
click at [262, 131] on div "Input Smart Design Name * Aug Paint ROI '25 DISPLAY Orange Sal...- Aug Club IF …" at bounding box center [570, 274] width 713 height 384
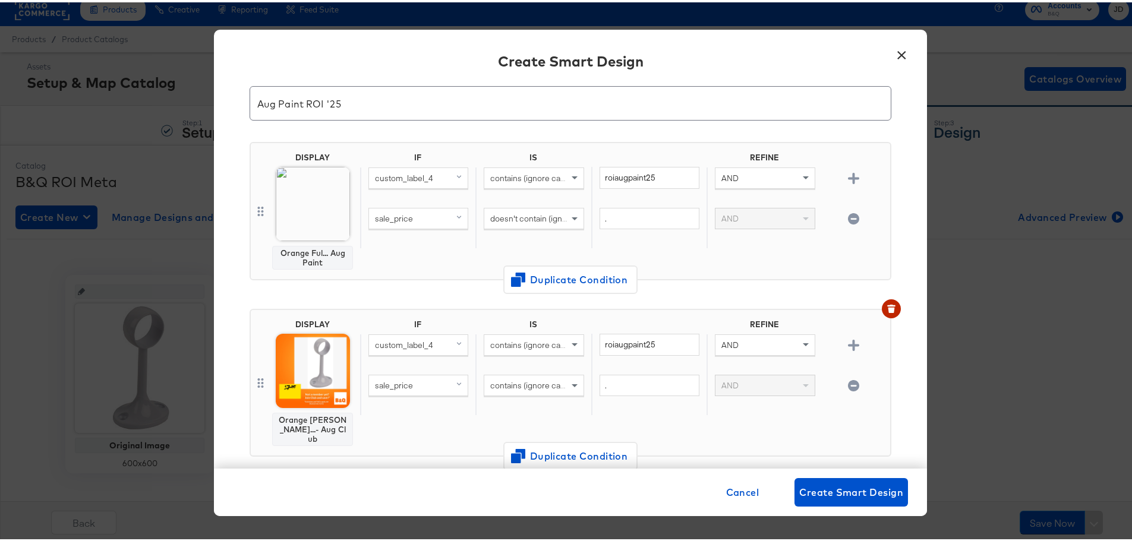
scroll to position [59, 0]
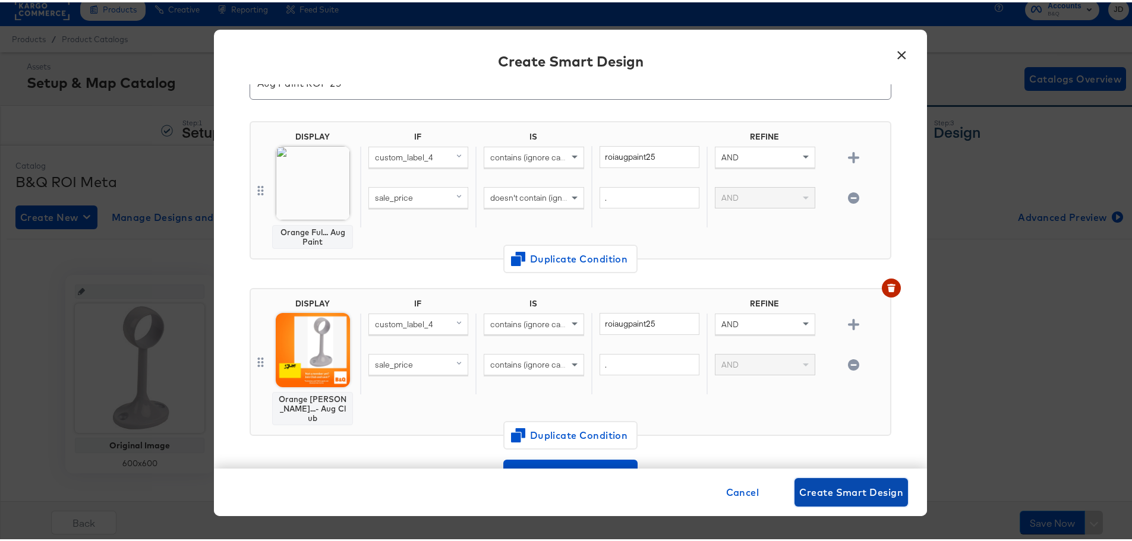
click at [836, 491] on span "Create Smart Design" at bounding box center [851, 490] width 104 height 17
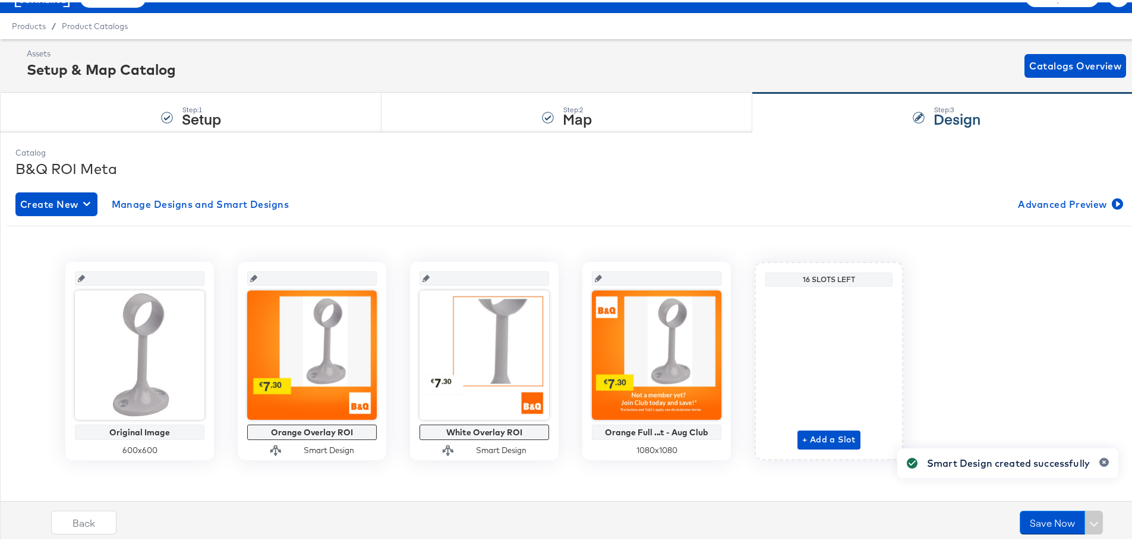
scroll to position [26, 0]
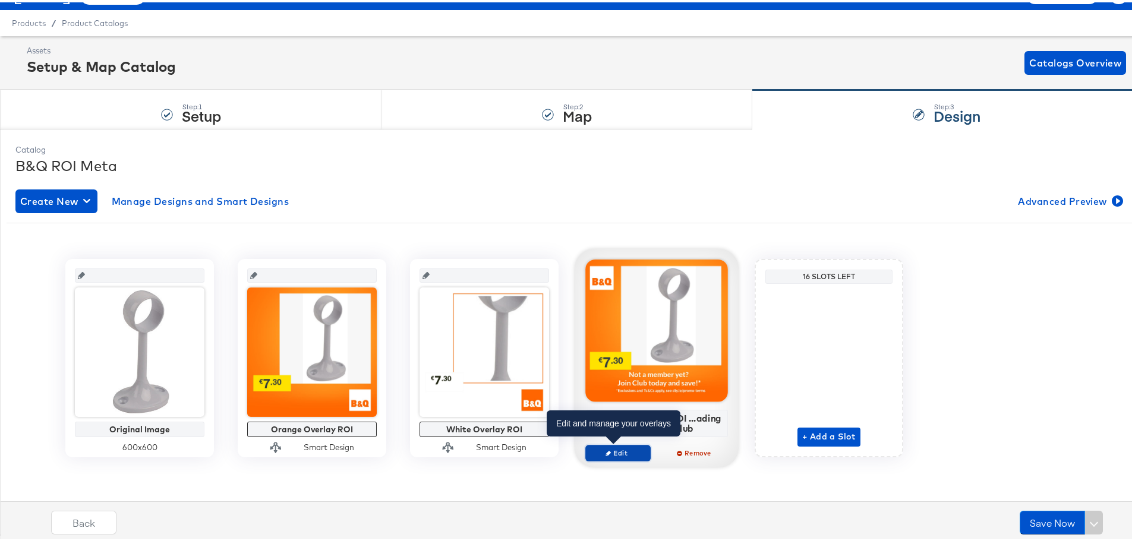
click at [623, 454] on span "Edit" at bounding box center [618, 450] width 55 height 9
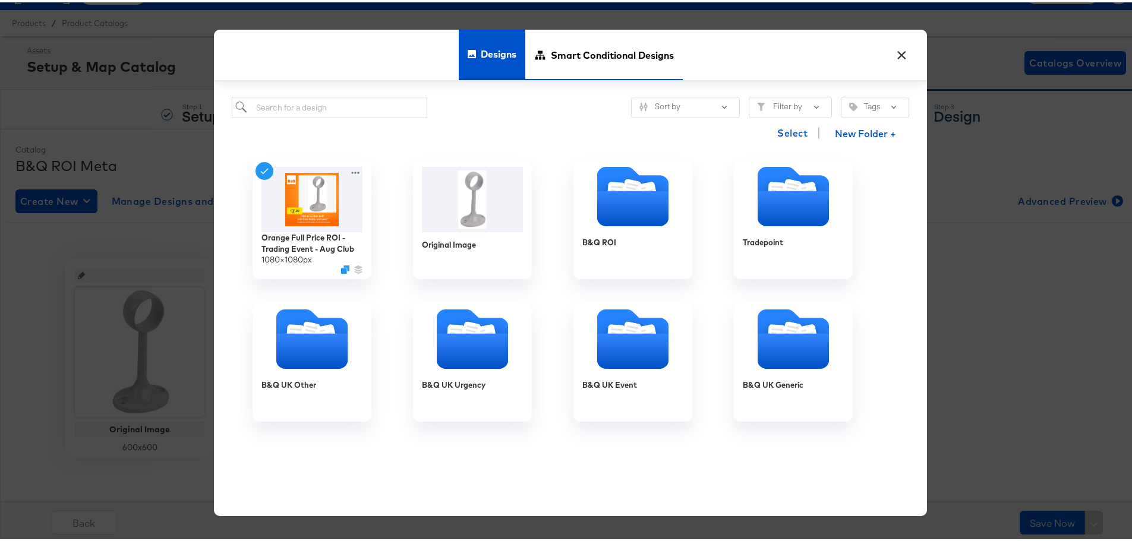
click at [610, 62] on span "Smart Conditional Designs" at bounding box center [612, 52] width 123 height 52
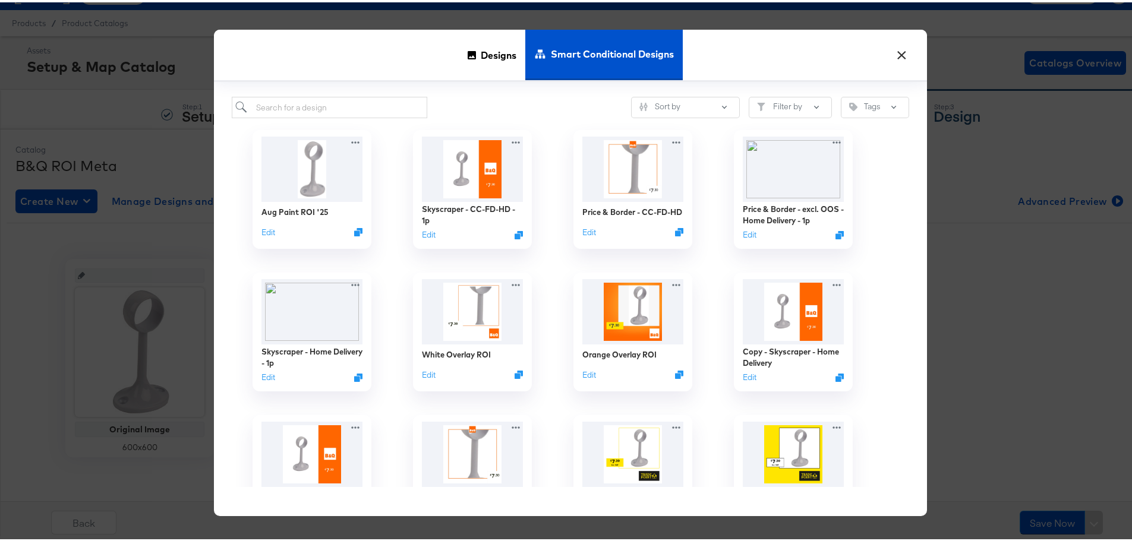
click at [895, 51] on button "×" at bounding box center [901, 49] width 21 height 21
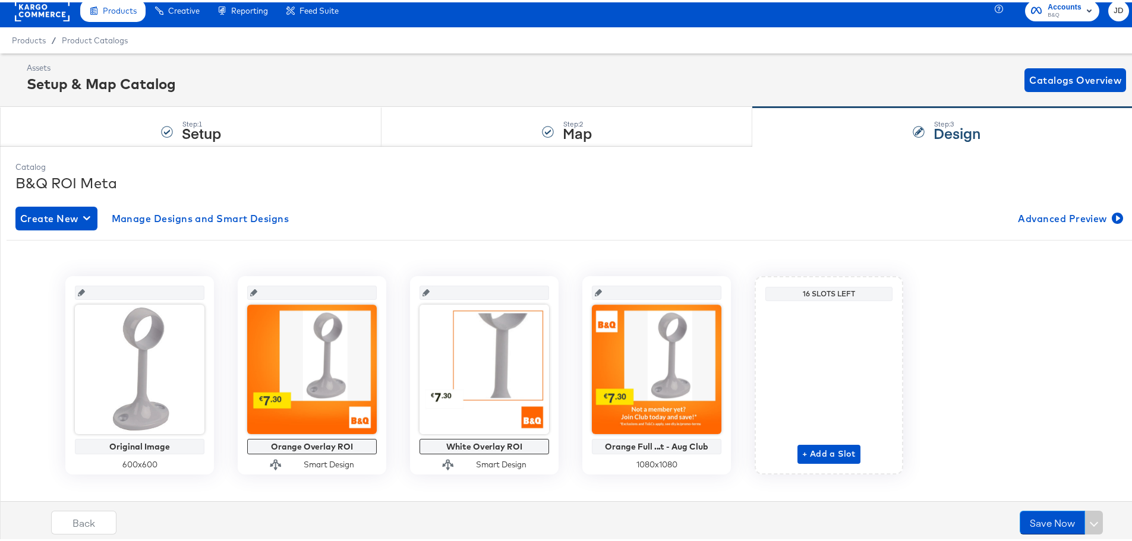
scroll to position [0, 0]
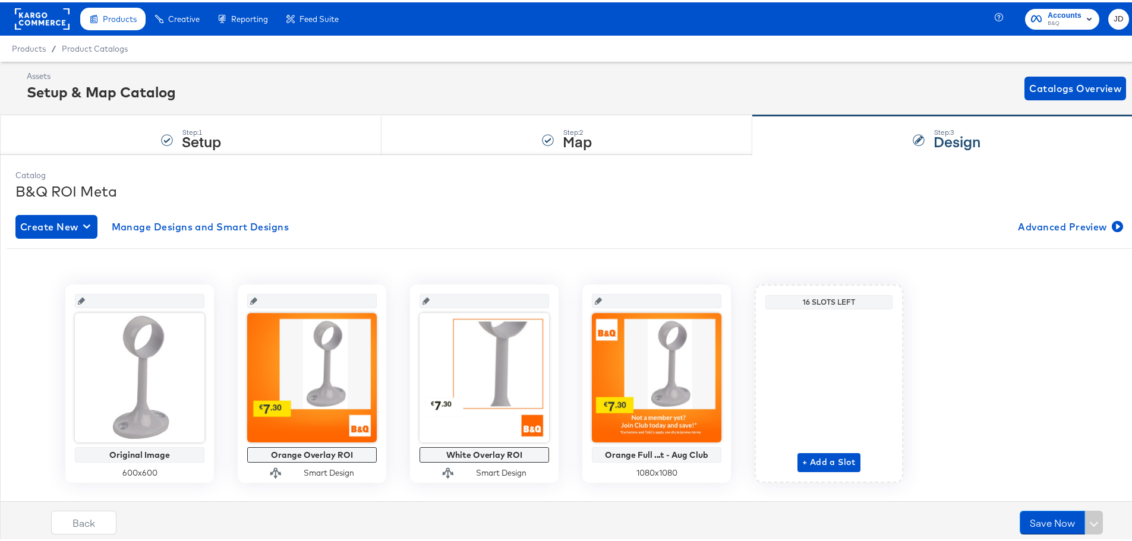
click at [45, 20] on rect at bounding box center [42, 16] width 55 height 21
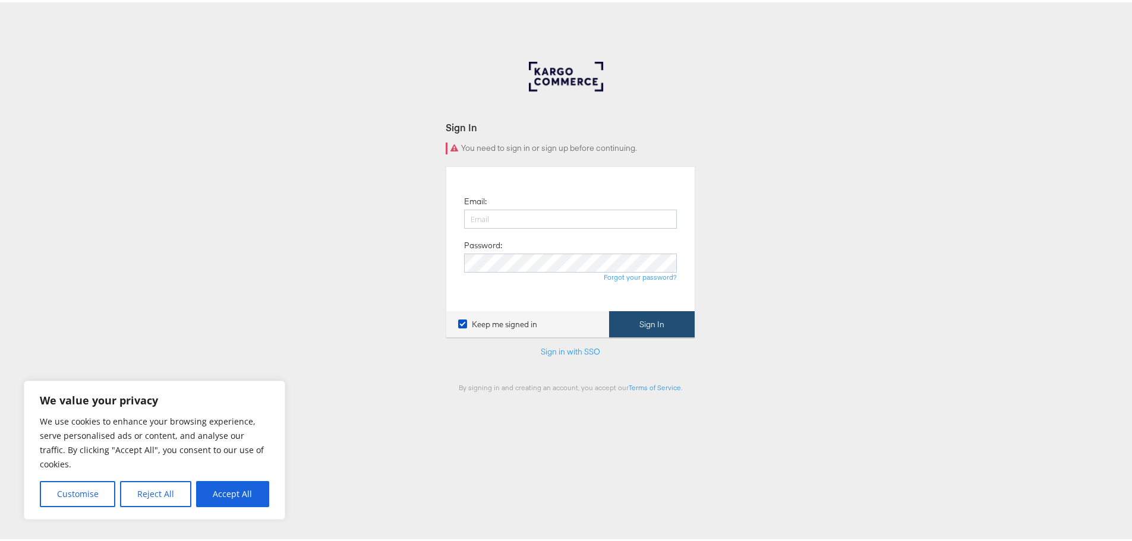
type input "[PERSON_NAME][EMAIL_ADDRESS][PERSON_NAME][PERSON_NAME][DOMAIN_NAME]"
click at [646, 310] on button "Sign In" at bounding box center [652, 322] width 86 height 27
